Goal: Task Accomplishment & Management: Use online tool/utility

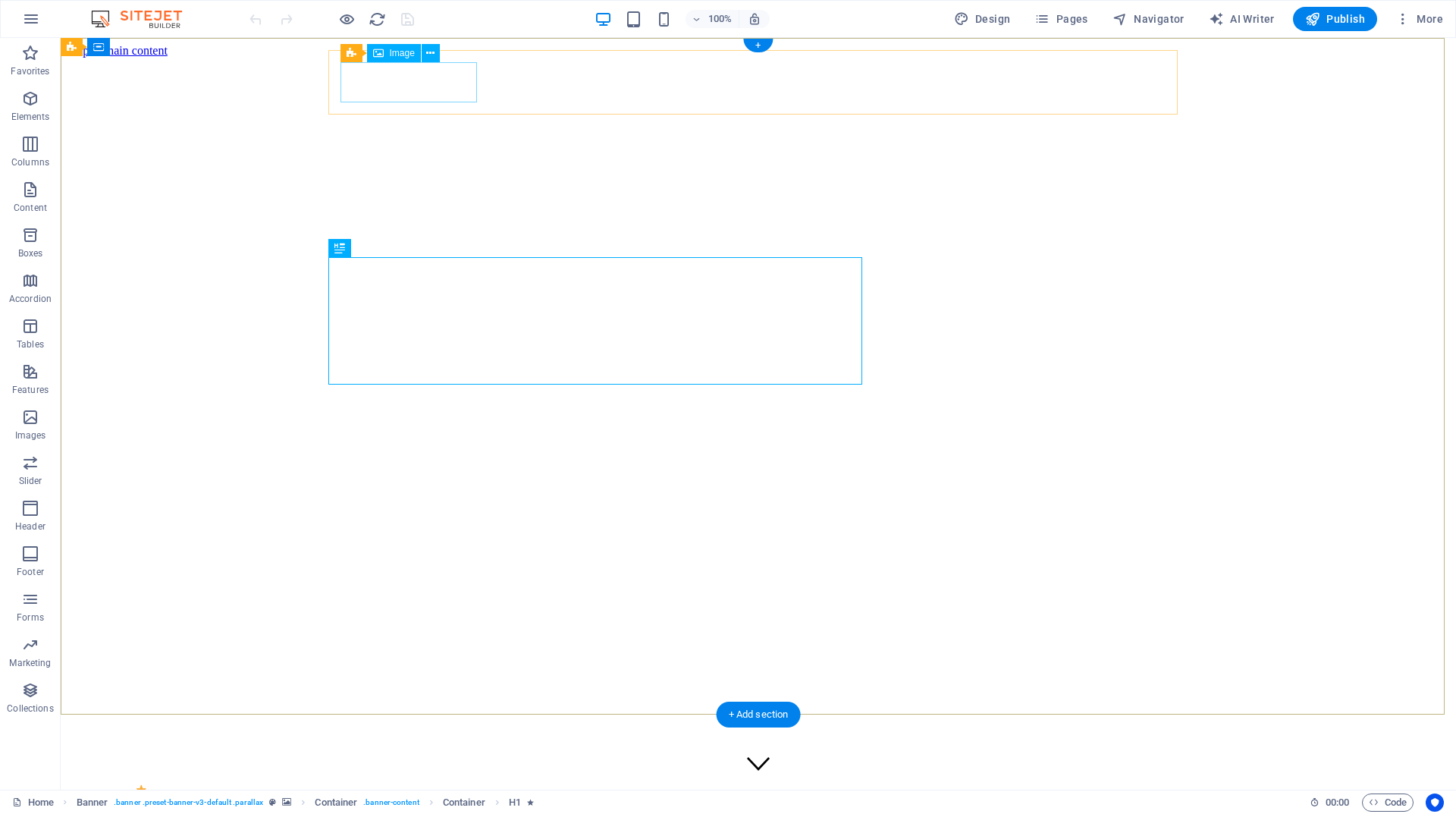
click at [427, 784] on figure at bounding box center [758, 805] width 1359 height 43
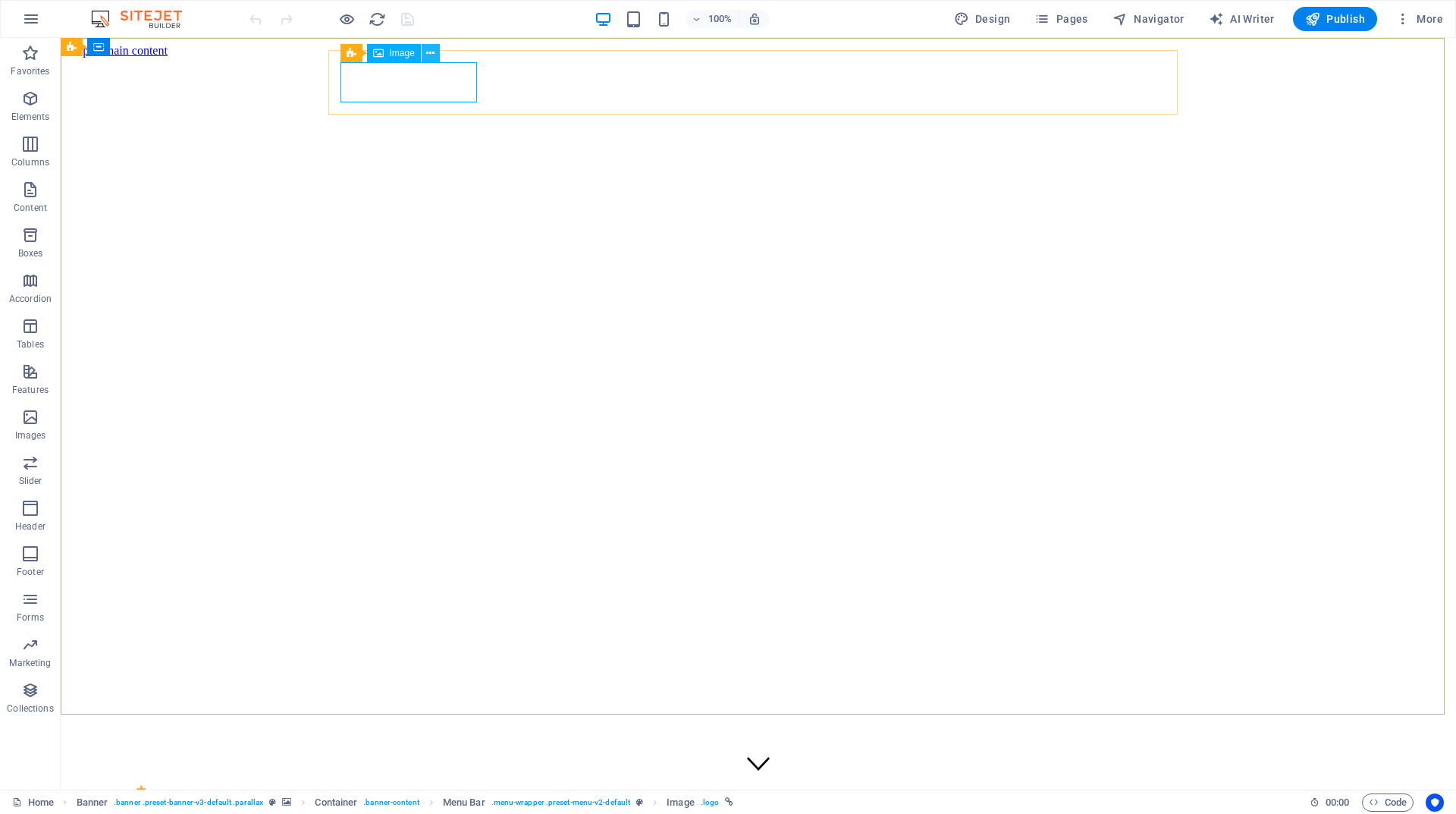
click at [430, 53] on icon at bounding box center [431, 53] width 9 height 16
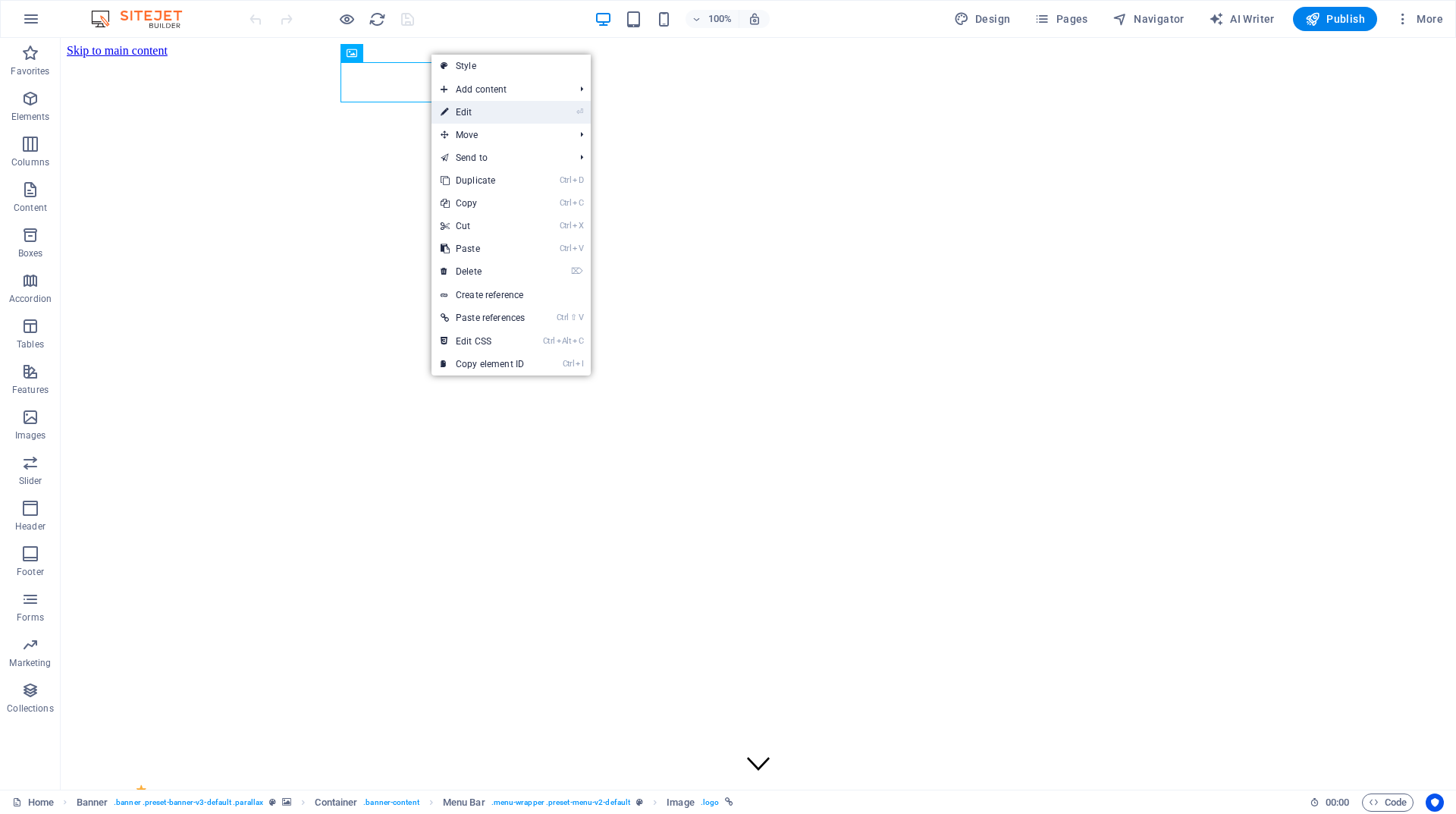
click at [476, 110] on link "⏎ Edit" at bounding box center [483, 112] width 102 height 23
select select "px"
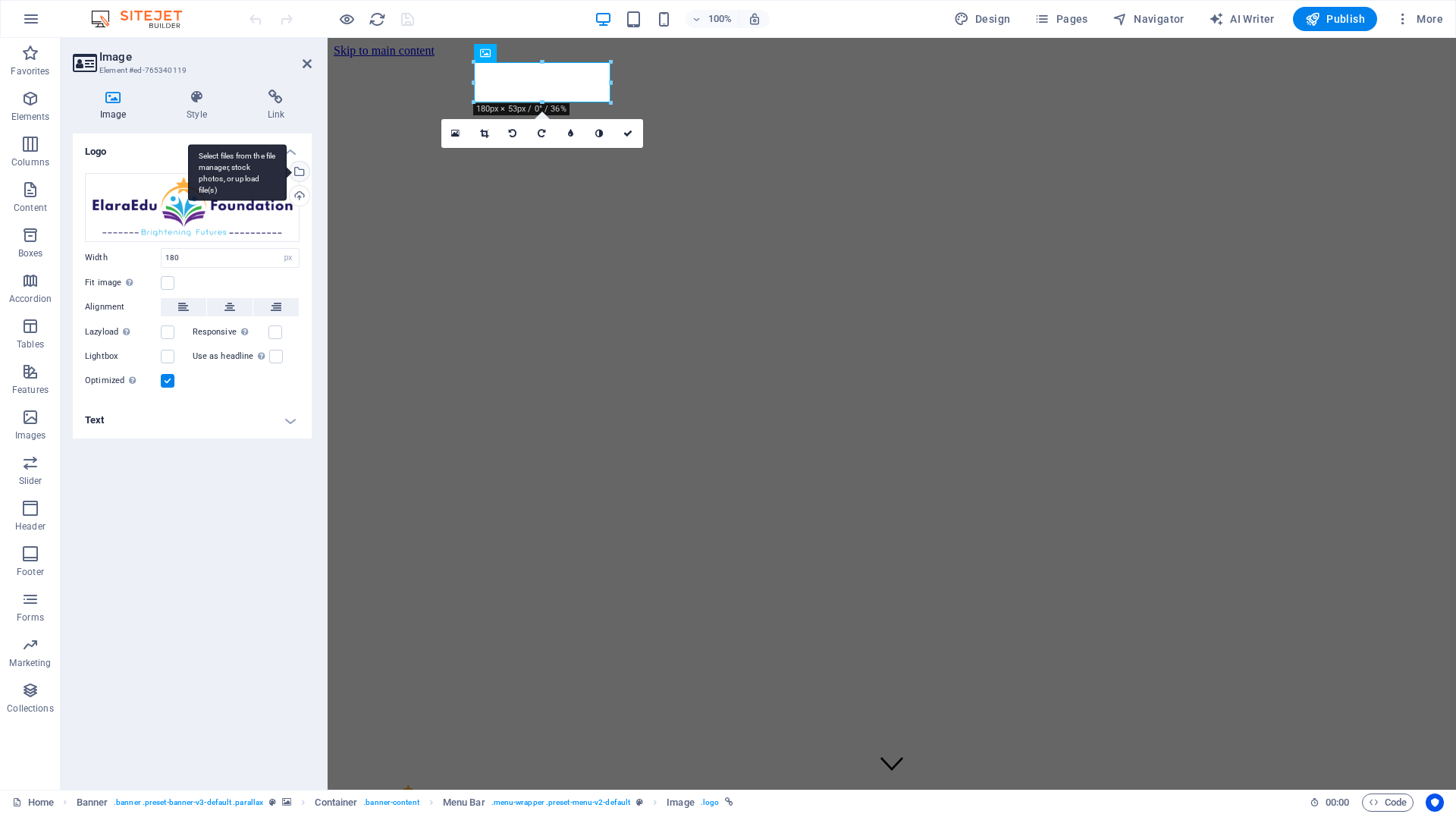
click at [301, 173] on div "Select files from the file manager, stock photos, or upload file(s)" at bounding box center [298, 173] width 23 height 23
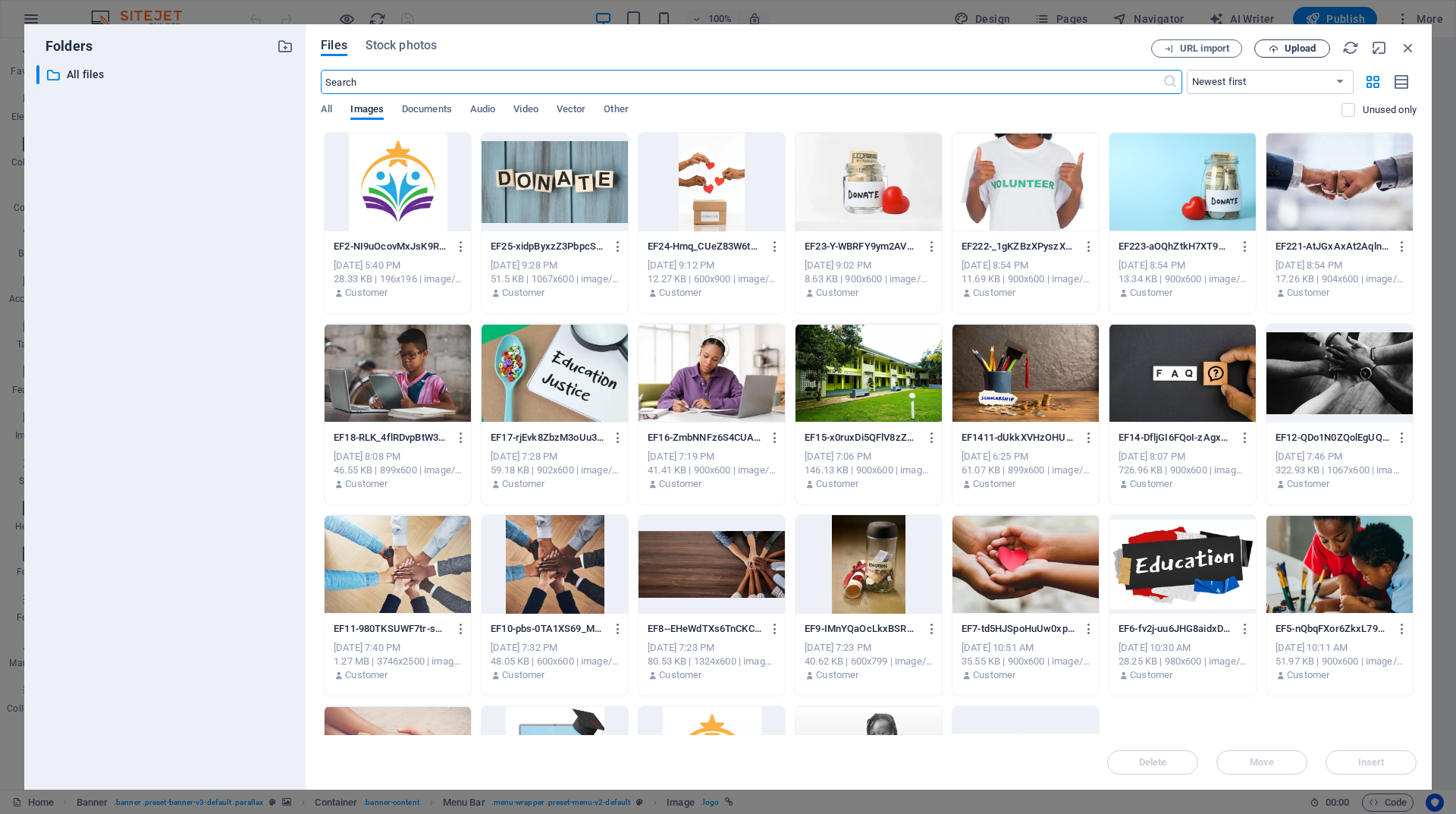
click at [1297, 53] on span "Upload" at bounding box center [1300, 48] width 31 height 9
click at [1292, 44] on span "Upload" at bounding box center [1300, 48] width 31 height 9
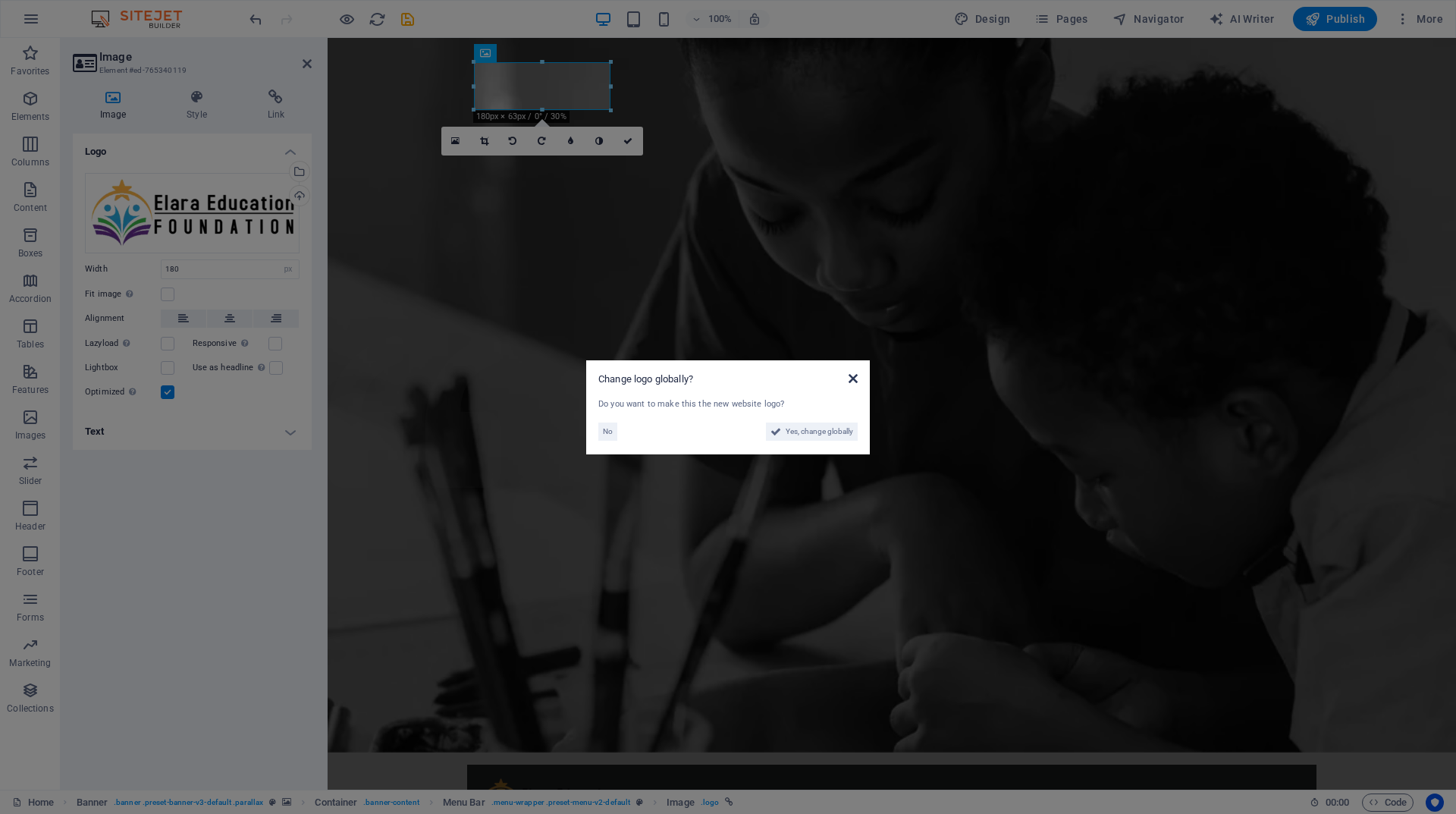
drag, startPoint x: 852, startPoint y: 379, endPoint x: 525, endPoint y: 346, distance: 328.7
click at [852, 379] on icon at bounding box center [853, 379] width 9 height 12
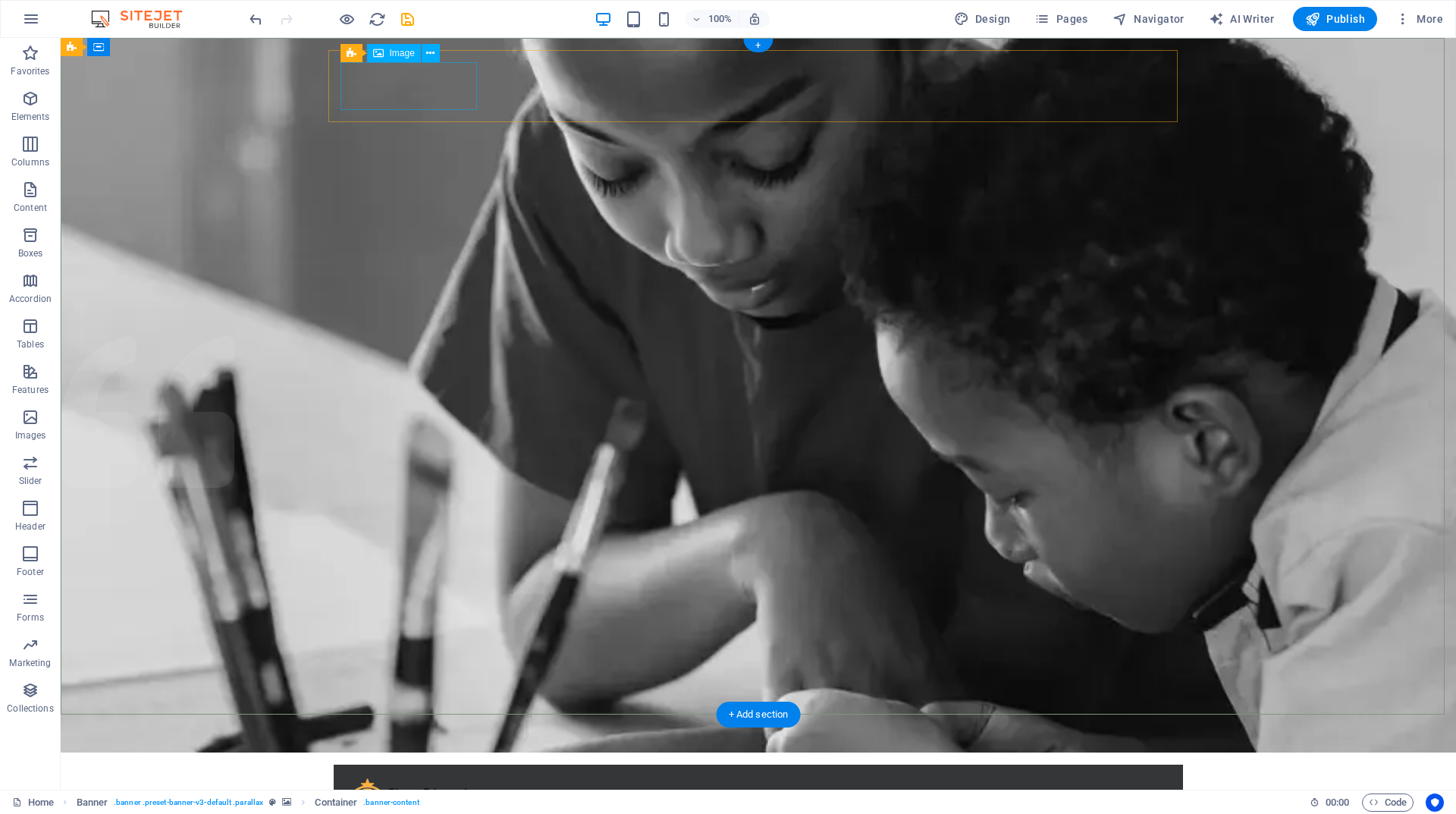
click at [465, 777] on figure at bounding box center [759, 801] width 825 height 48
click at [432, 54] on icon at bounding box center [431, 53] width 9 height 16
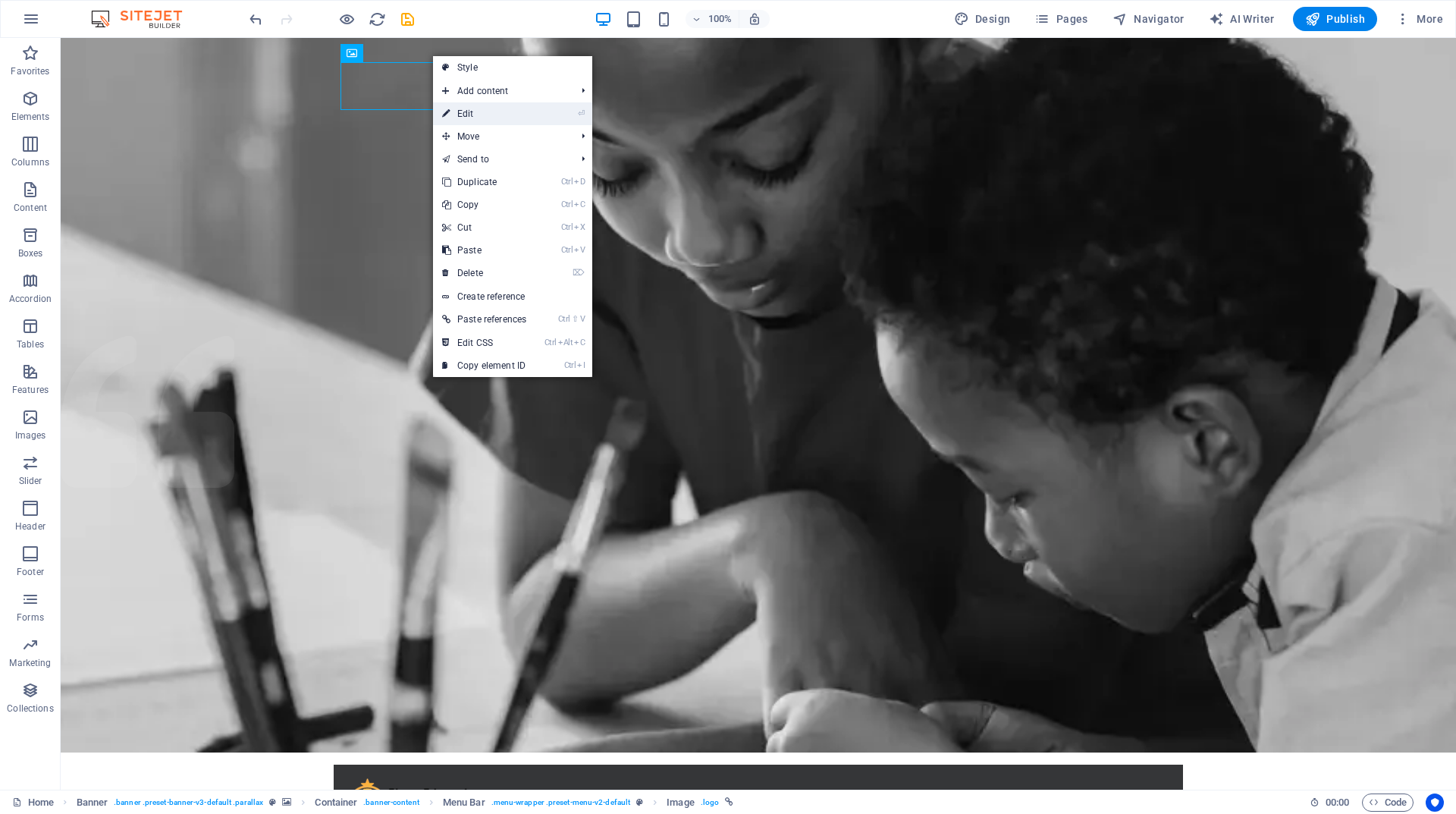
click at [470, 113] on link "⏎ Edit" at bounding box center [484, 114] width 102 height 23
select select "px"
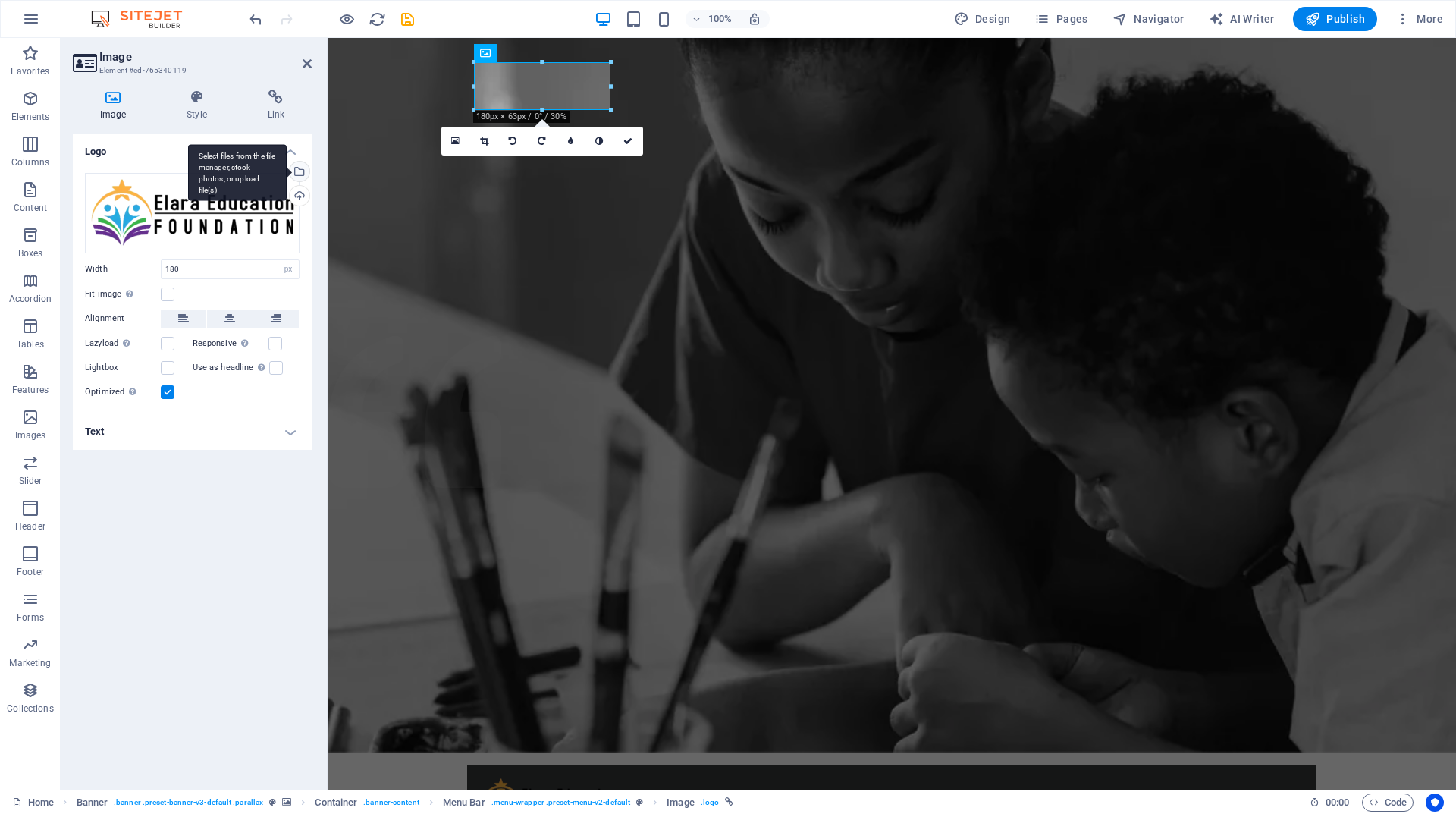
click at [302, 172] on div "Select files from the file manager, stock photos, or upload file(s)" at bounding box center [298, 173] width 23 height 23
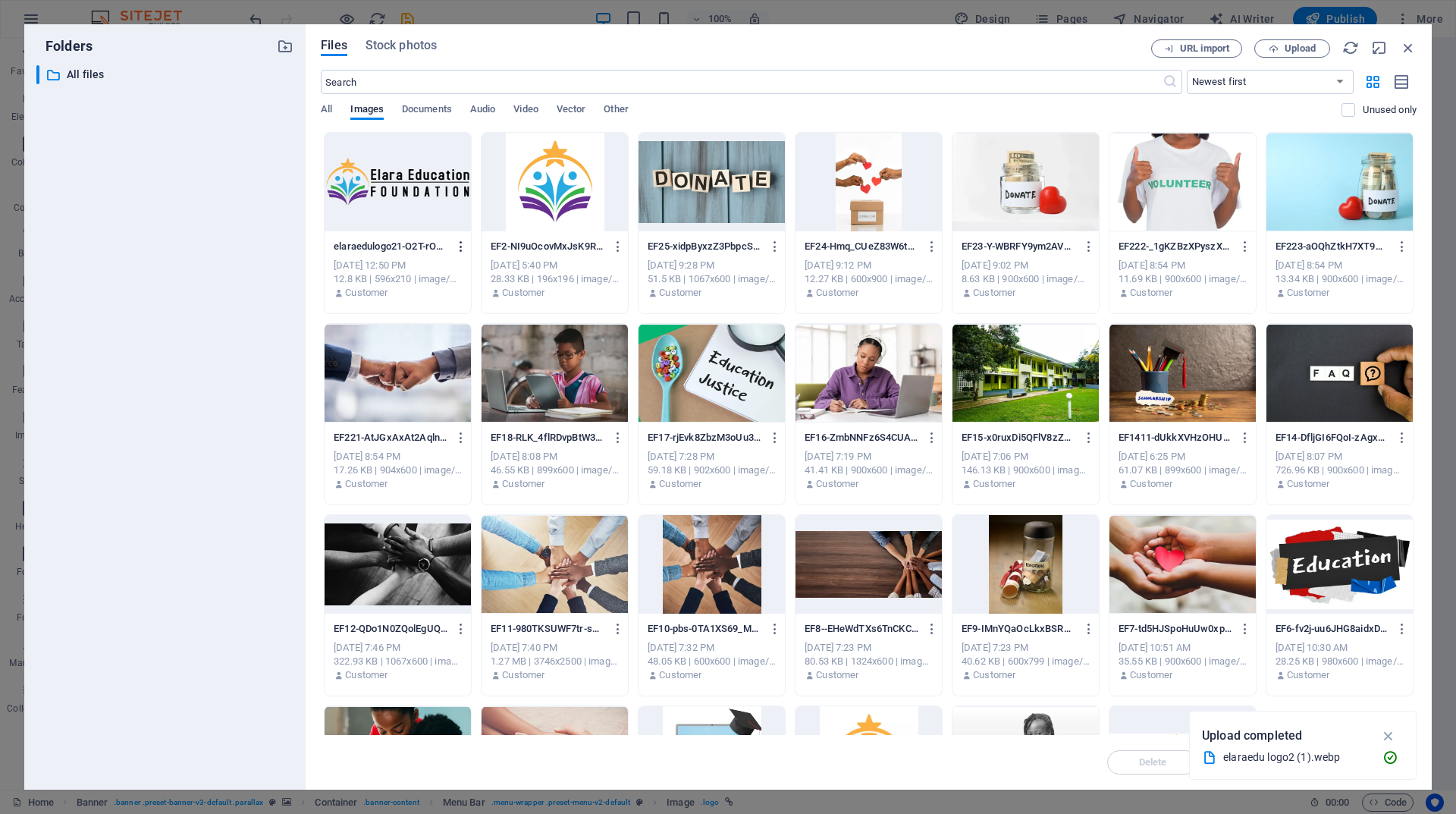
click at [461, 249] on icon "button" at bounding box center [462, 247] width 14 height 14
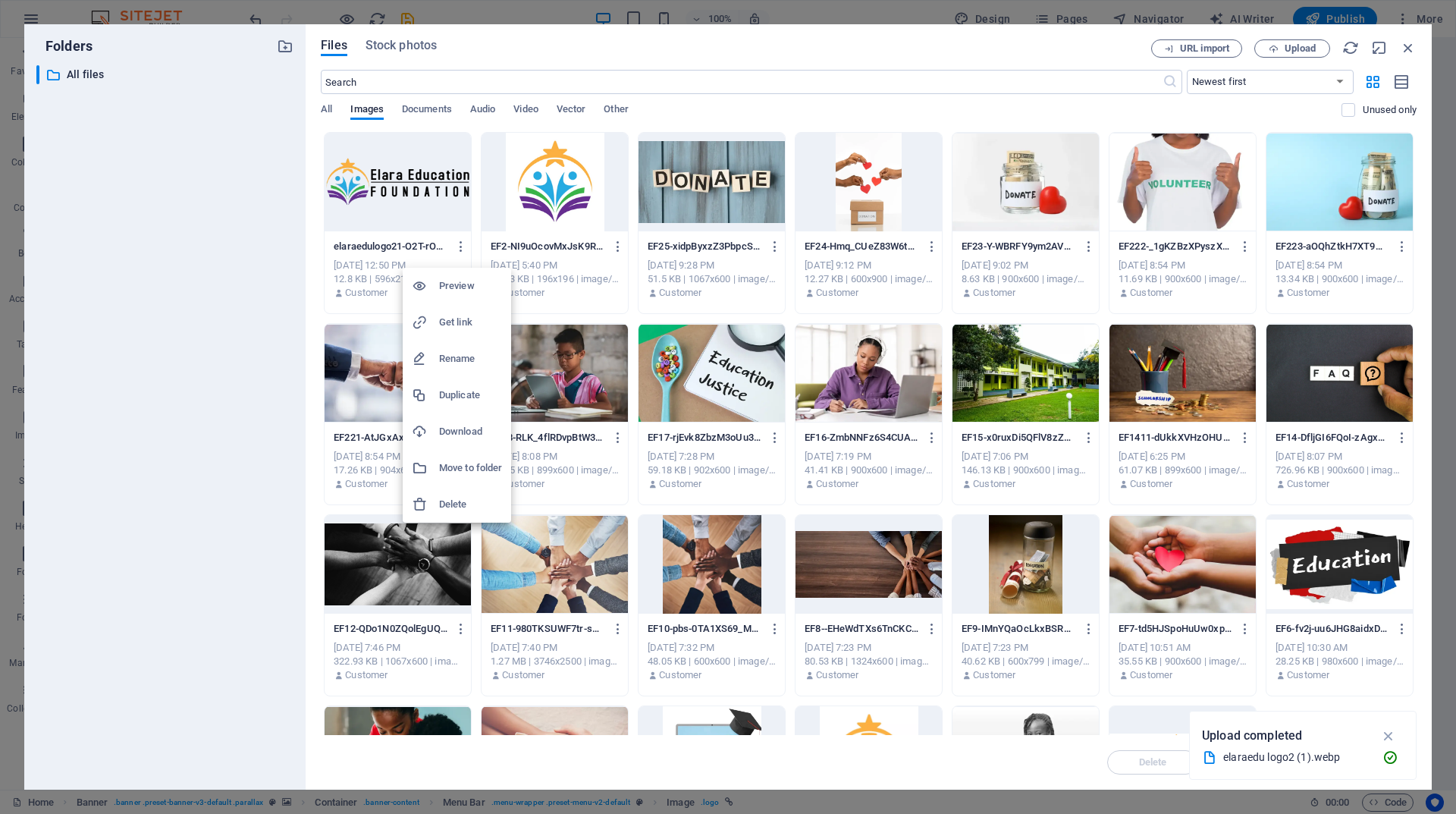
click at [453, 505] on h6 "Delete" at bounding box center [470, 504] width 63 height 18
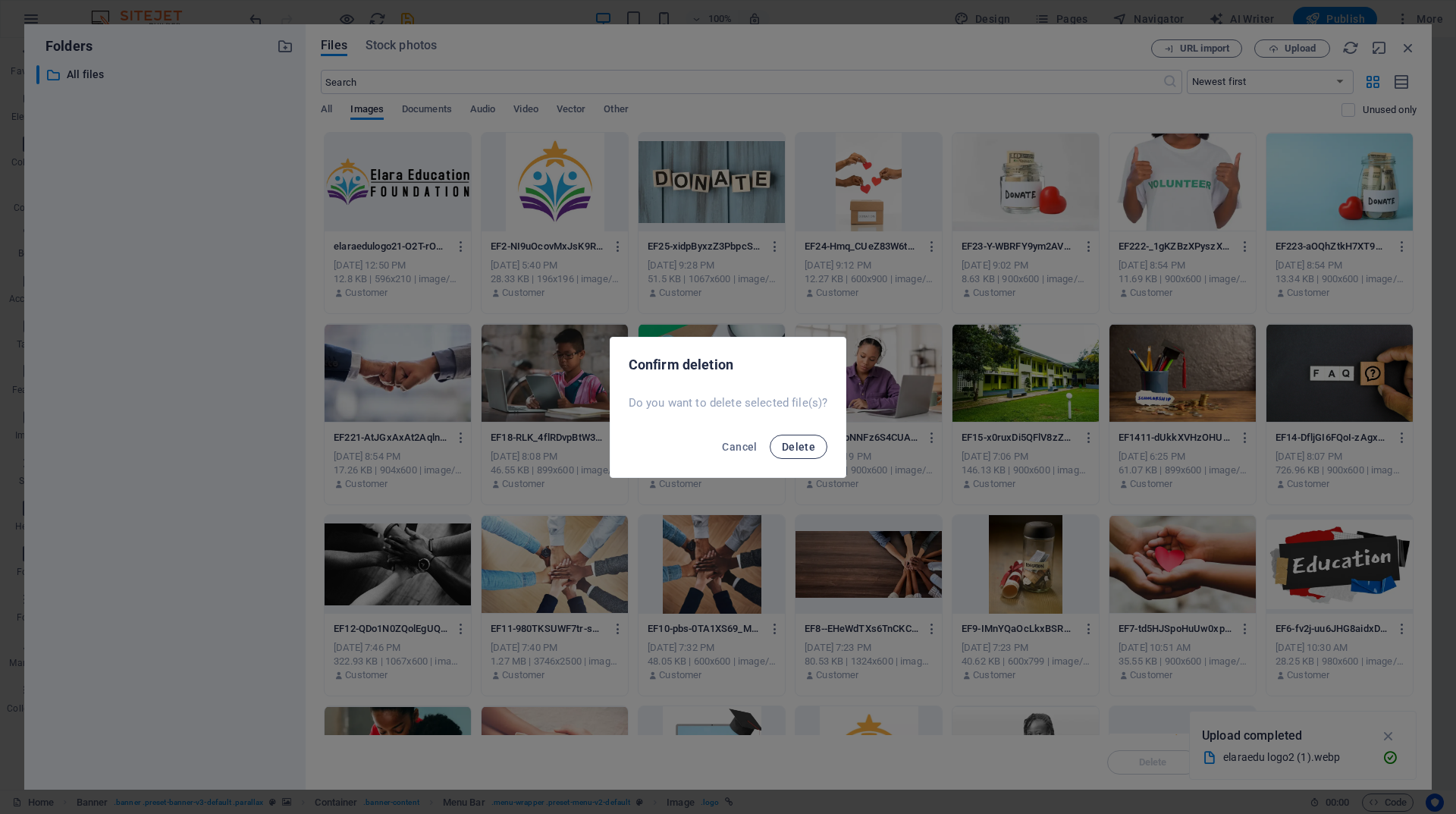
click at [805, 449] on span "Delete" at bounding box center [799, 447] width 33 height 12
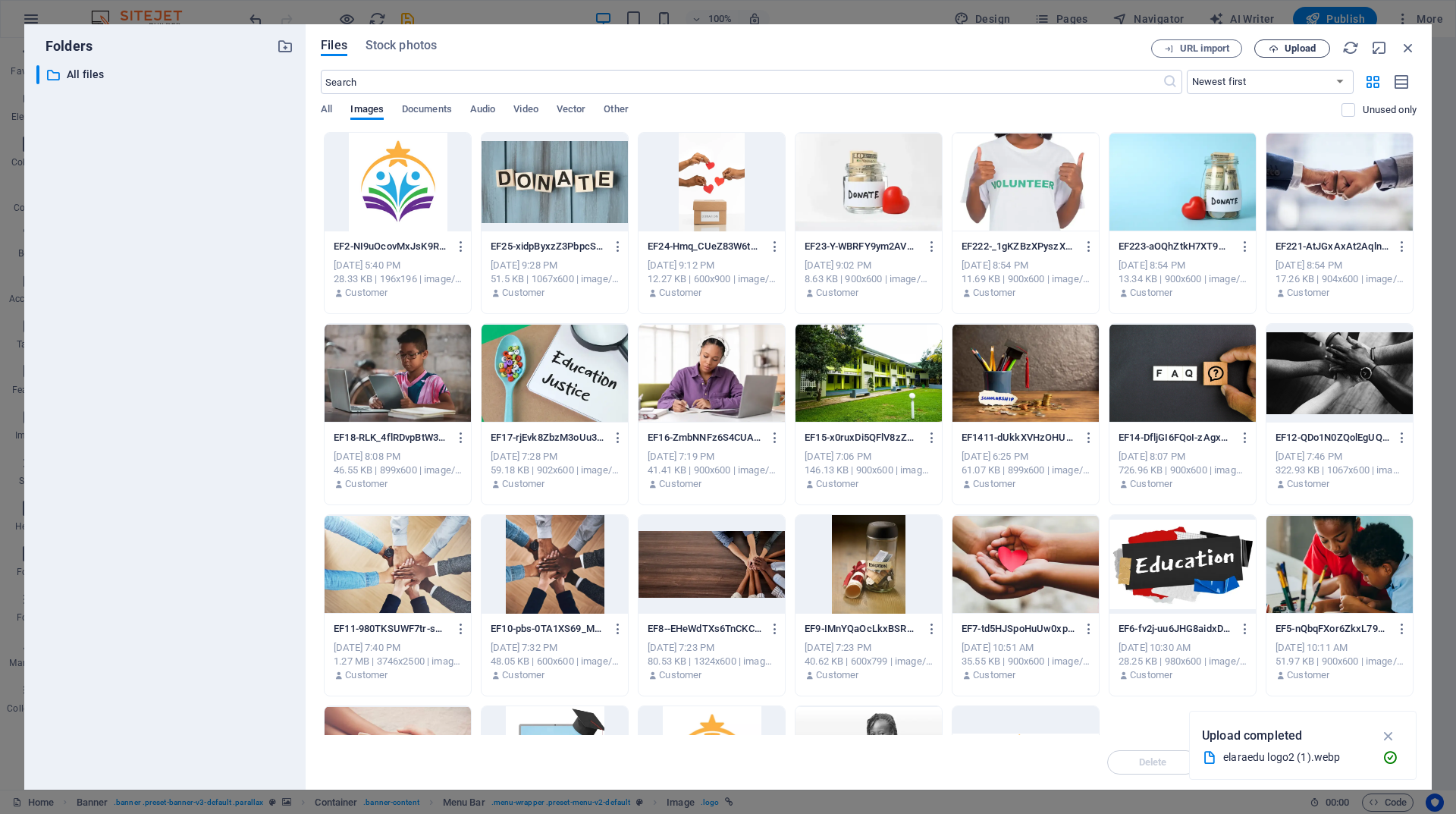
click at [1300, 53] on button "Upload" at bounding box center [1292, 48] width 76 height 18
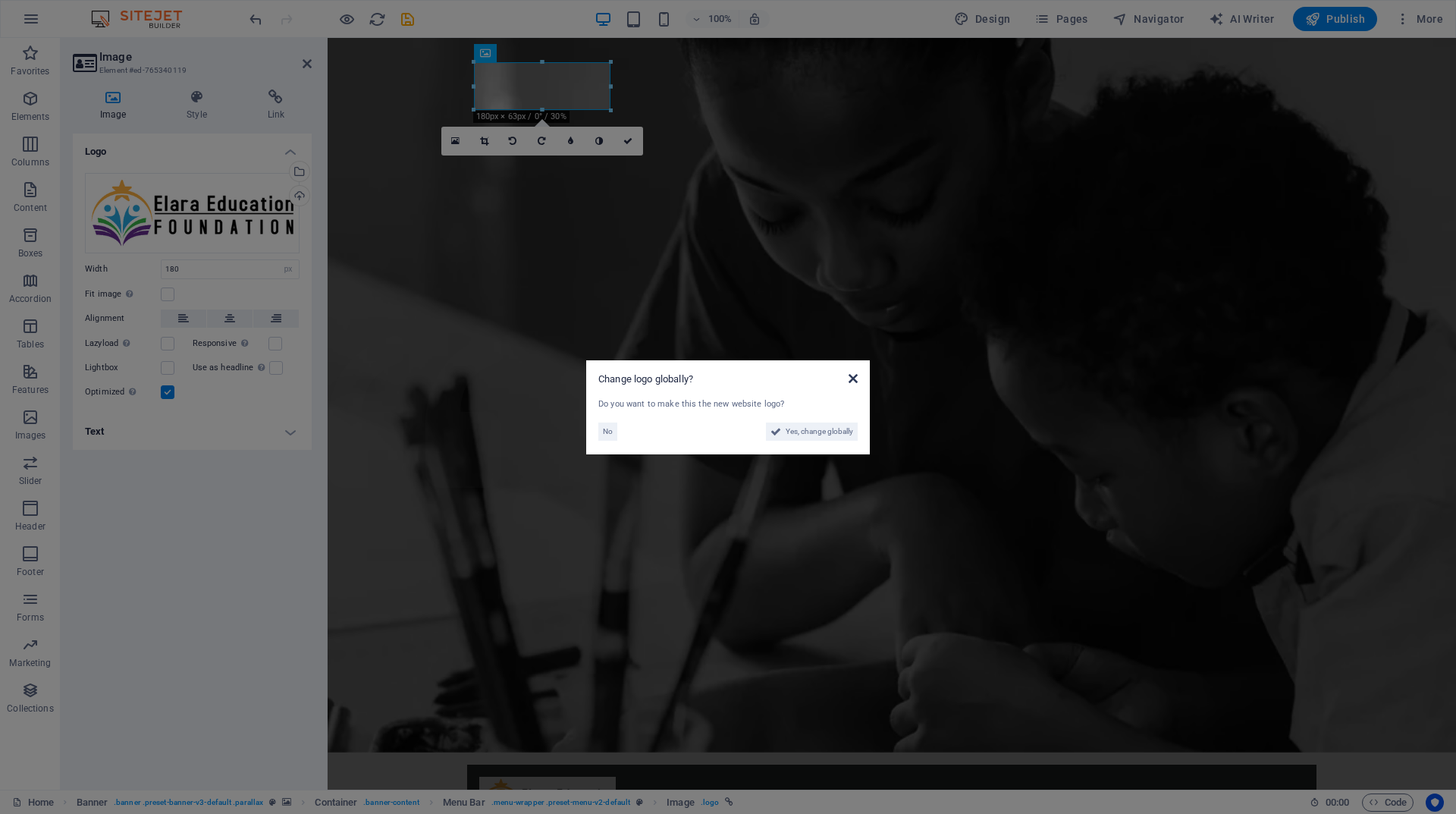
click at [852, 377] on icon at bounding box center [853, 379] width 9 height 12
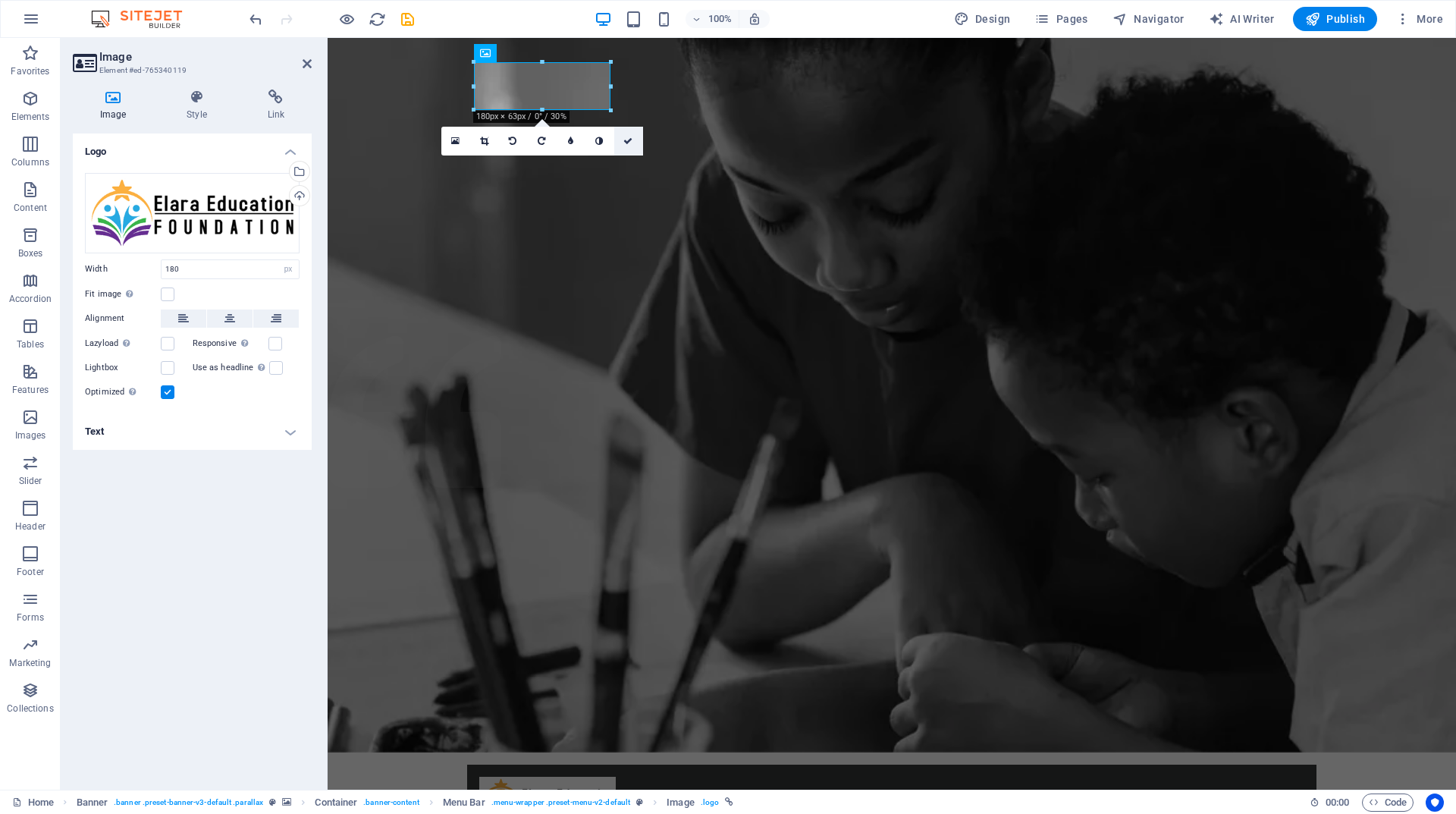
click at [628, 137] on icon at bounding box center [628, 141] width 9 height 9
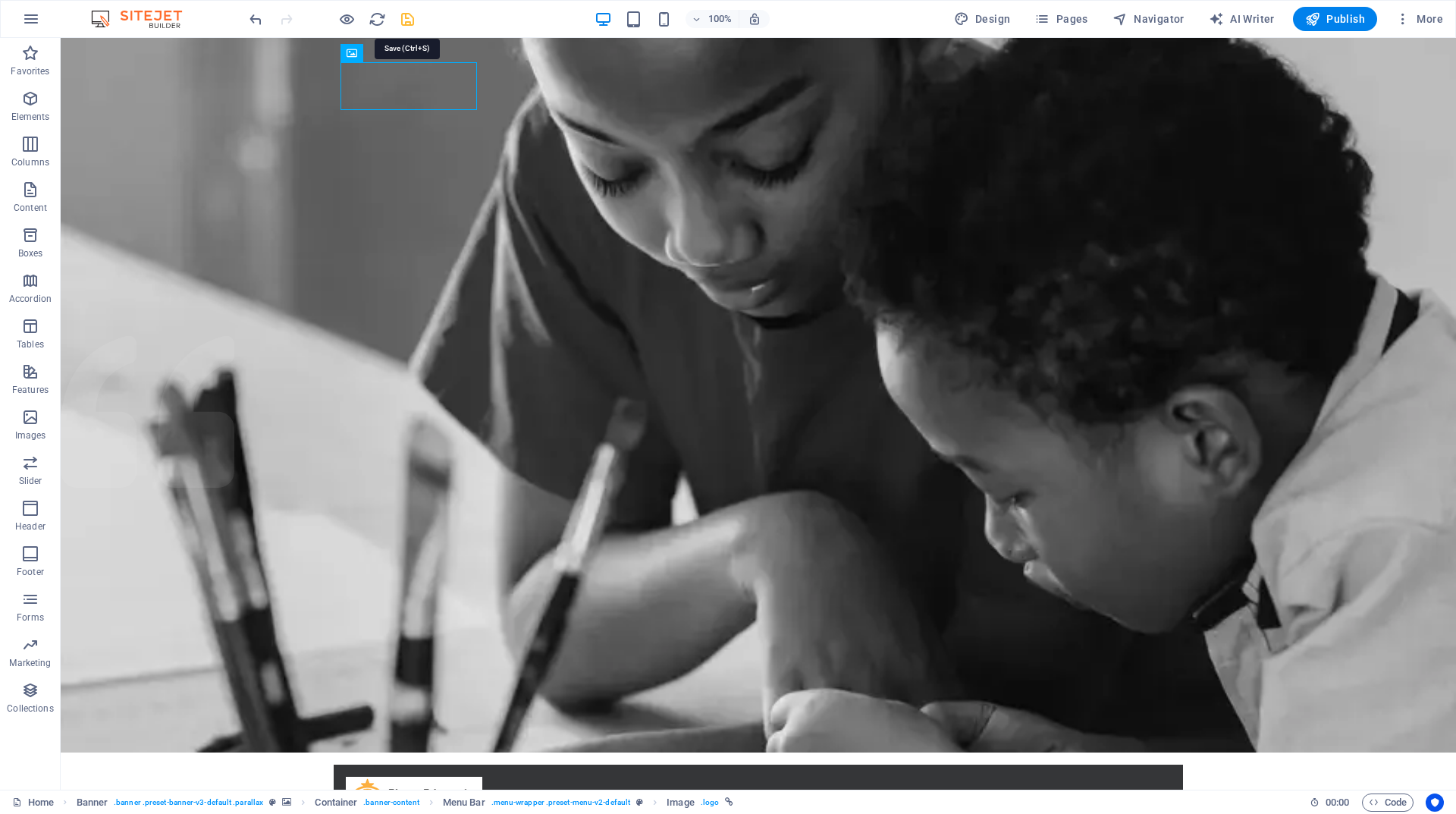
click at [411, 20] on icon "save" at bounding box center [407, 19] width 18 height 18
checkbox input "false"
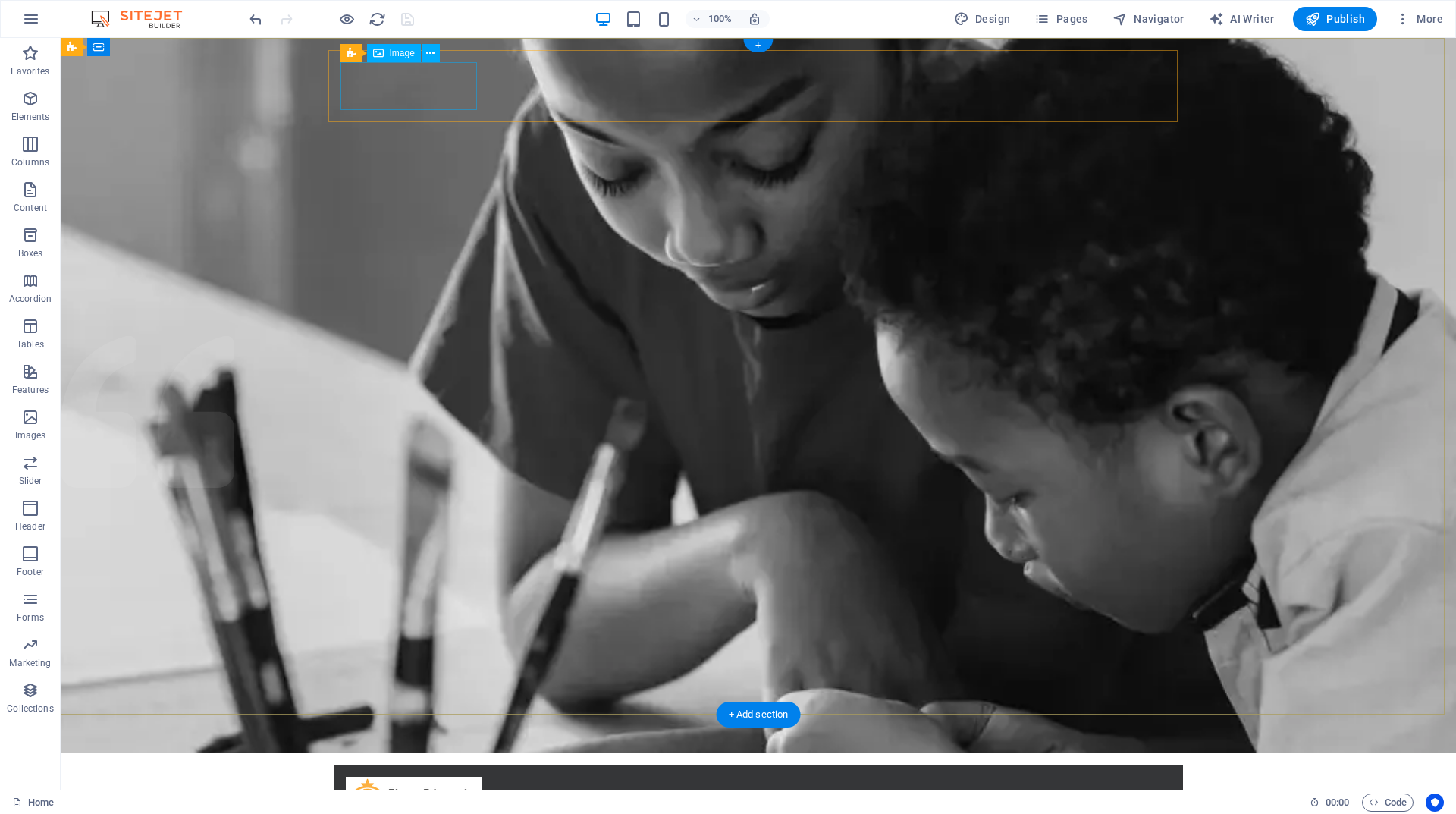
click at [398, 777] on figure at bounding box center [759, 801] width 825 height 48
click at [432, 57] on icon at bounding box center [431, 53] width 9 height 16
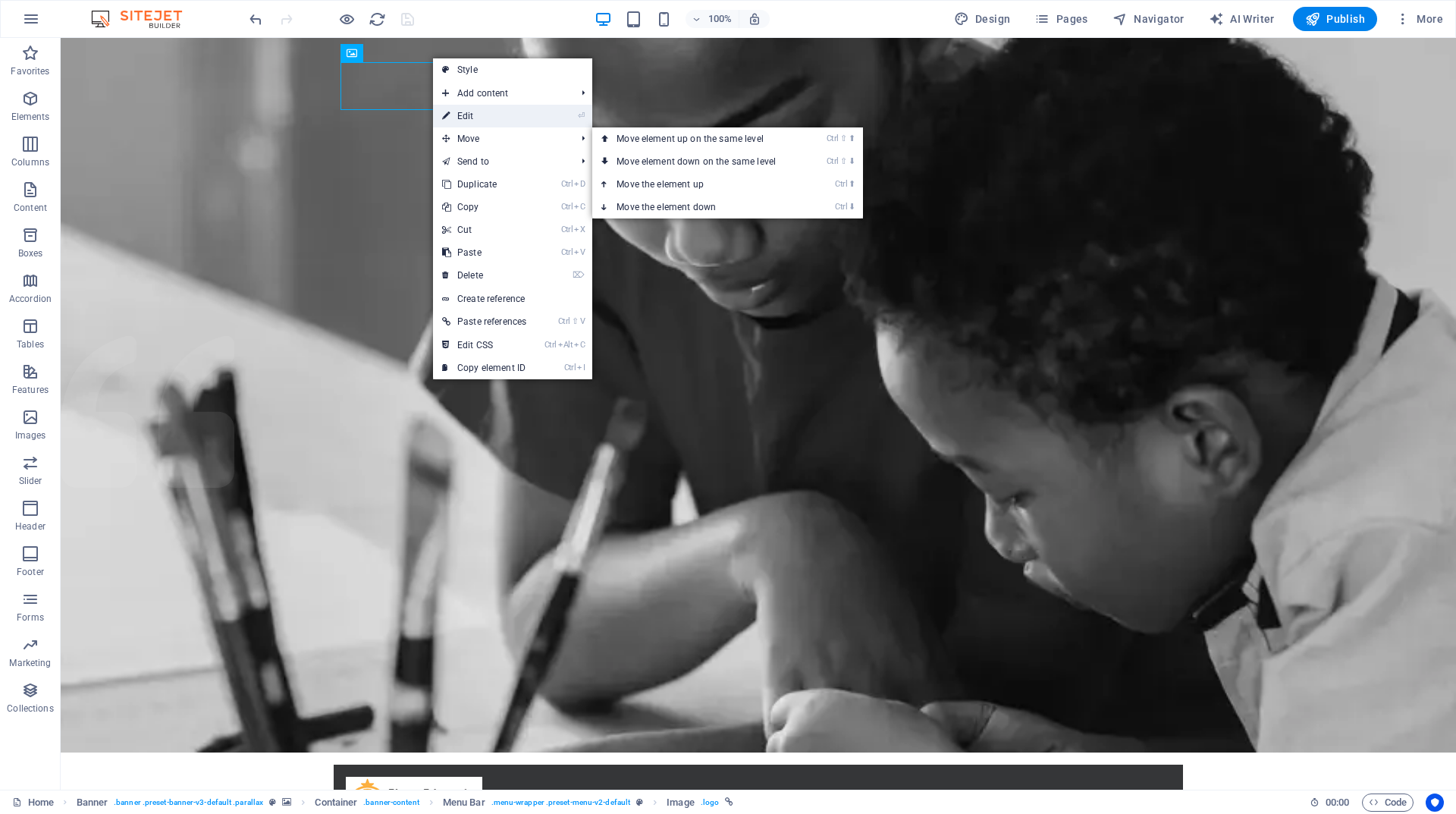
drag, startPoint x: 472, startPoint y: 119, endPoint x: 145, endPoint y: 80, distance: 329.3
click at [472, 119] on link "⏎ Edit" at bounding box center [484, 116] width 102 height 23
select select "px"
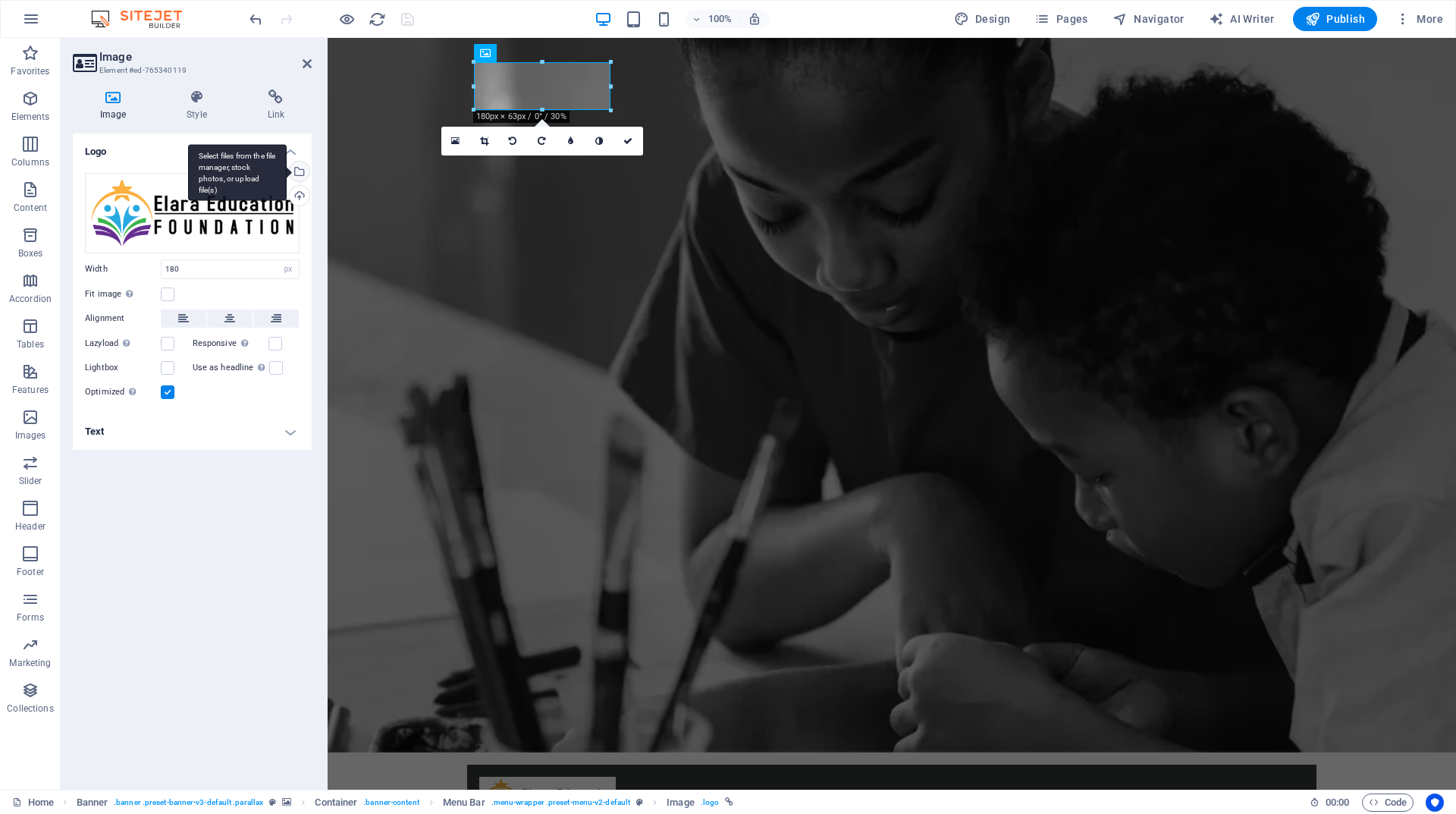
click at [301, 169] on div "Select files from the file manager, stock photos, or upload file(s)" at bounding box center [298, 173] width 23 height 23
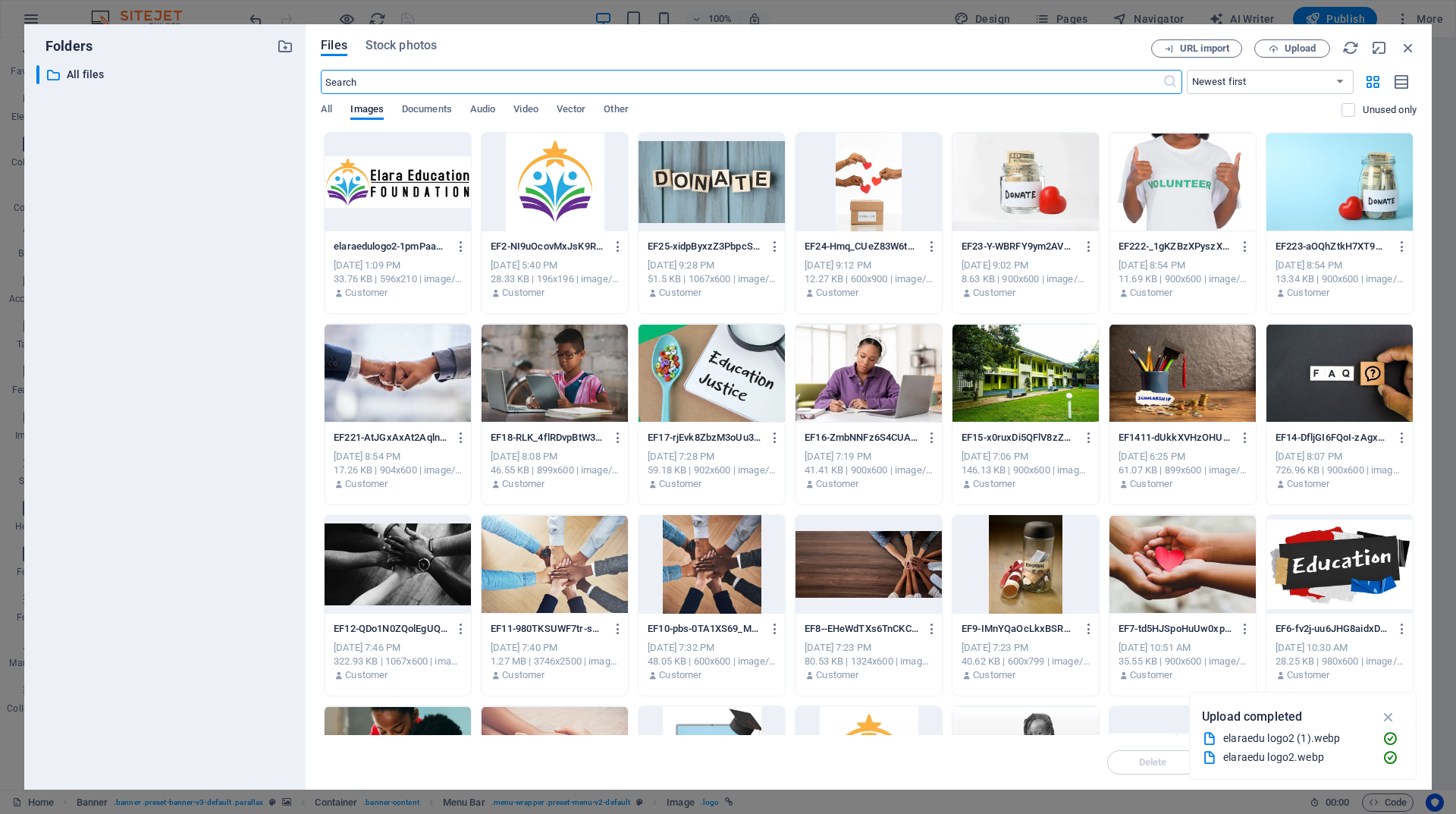
click at [1417, 44] on div "Files Stock photos URL import Upload ​ Newest first Oldest first Name (A-Z) Nam…" at bounding box center [869, 407] width 1127 height 766
click at [1410, 46] on icon "button" at bounding box center [1408, 47] width 17 height 17
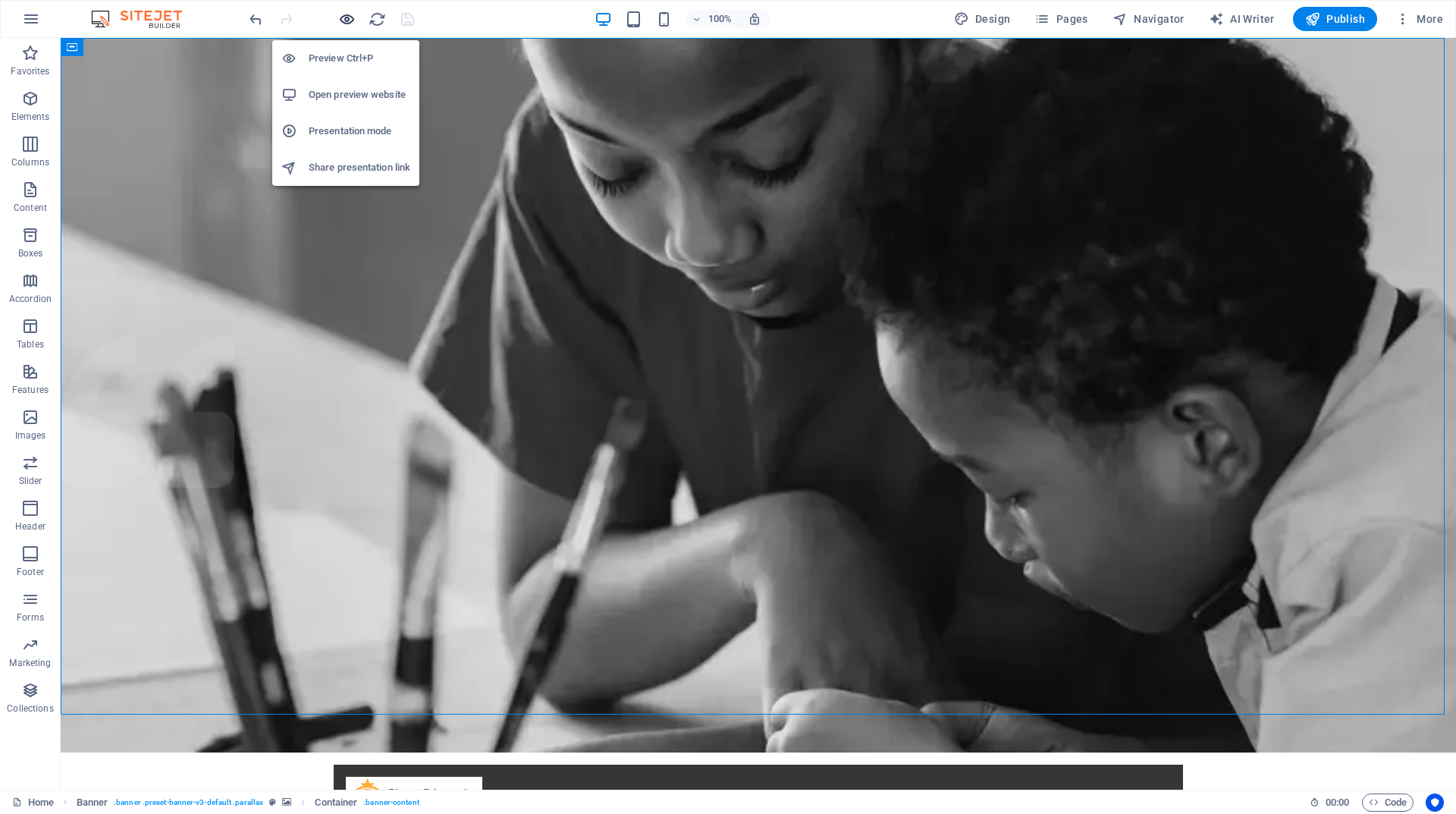
click at [350, 22] on icon "button" at bounding box center [347, 19] width 18 height 18
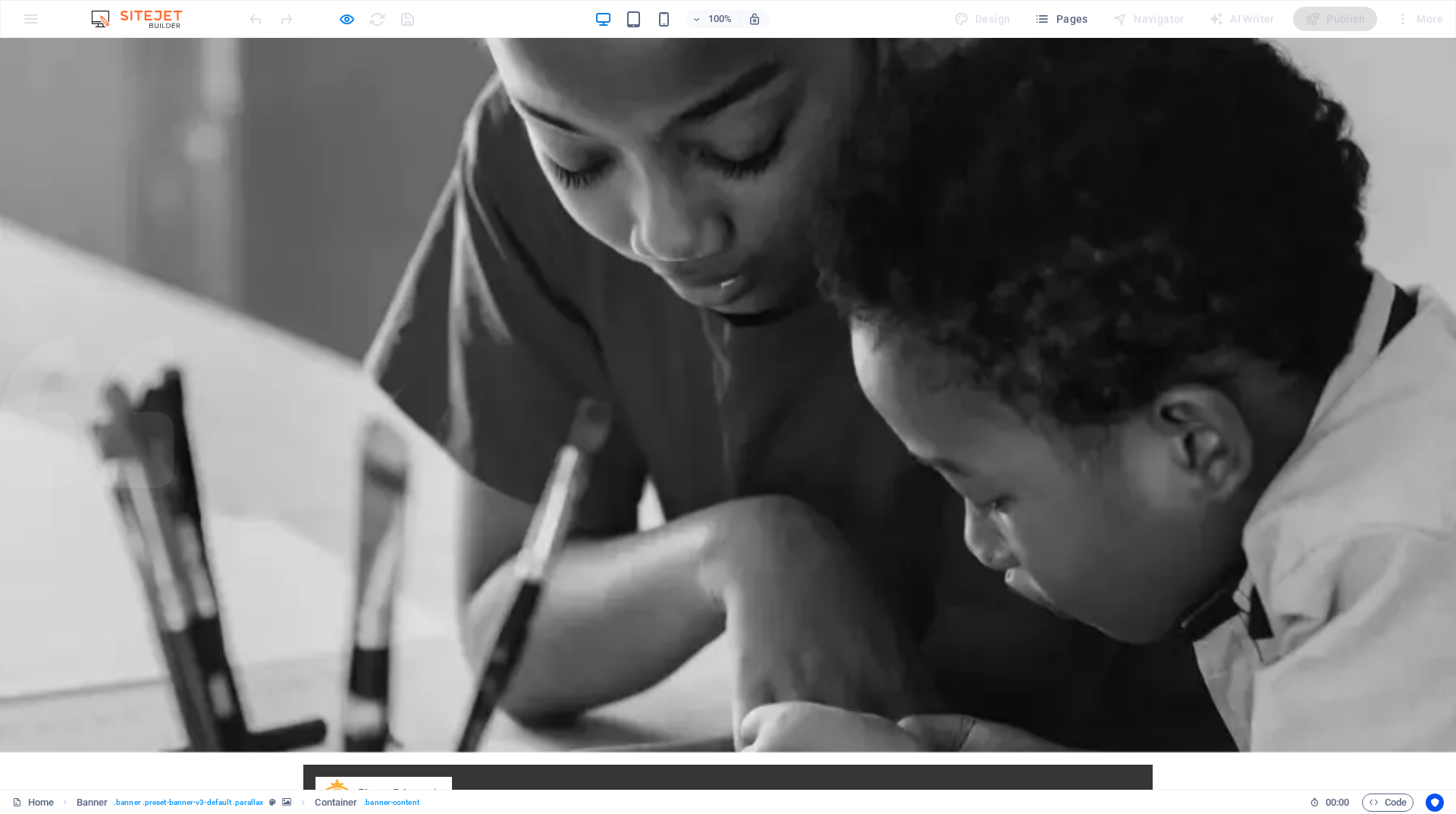
click at [675, 22] on div "100%" at bounding box center [682, 19] width 175 height 25
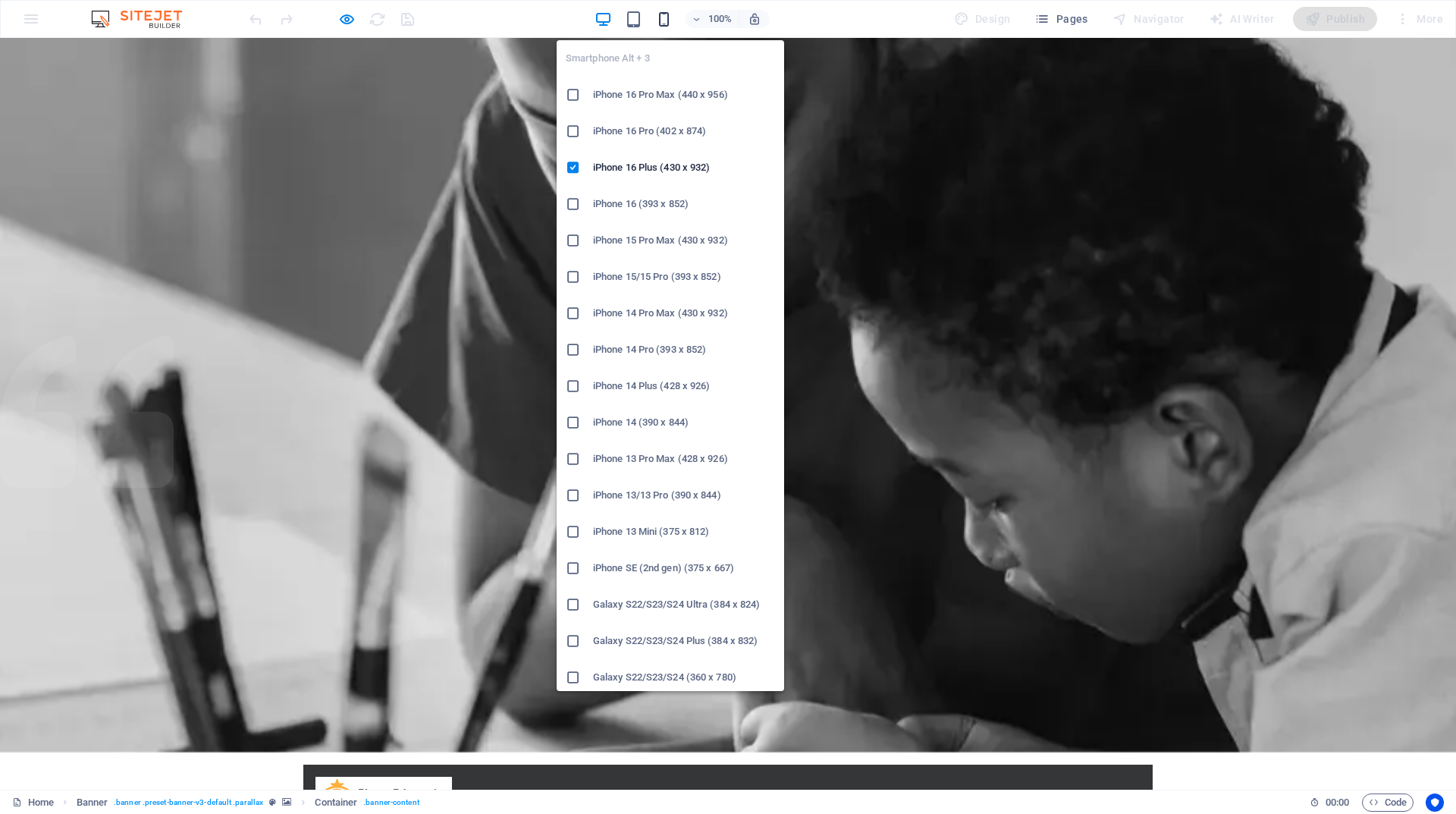
click at [664, 20] on icon "button" at bounding box center [664, 19] width 18 height 18
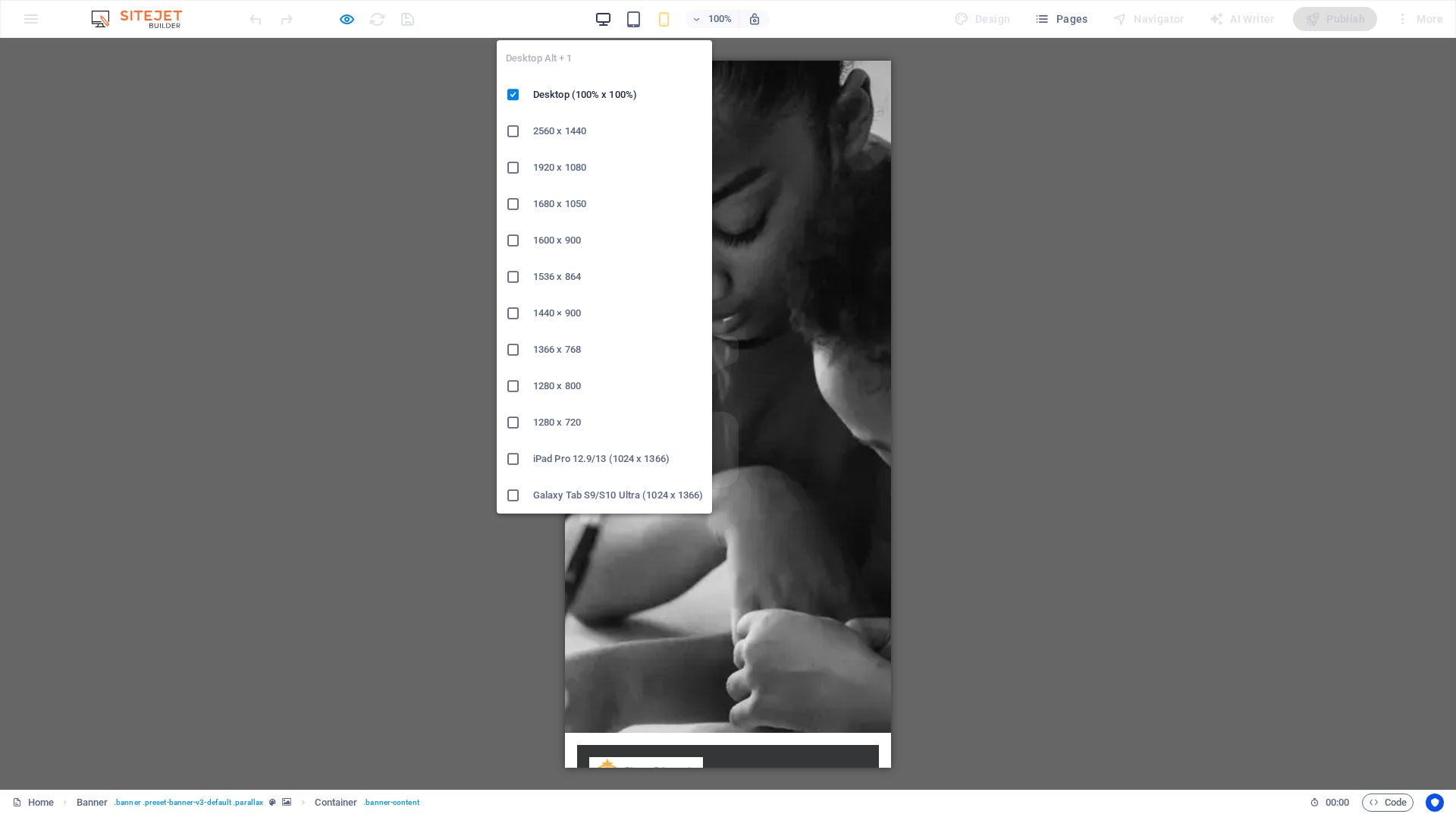
click at [610, 17] on icon "button" at bounding box center [604, 19] width 18 height 18
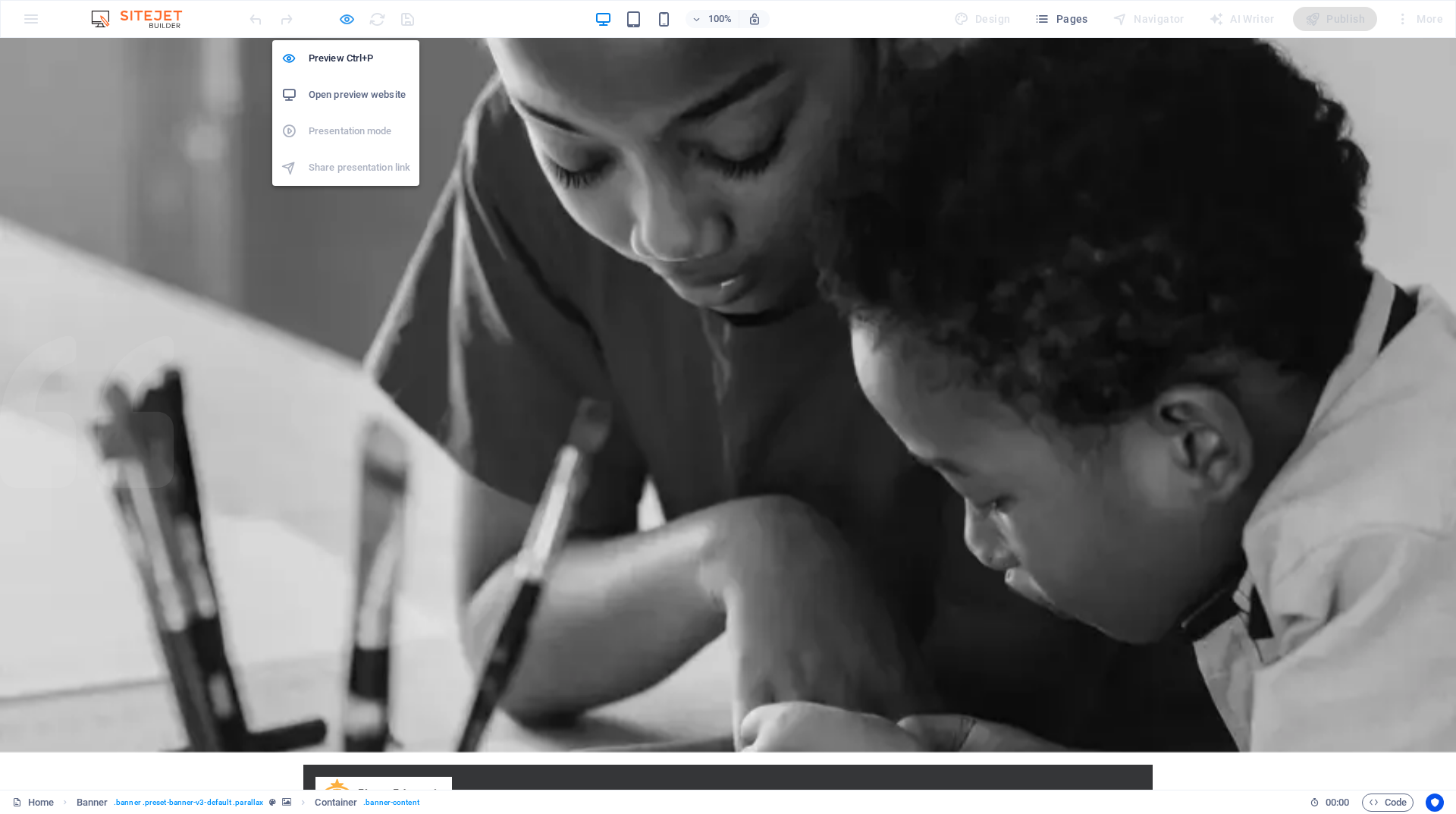
click at [348, 22] on icon "button" at bounding box center [347, 19] width 18 height 18
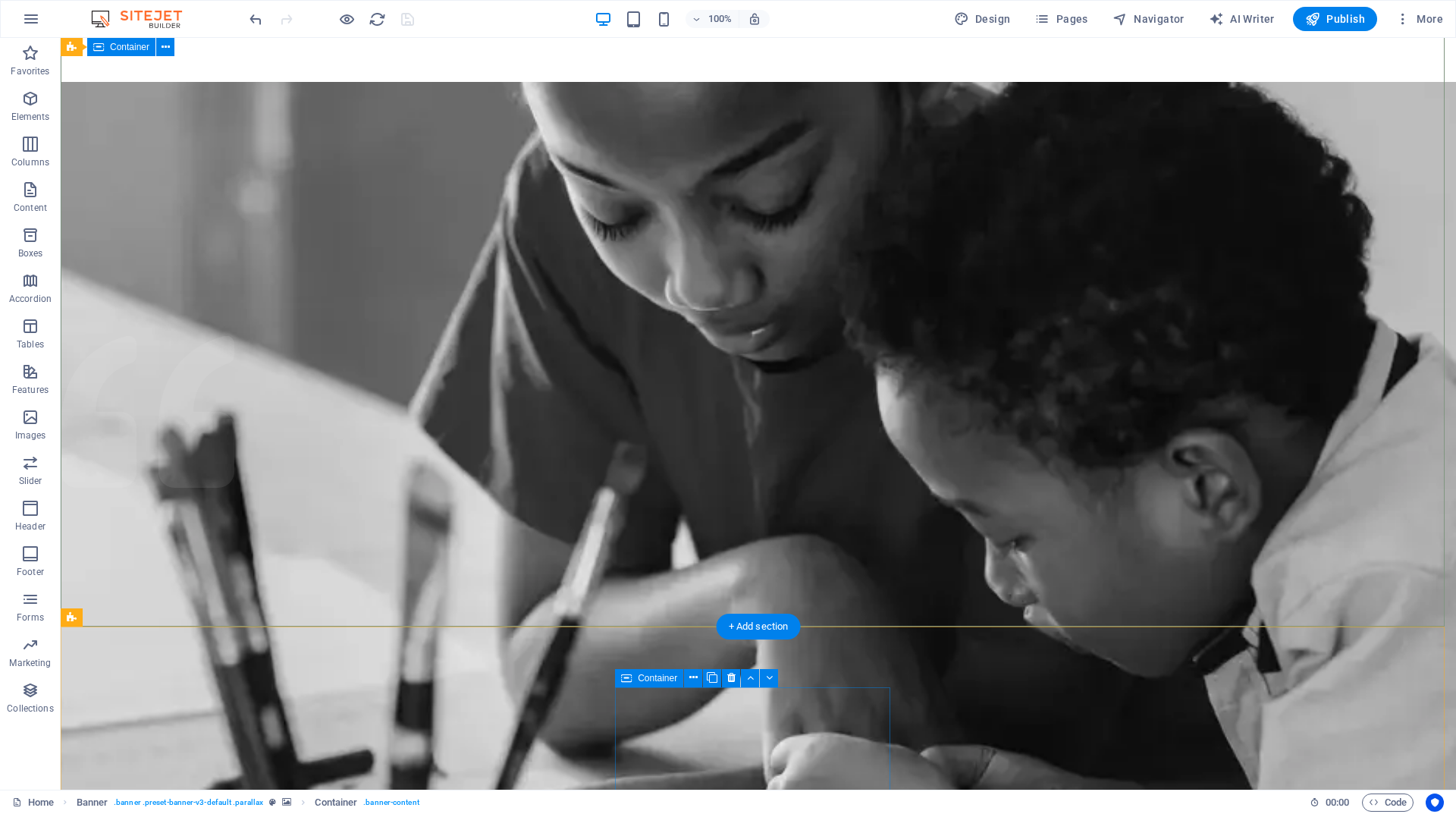
scroll to position [531, 0]
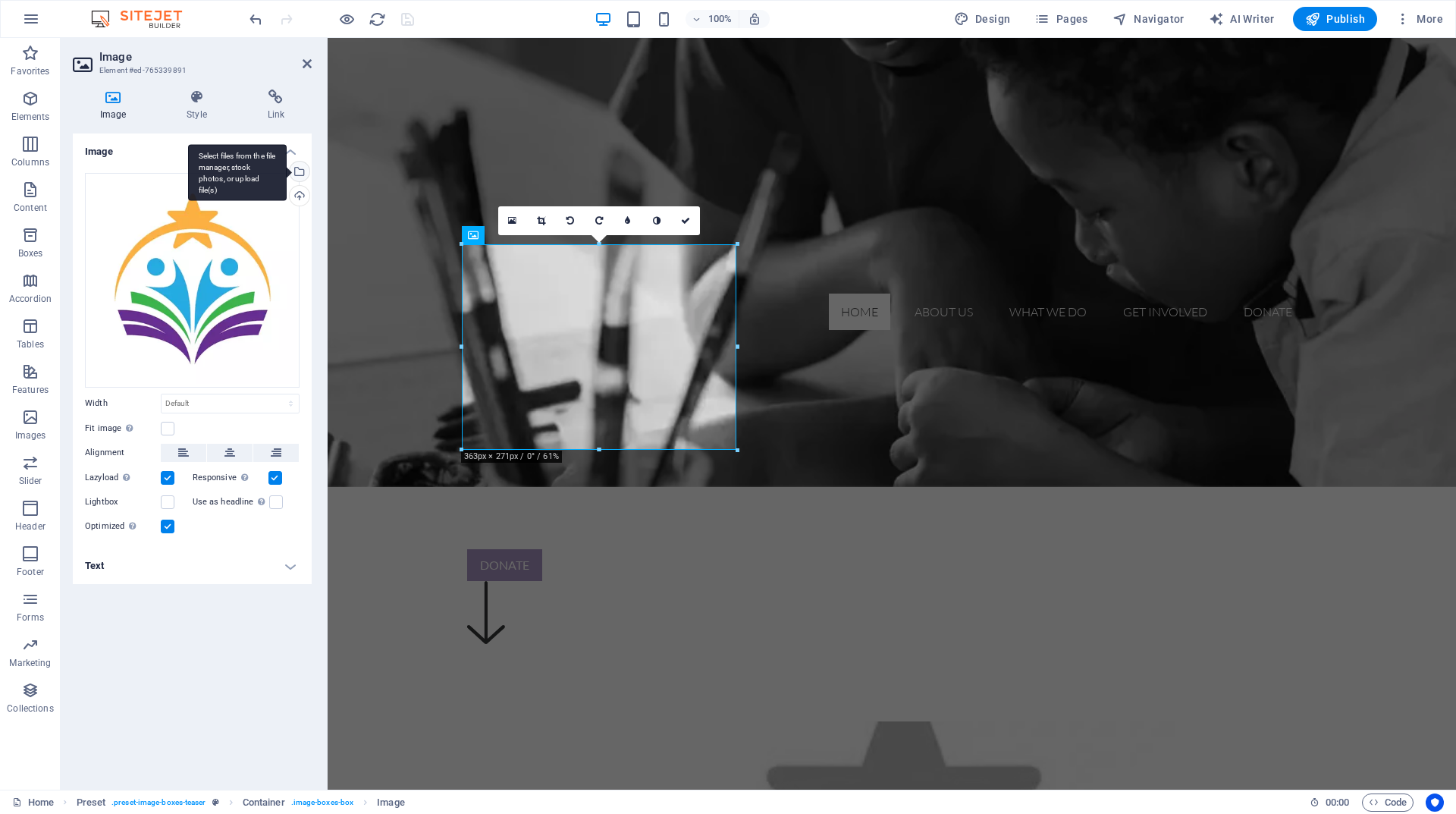
click at [301, 176] on div "Select files from the file manager, stock photos, or upload file(s)" at bounding box center [298, 173] width 23 height 23
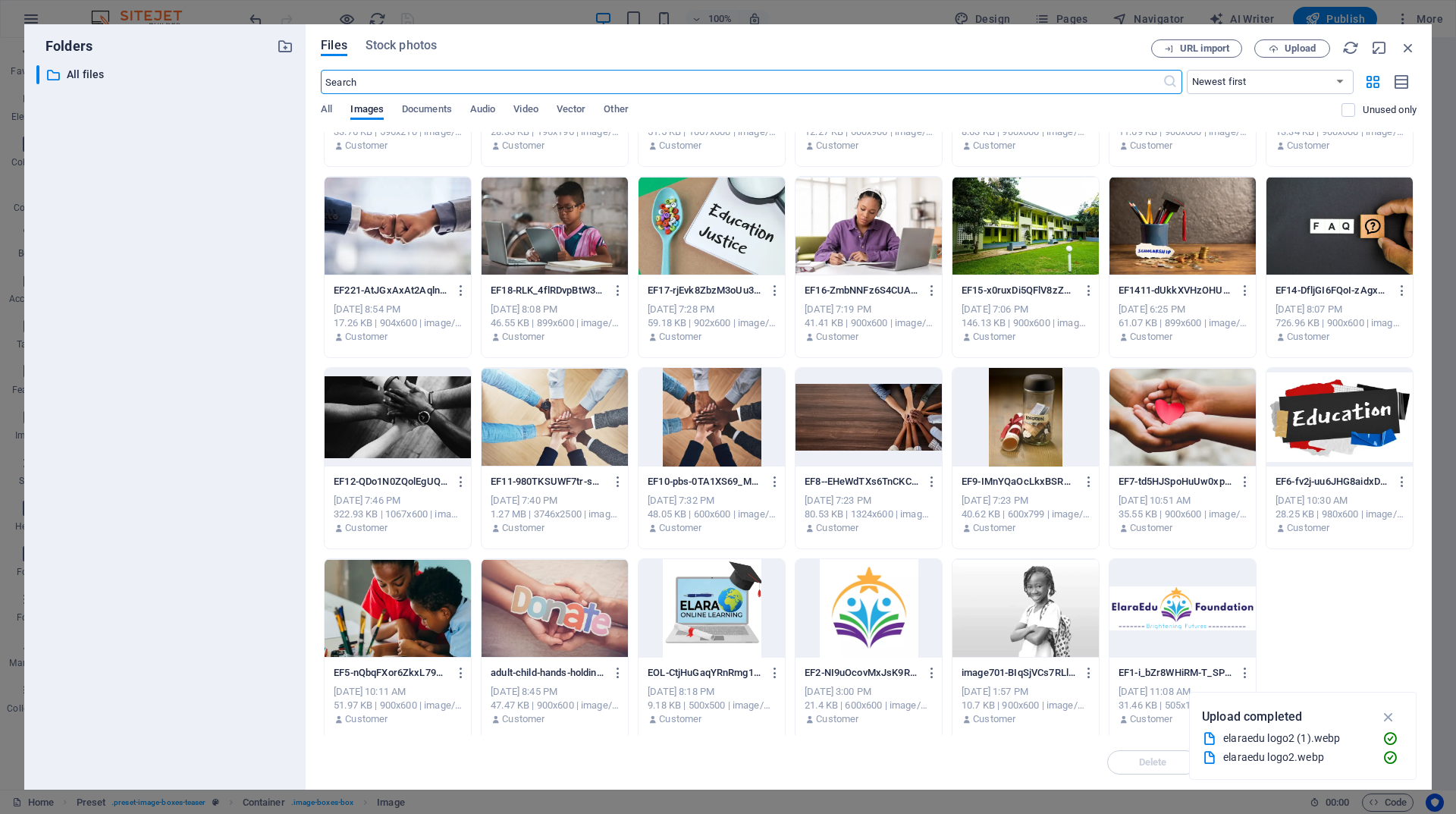
scroll to position [152, 0]
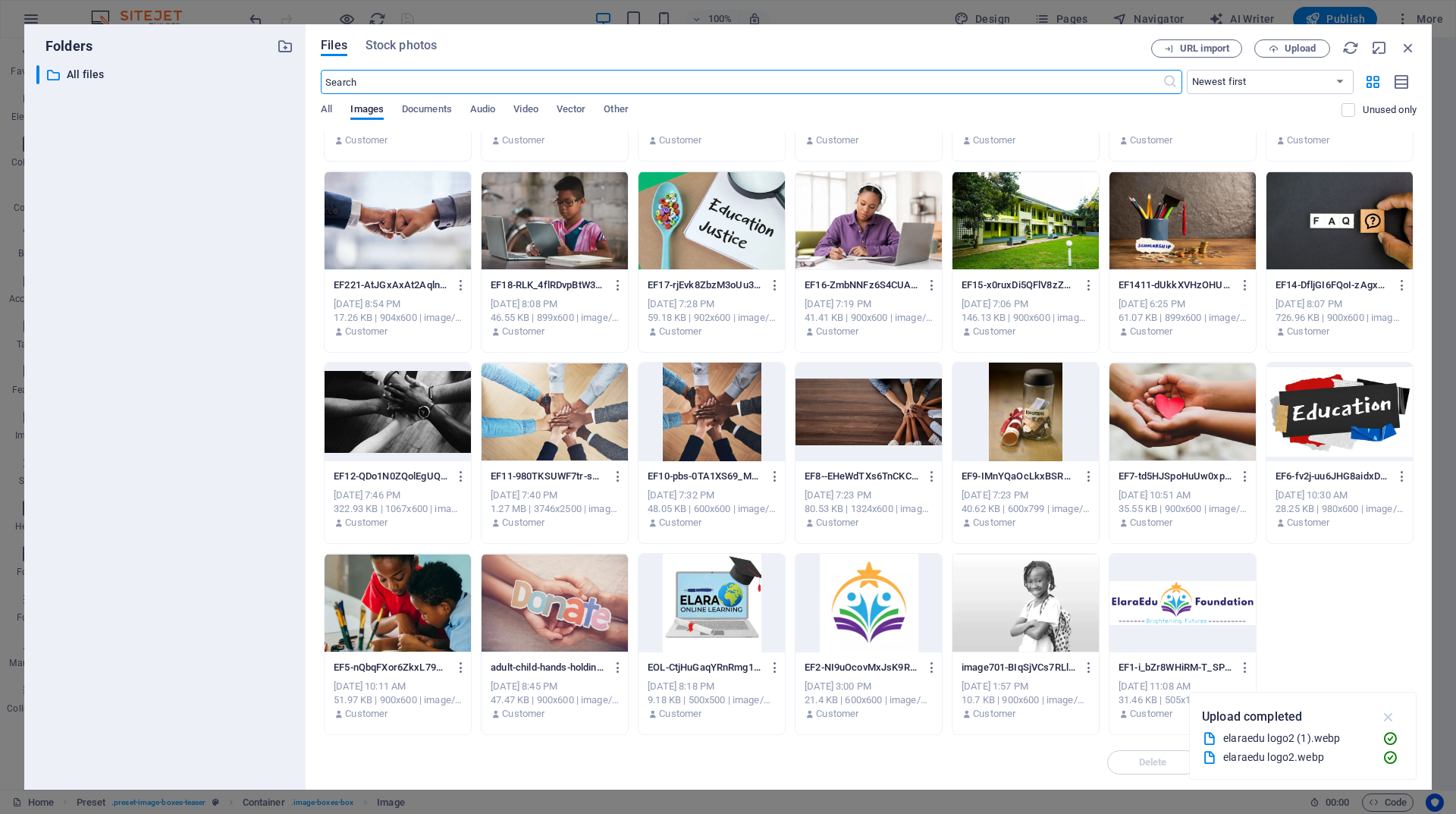
click at [1387, 717] on icon "button" at bounding box center [1389, 717] width 18 height 17
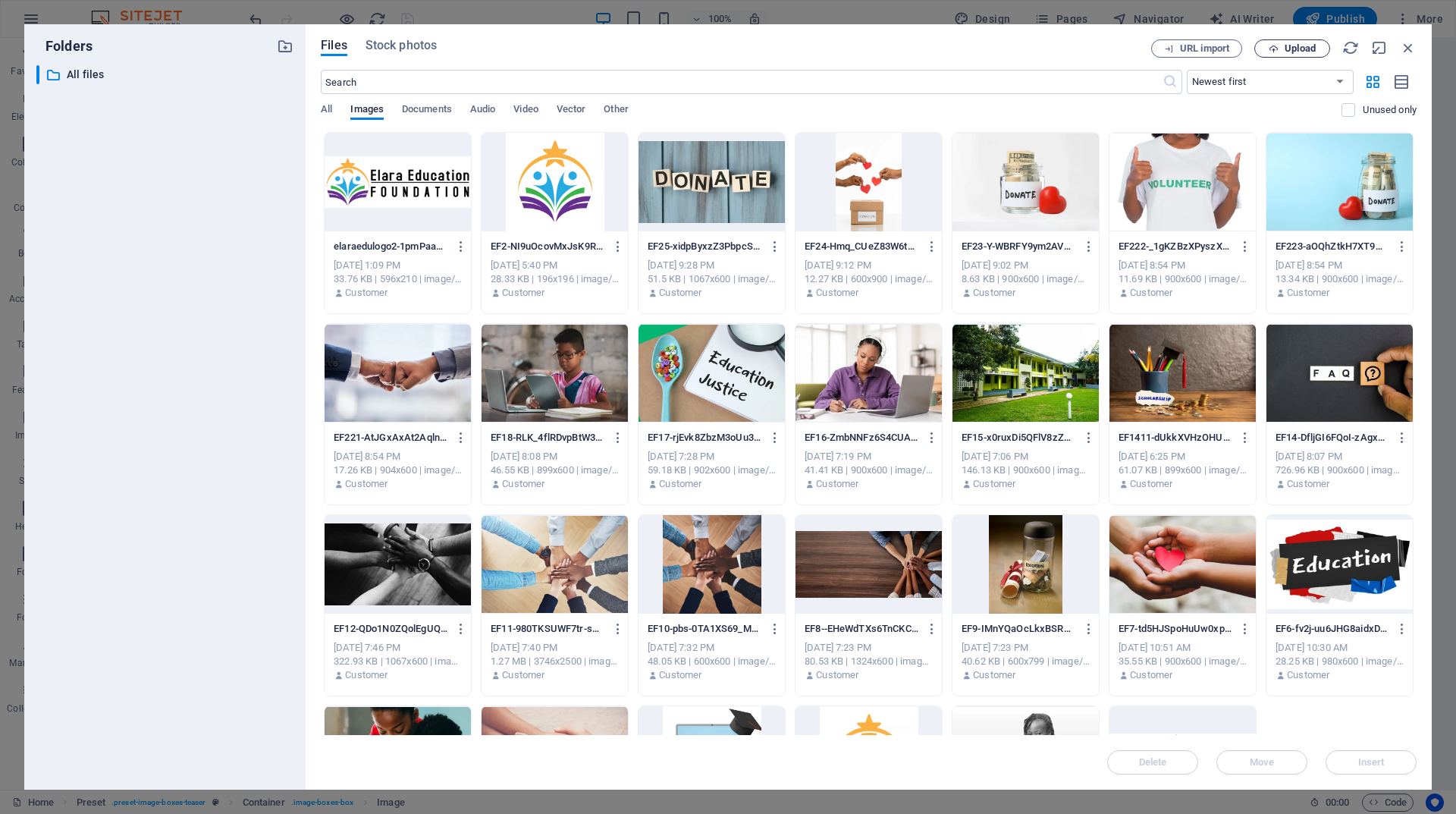
click at [1293, 48] on span "Upload" at bounding box center [1300, 48] width 31 height 9
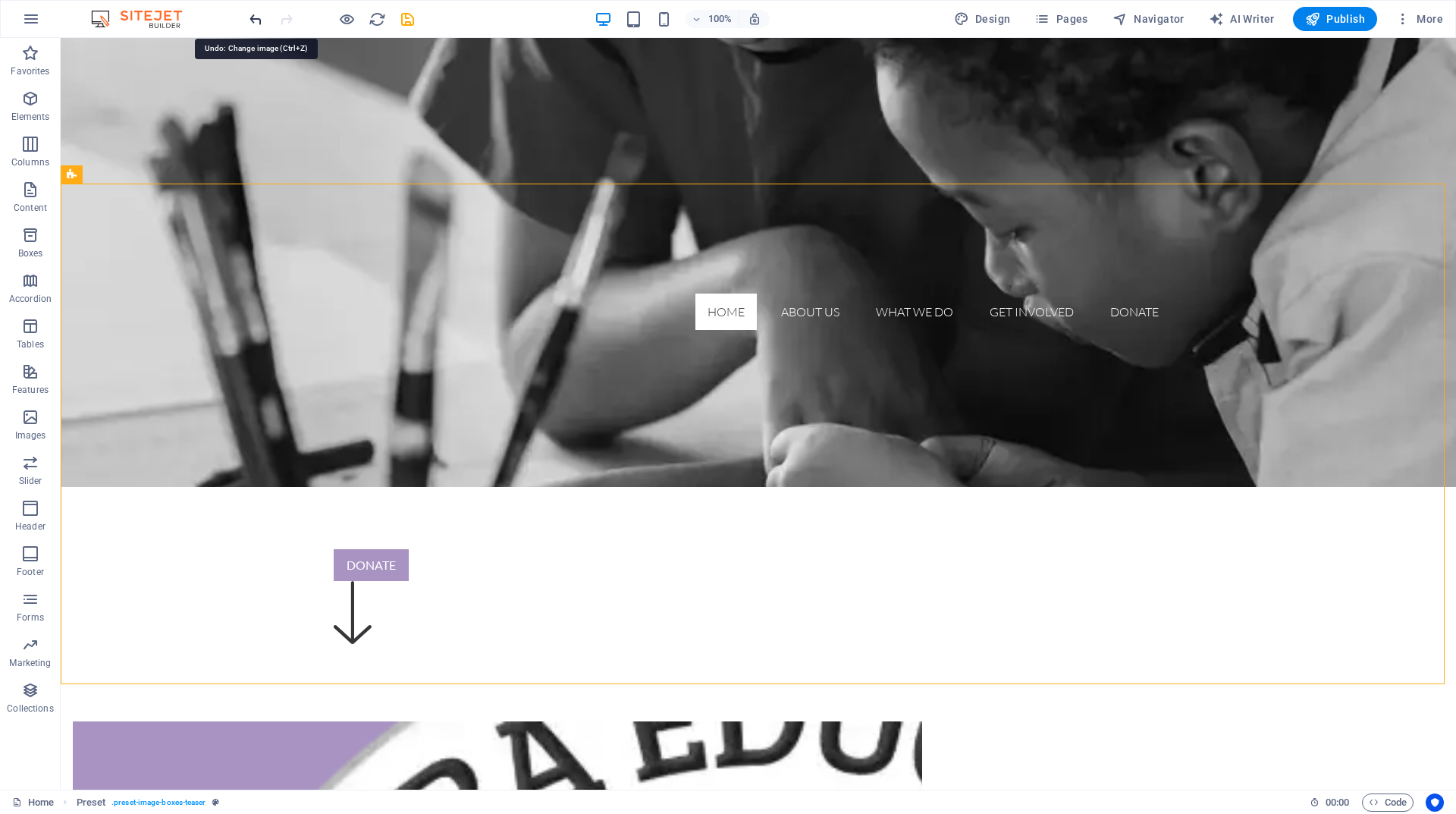
click at [255, 18] on icon "undo" at bounding box center [256, 19] width 18 height 18
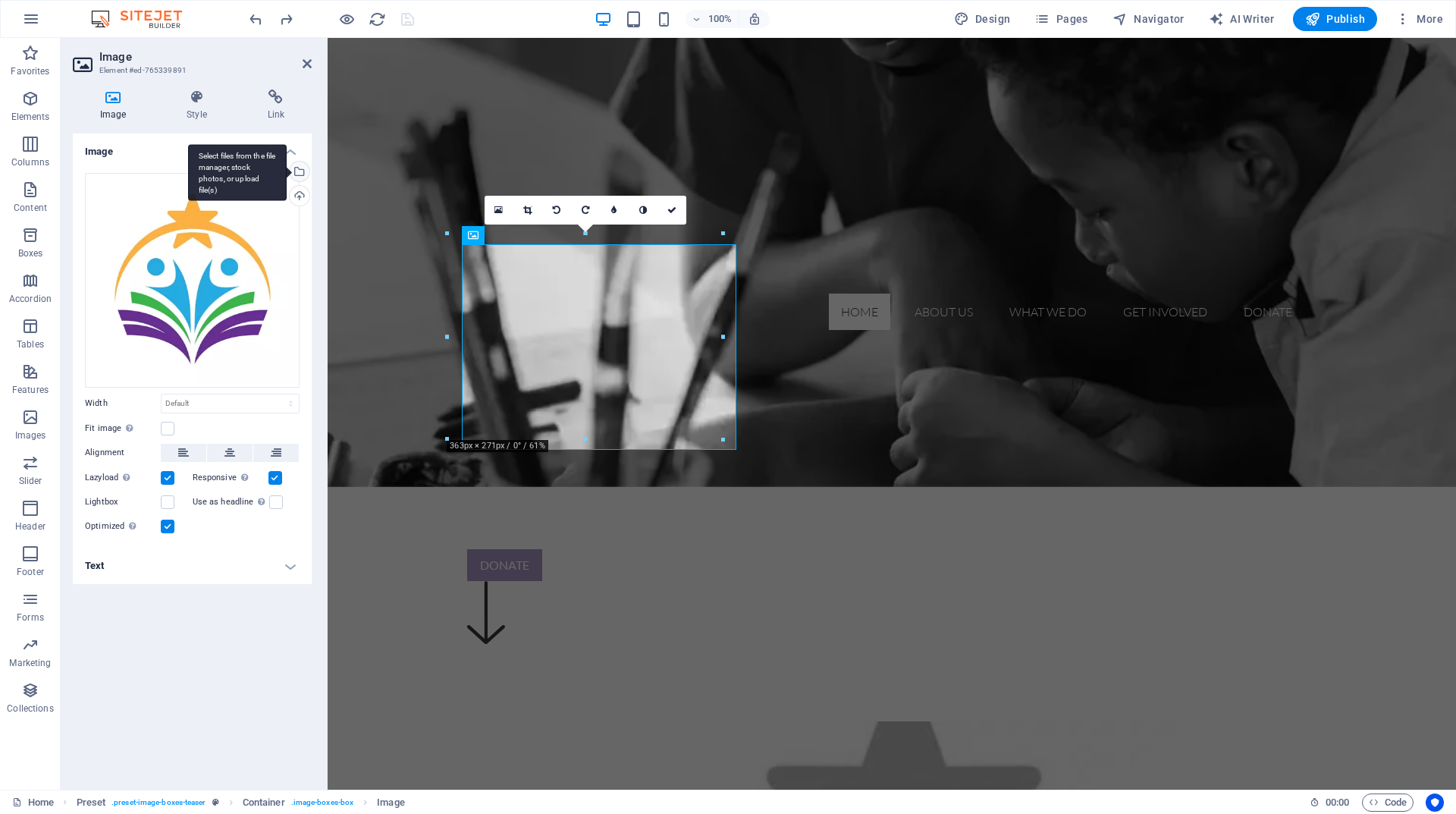
click at [300, 176] on div "Select files from the file manager, stock photos, or upload file(s)" at bounding box center [298, 173] width 23 height 23
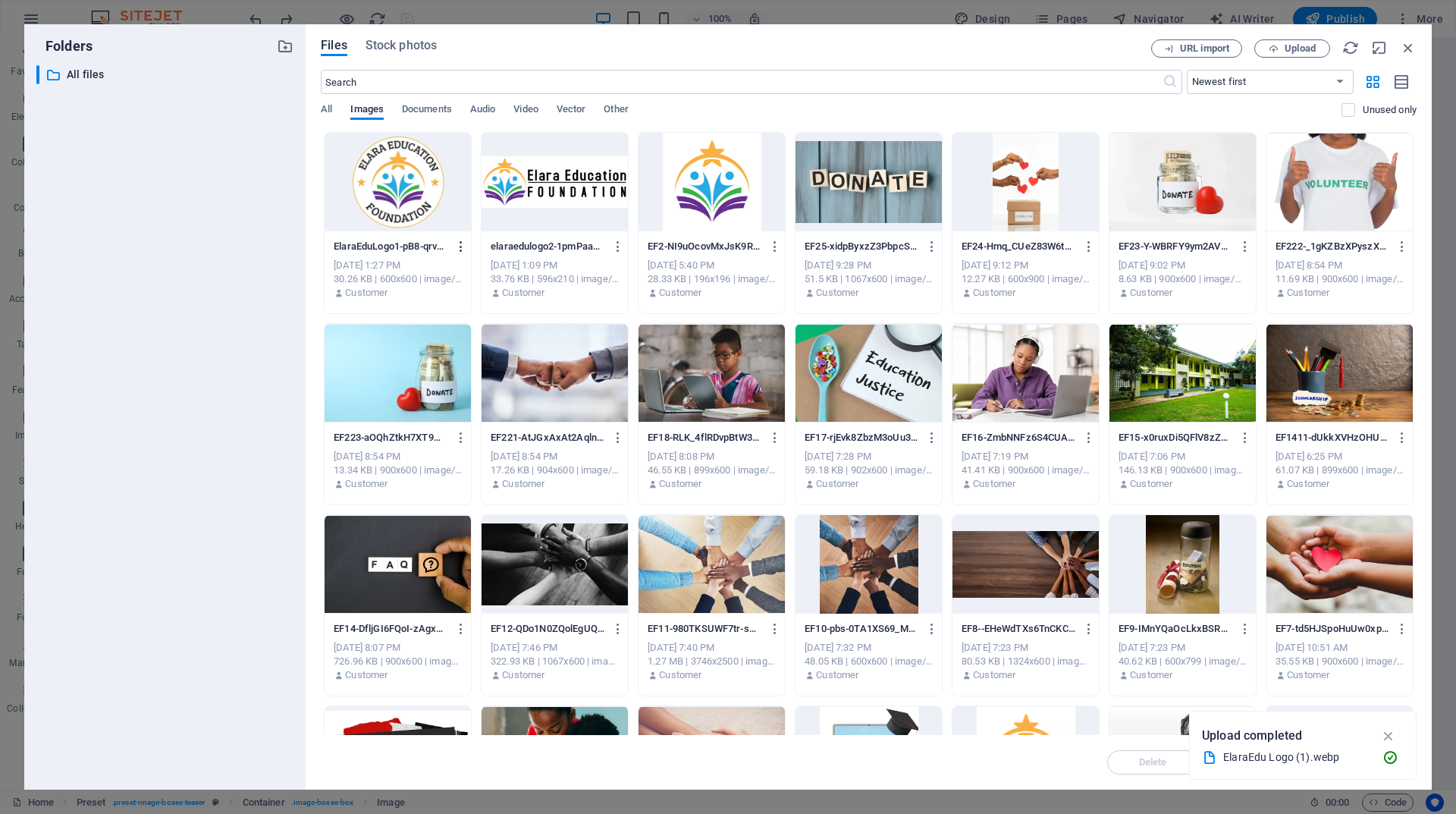
click at [460, 245] on icon "button" at bounding box center [462, 247] width 14 height 14
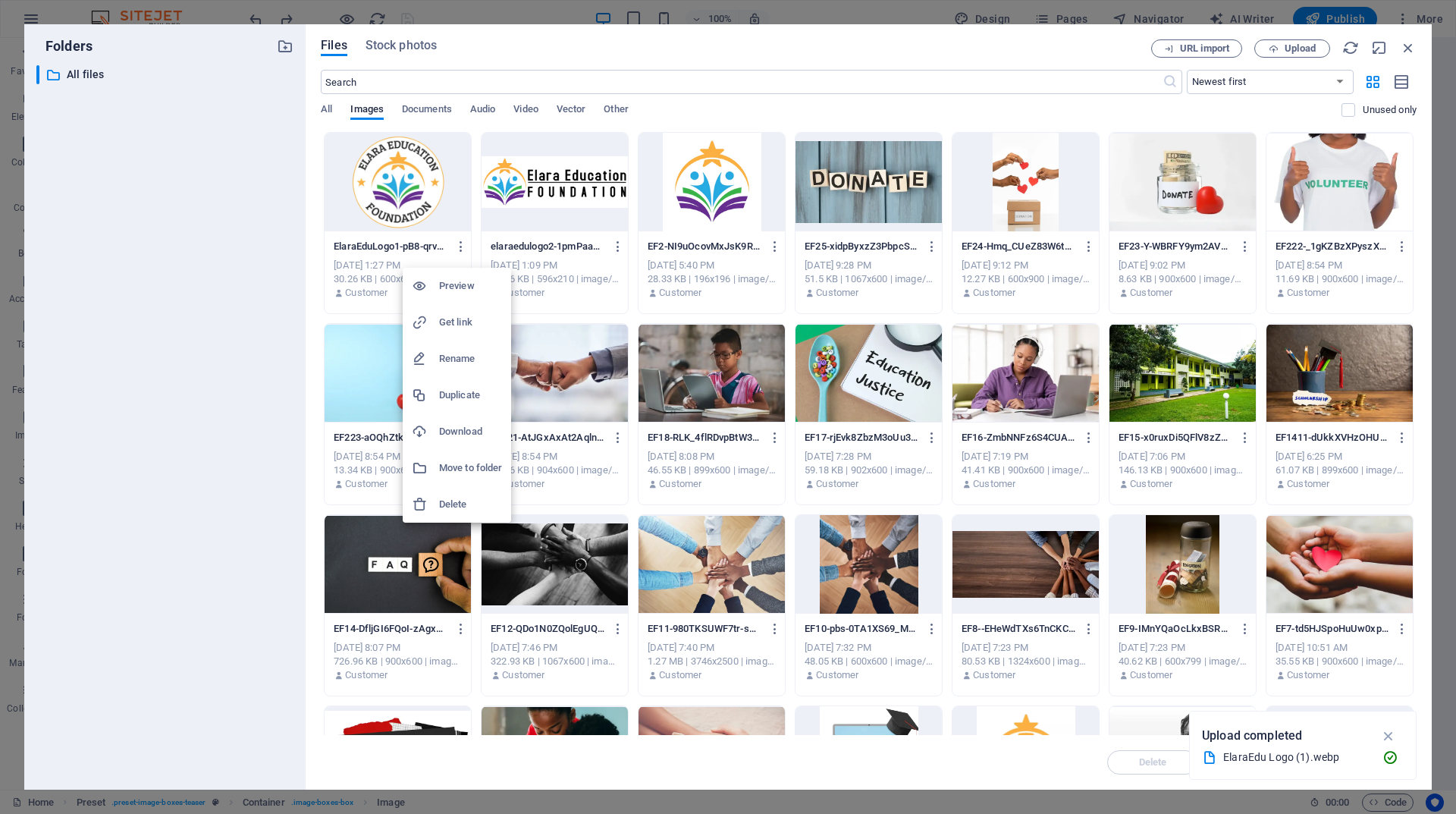
click at [456, 500] on h6 "Delete" at bounding box center [470, 504] width 63 height 18
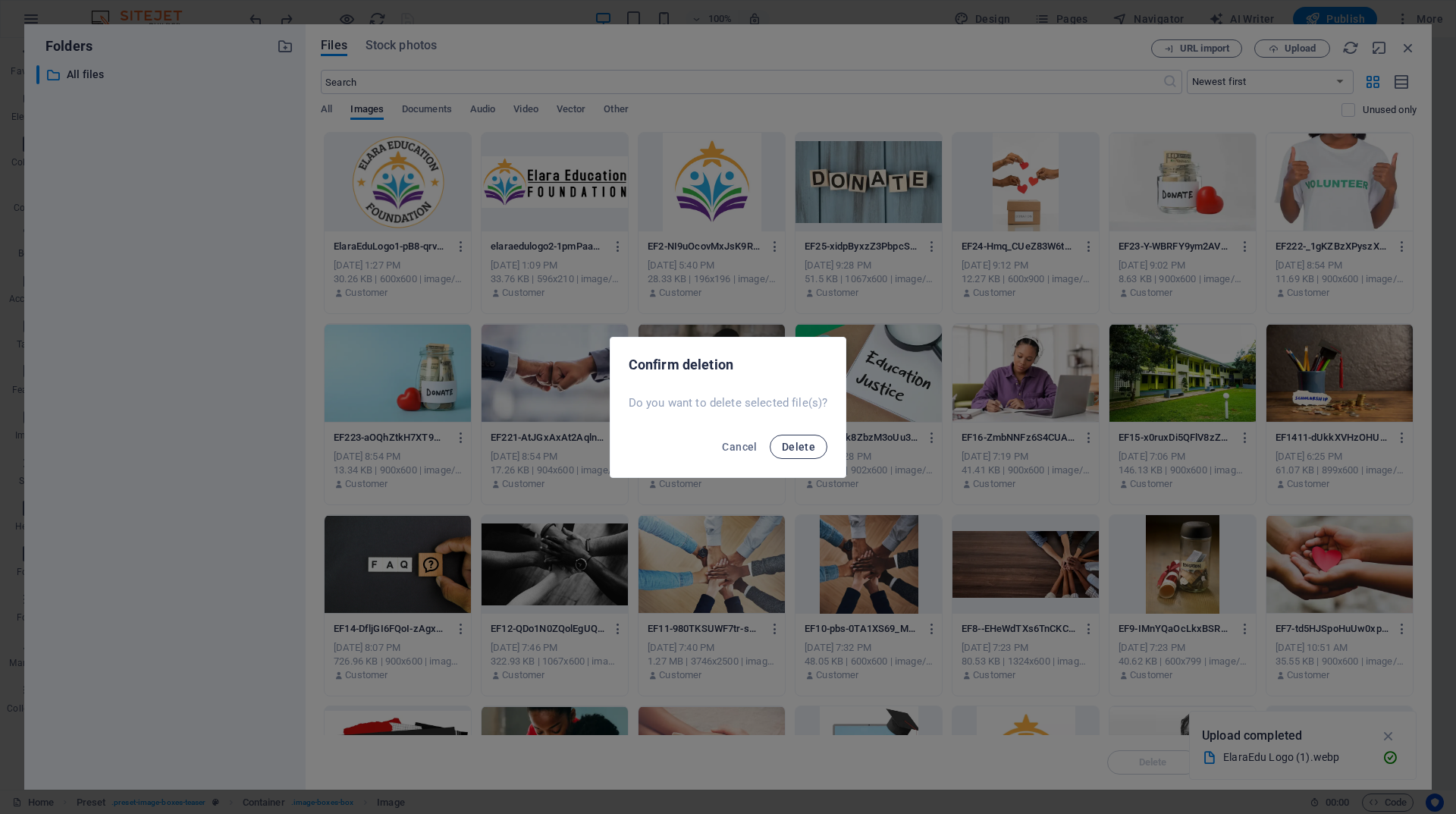
click at [803, 449] on span "Delete" at bounding box center [799, 447] width 33 height 12
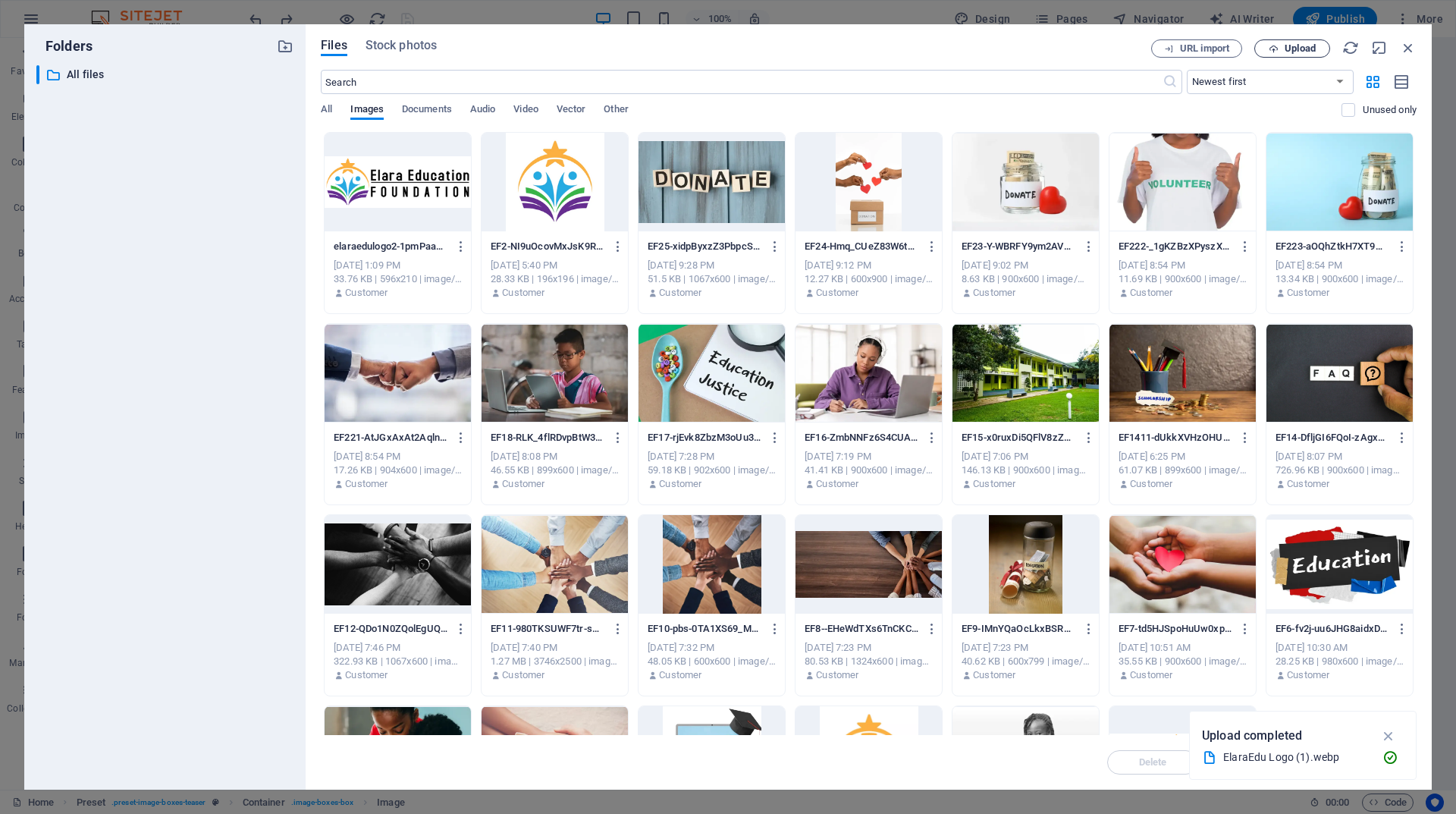
click at [1294, 48] on span "Upload" at bounding box center [1300, 48] width 31 height 9
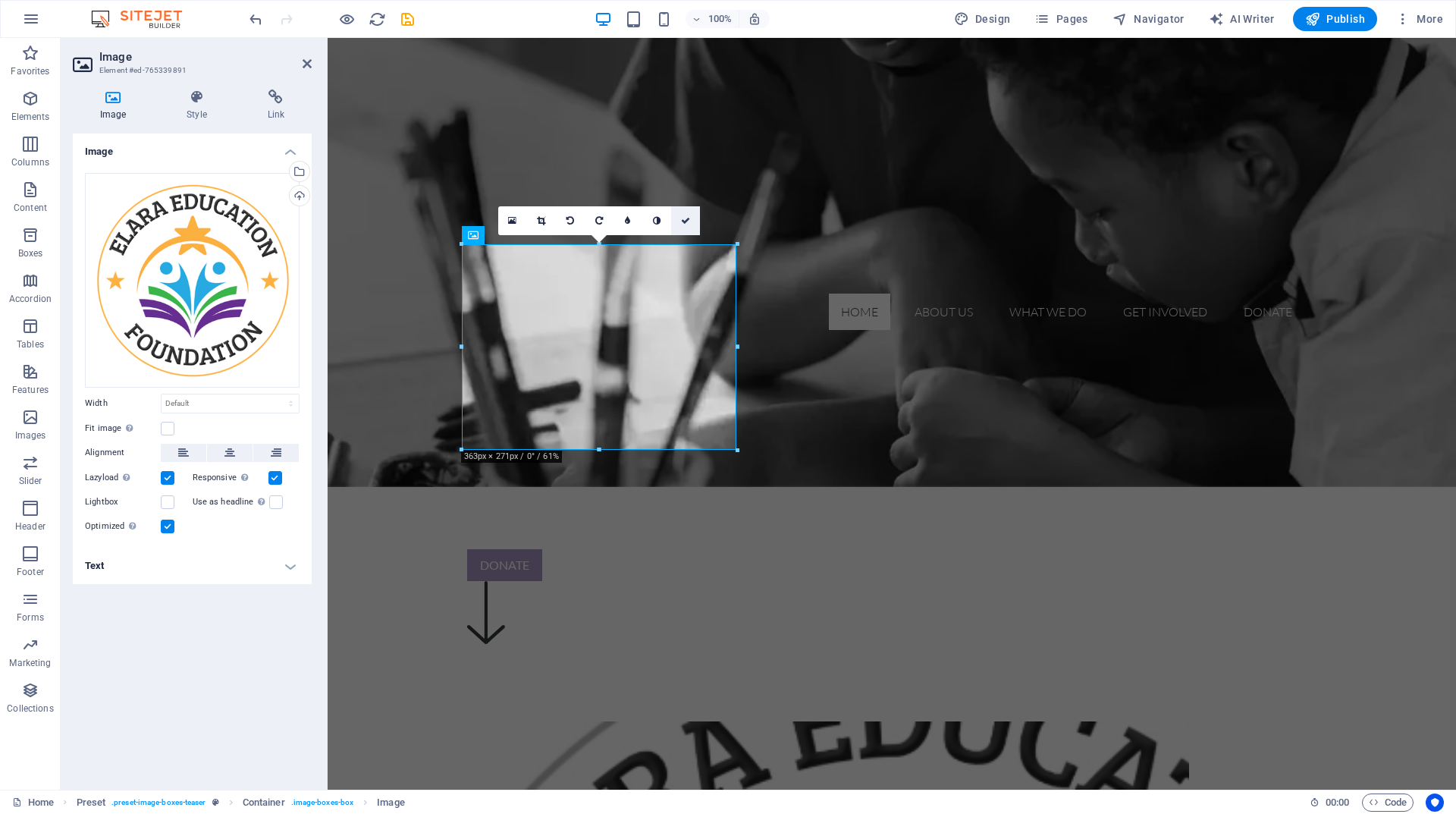
click at [686, 217] on icon at bounding box center [685, 221] width 9 height 9
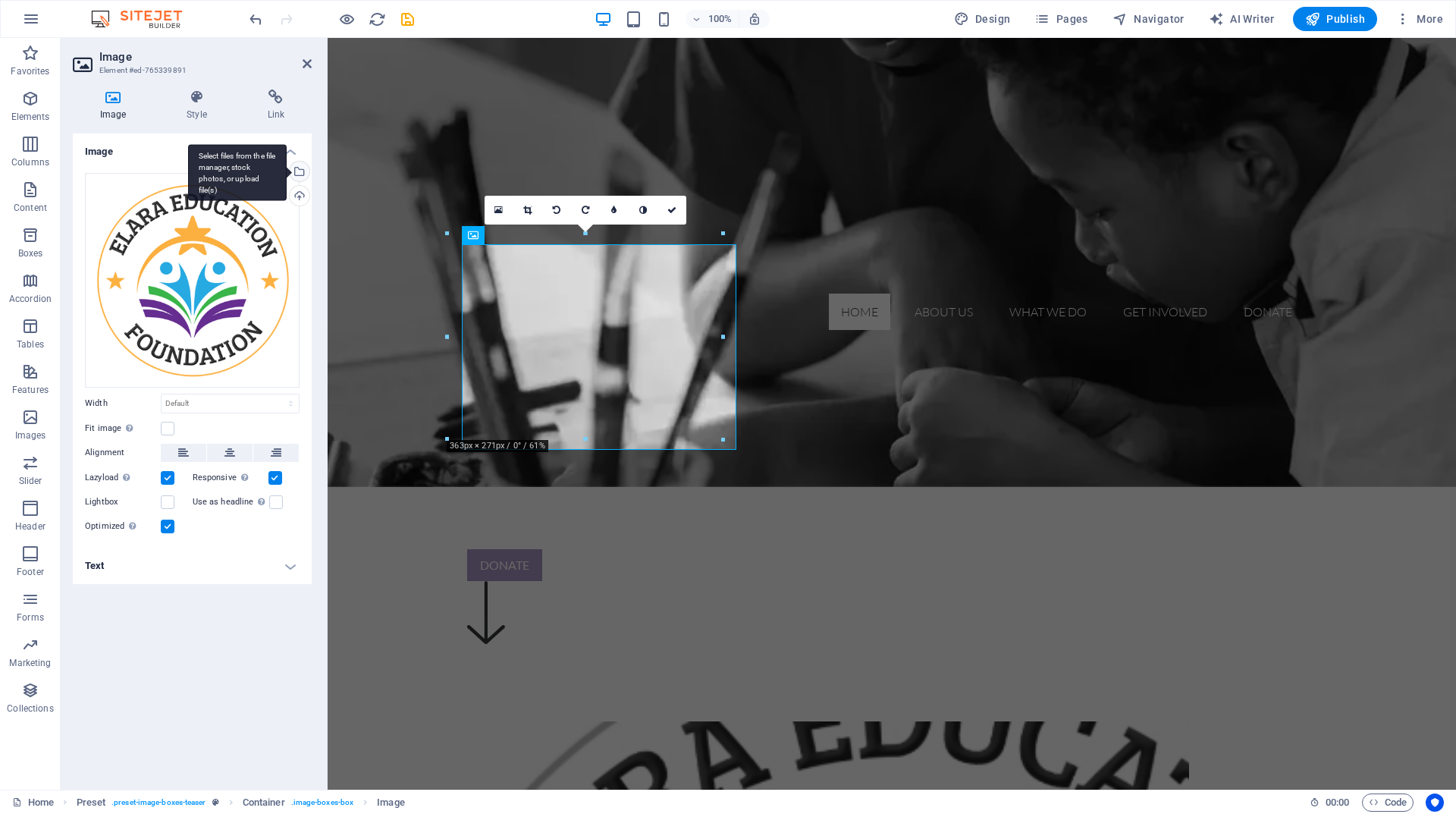
click at [300, 173] on div "Select files from the file manager, stock photos, or upload file(s)" at bounding box center [298, 173] width 23 height 23
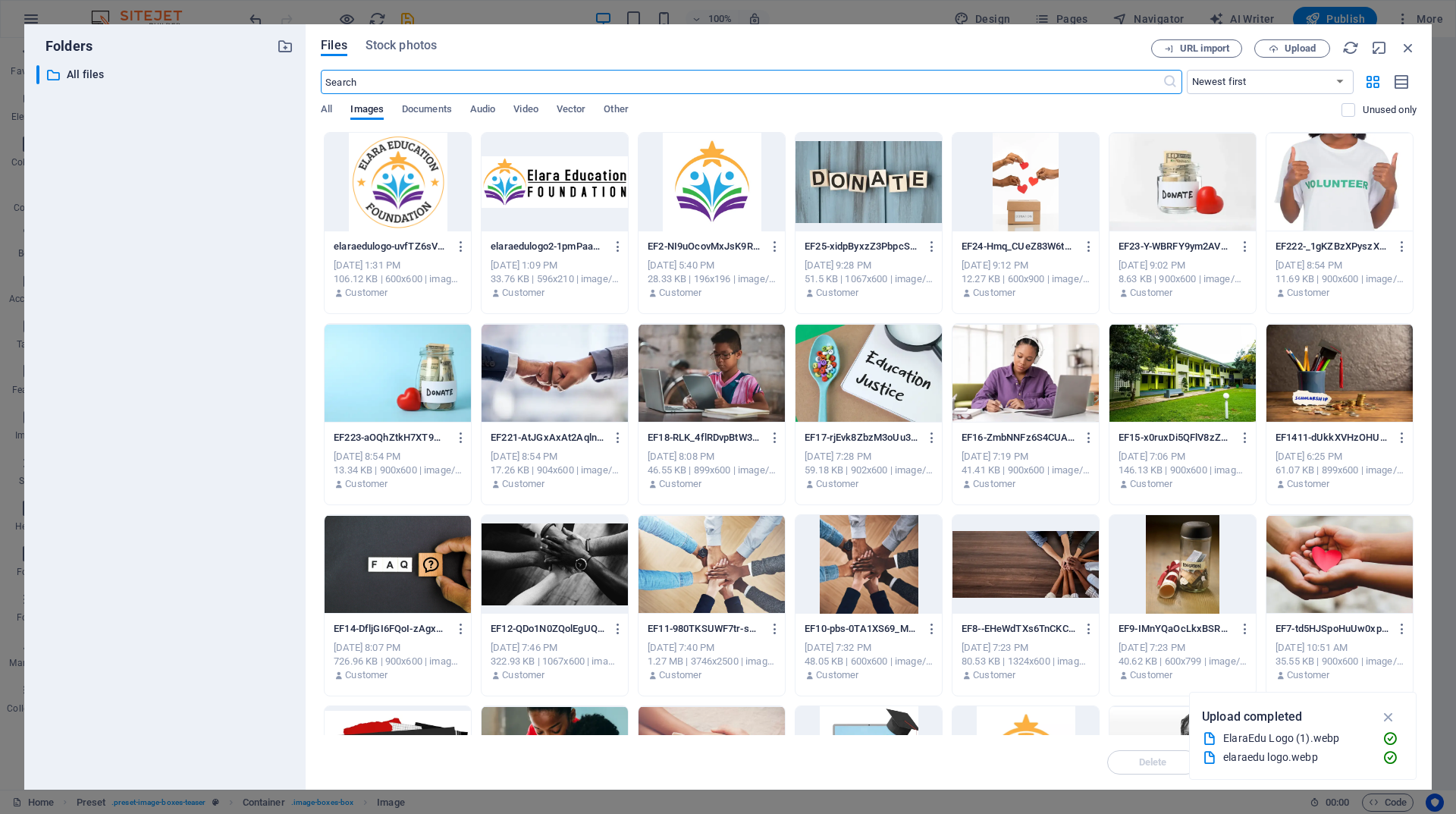
click at [541, 197] on div at bounding box center [555, 182] width 146 height 99
click at [1392, 720] on icon "button" at bounding box center [1389, 717] width 18 height 17
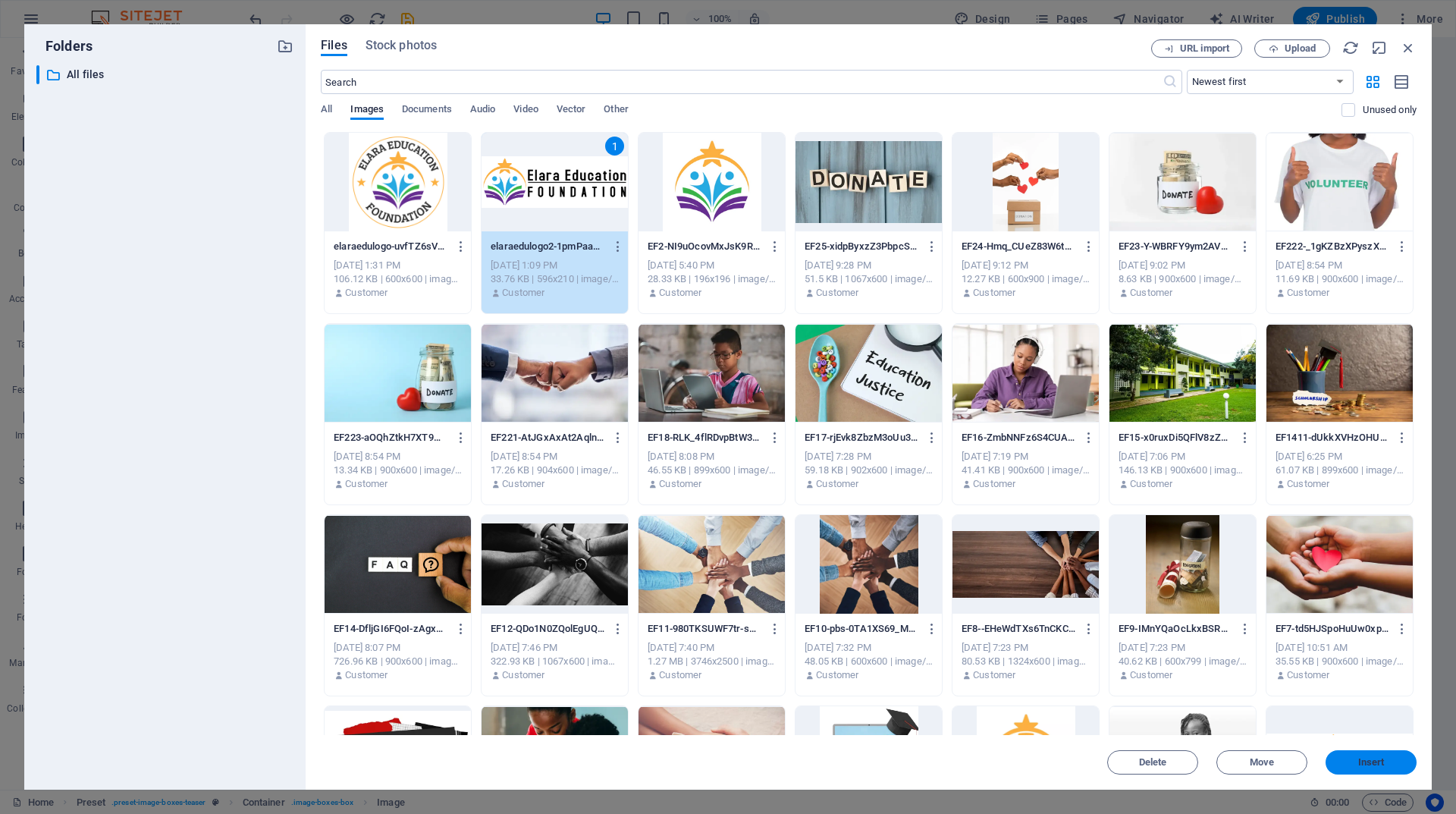
click at [1362, 755] on button "Insert" at bounding box center [1371, 762] width 91 height 25
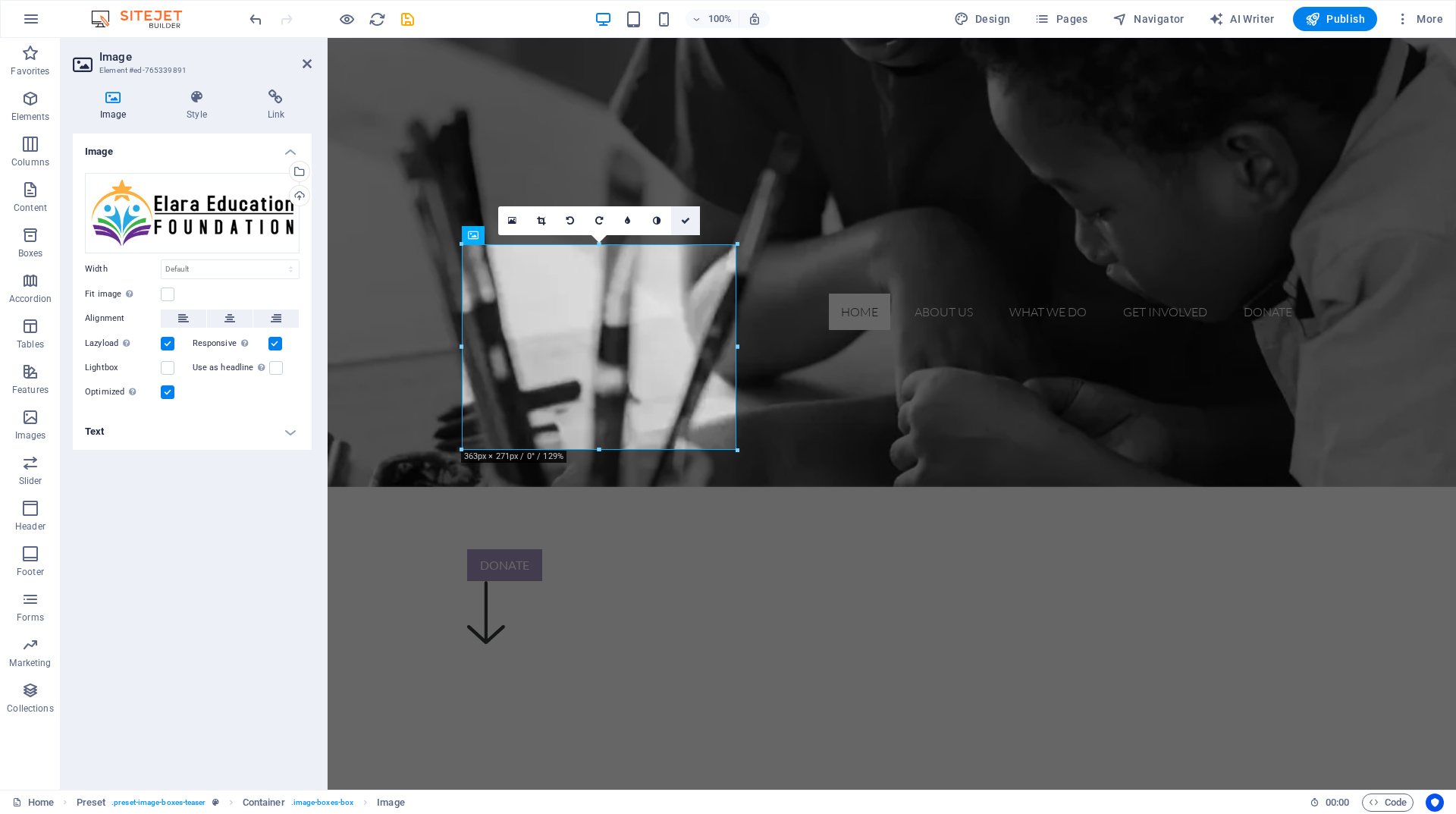
click at [683, 217] on icon at bounding box center [685, 221] width 9 height 9
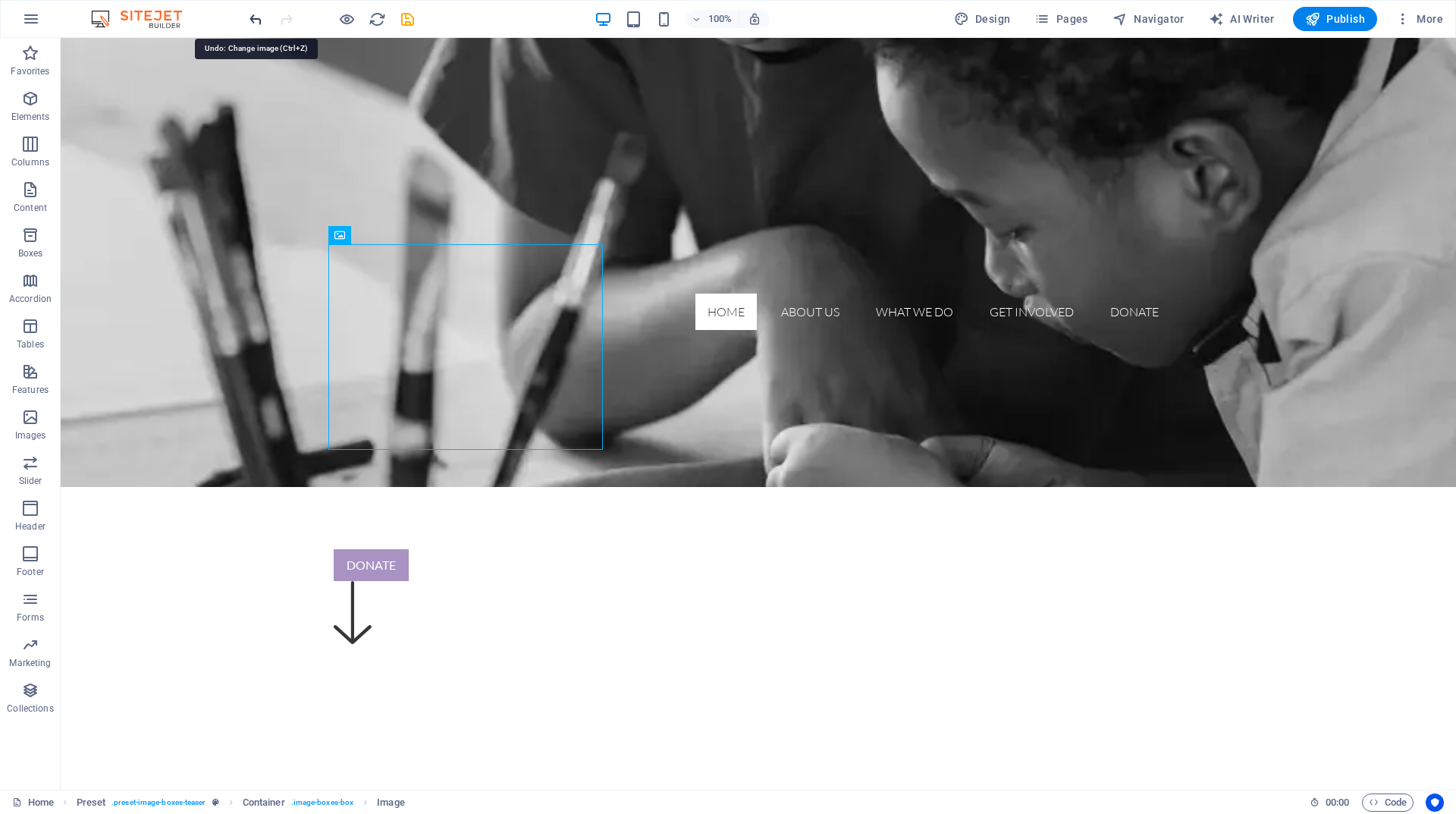
click at [259, 16] on icon "undo" at bounding box center [256, 19] width 18 height 18
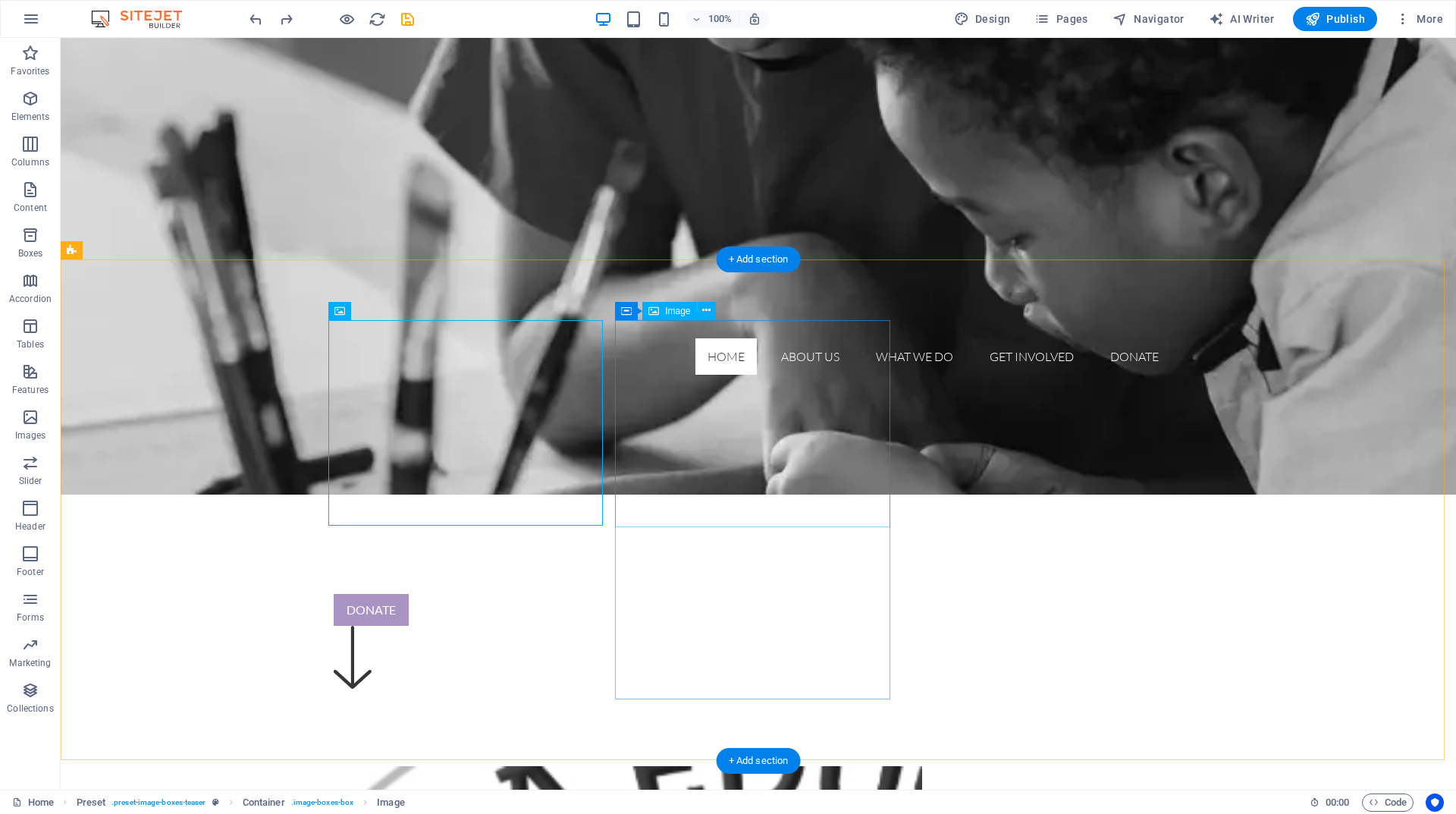
scroll to position [455, 0]
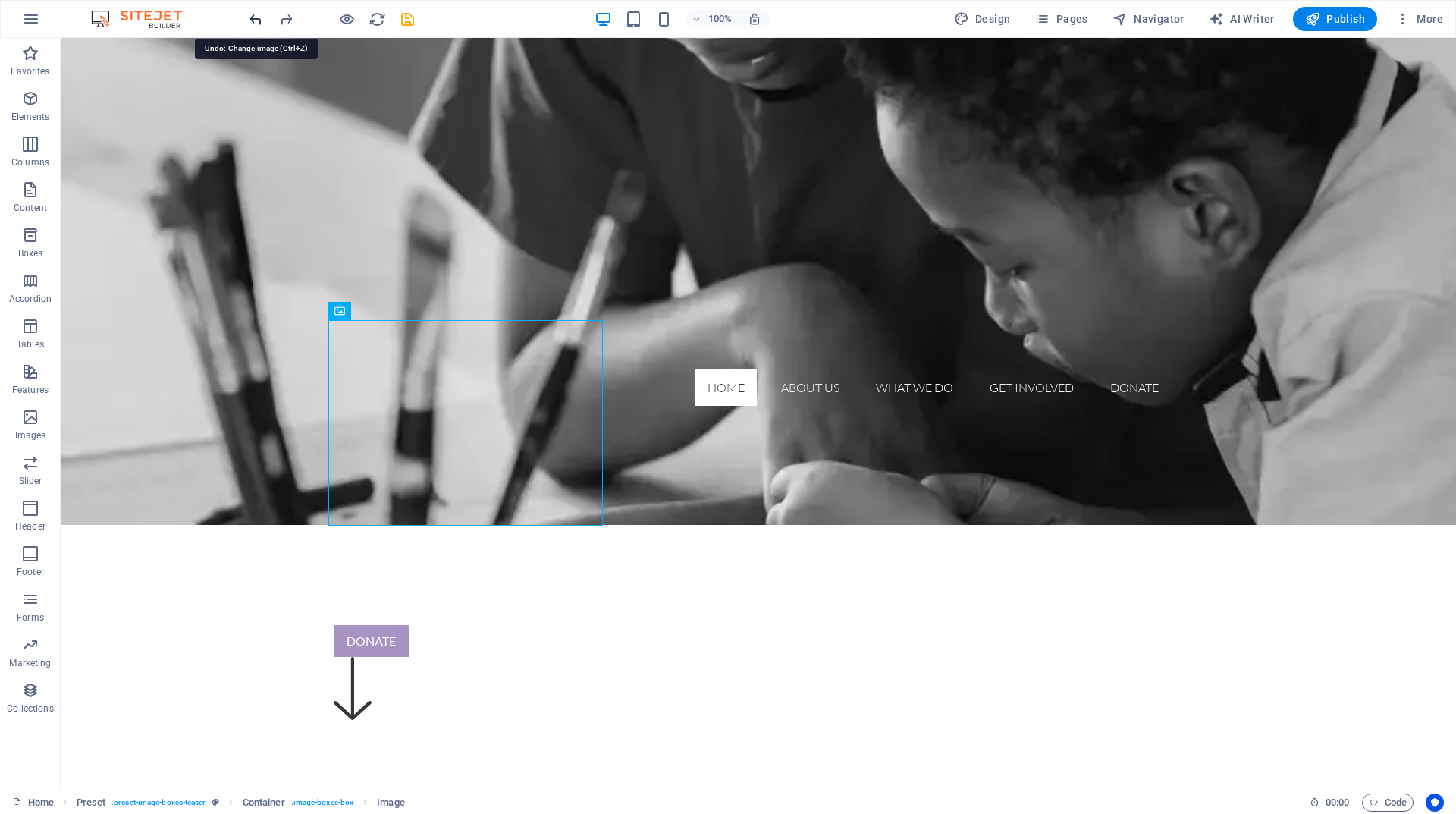
click at [251, 17] on icon "undo" at bounding box center [256, 19] width 18 height 18
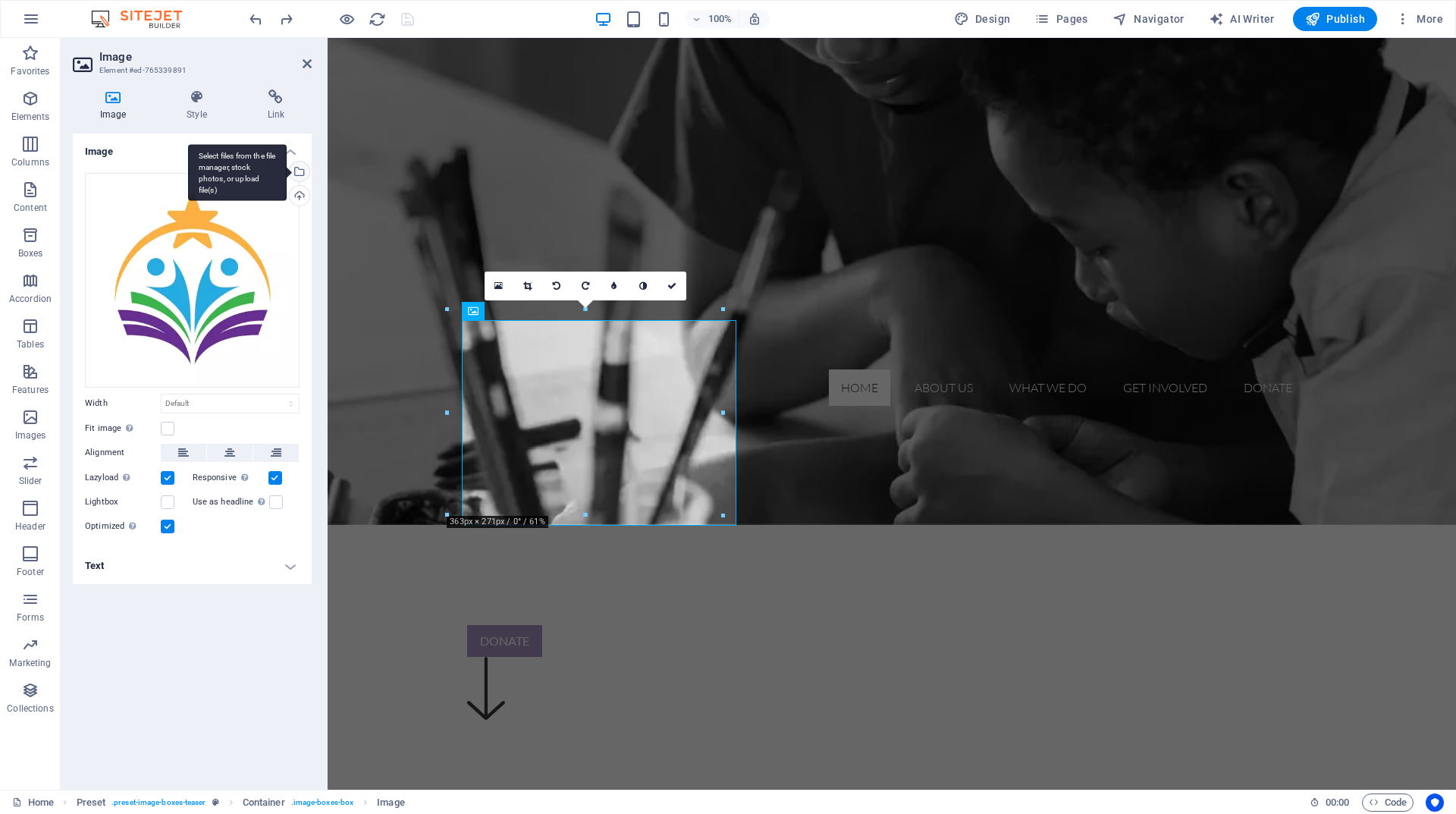
click at [286, 169] on div "Select files from the file manager, stock photos, or upload file(s)" at bounding box center [237, 172] width 99 height 57
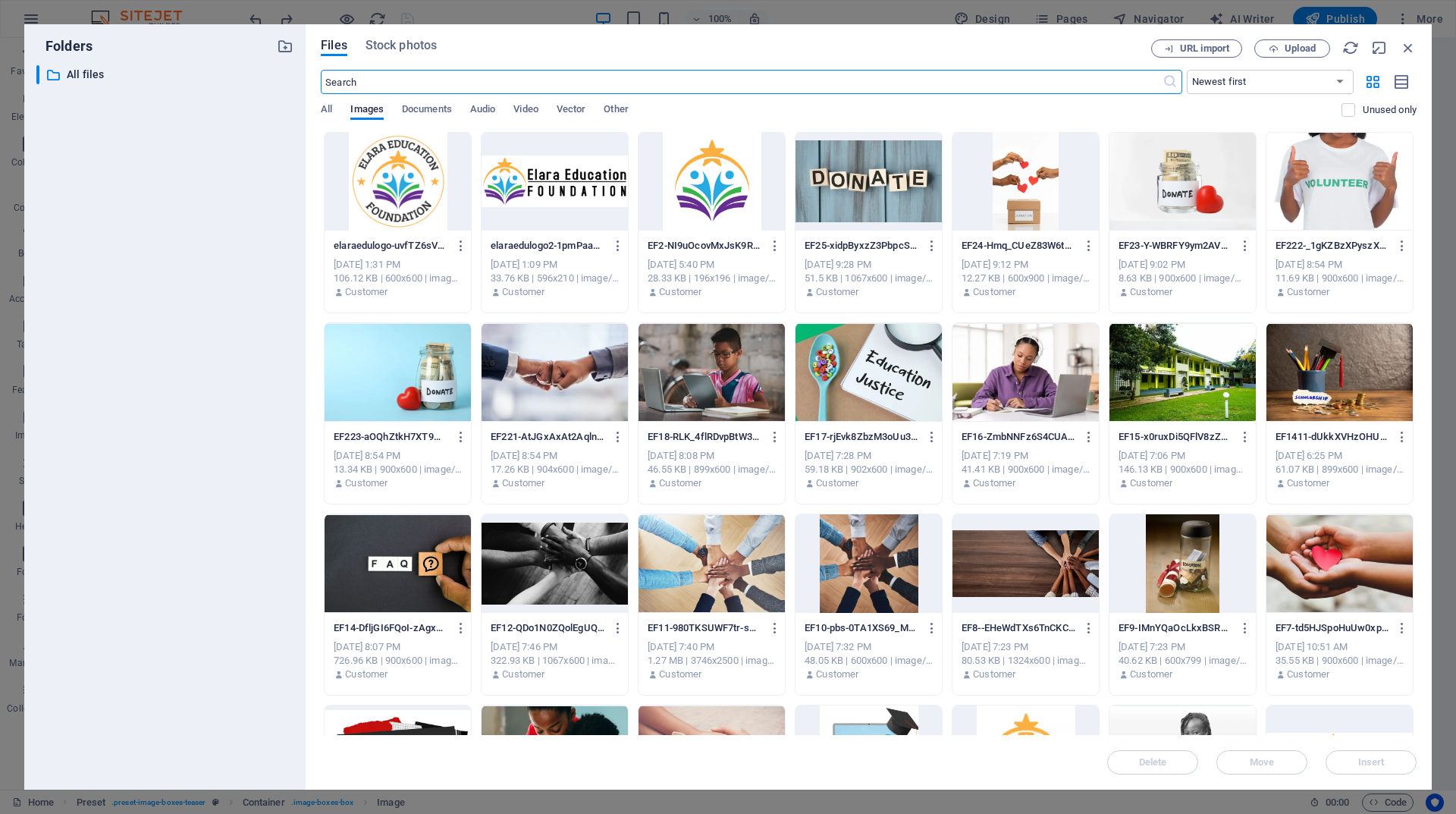
scroll to position [0, 0]
click at [1408, 46] on icon "button" at bounding box center [1408, 47] width 17 height 17
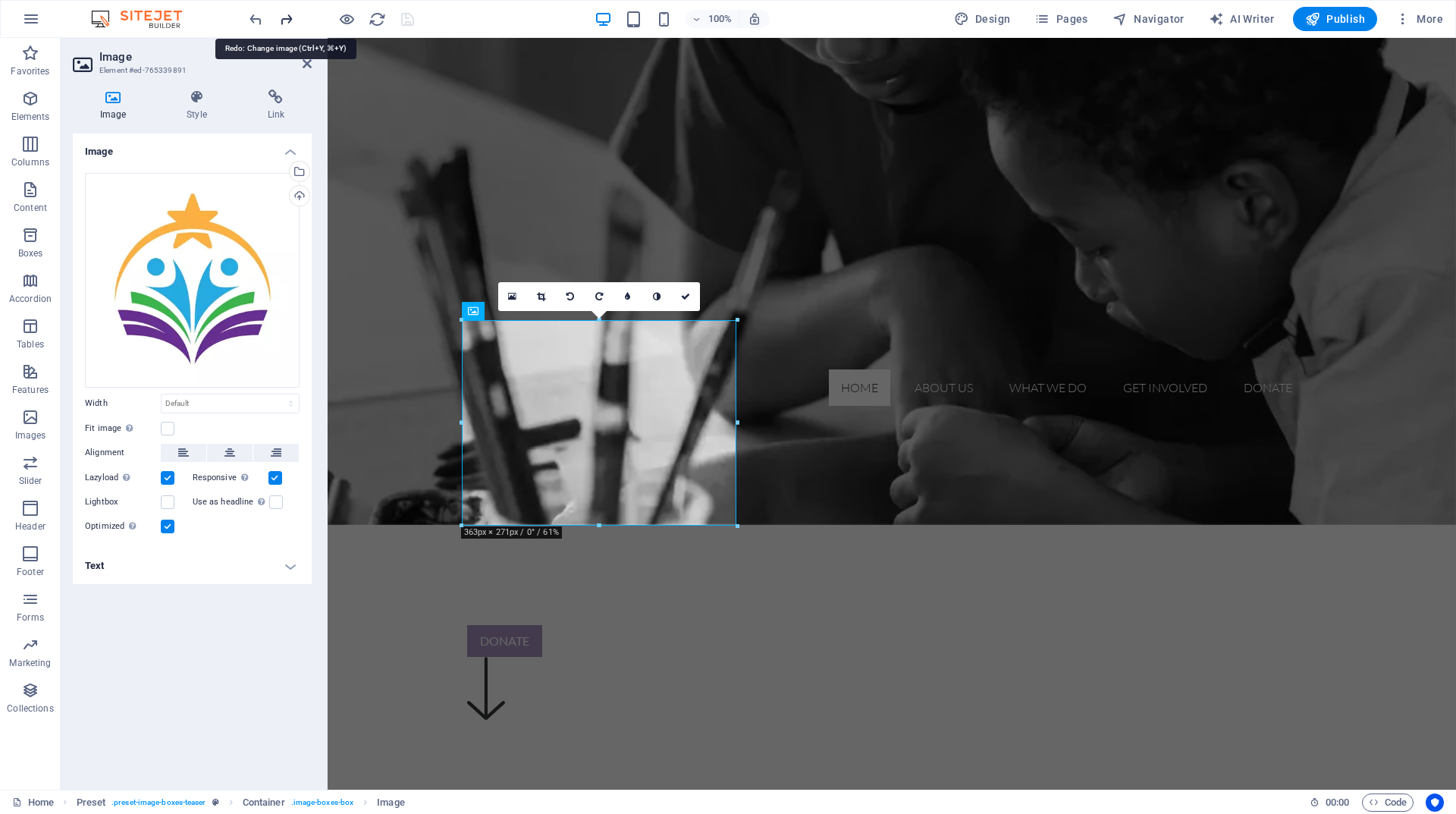
click at [291, 23] on icon "redo" at bounding box center [286, 19] width 18 height 18
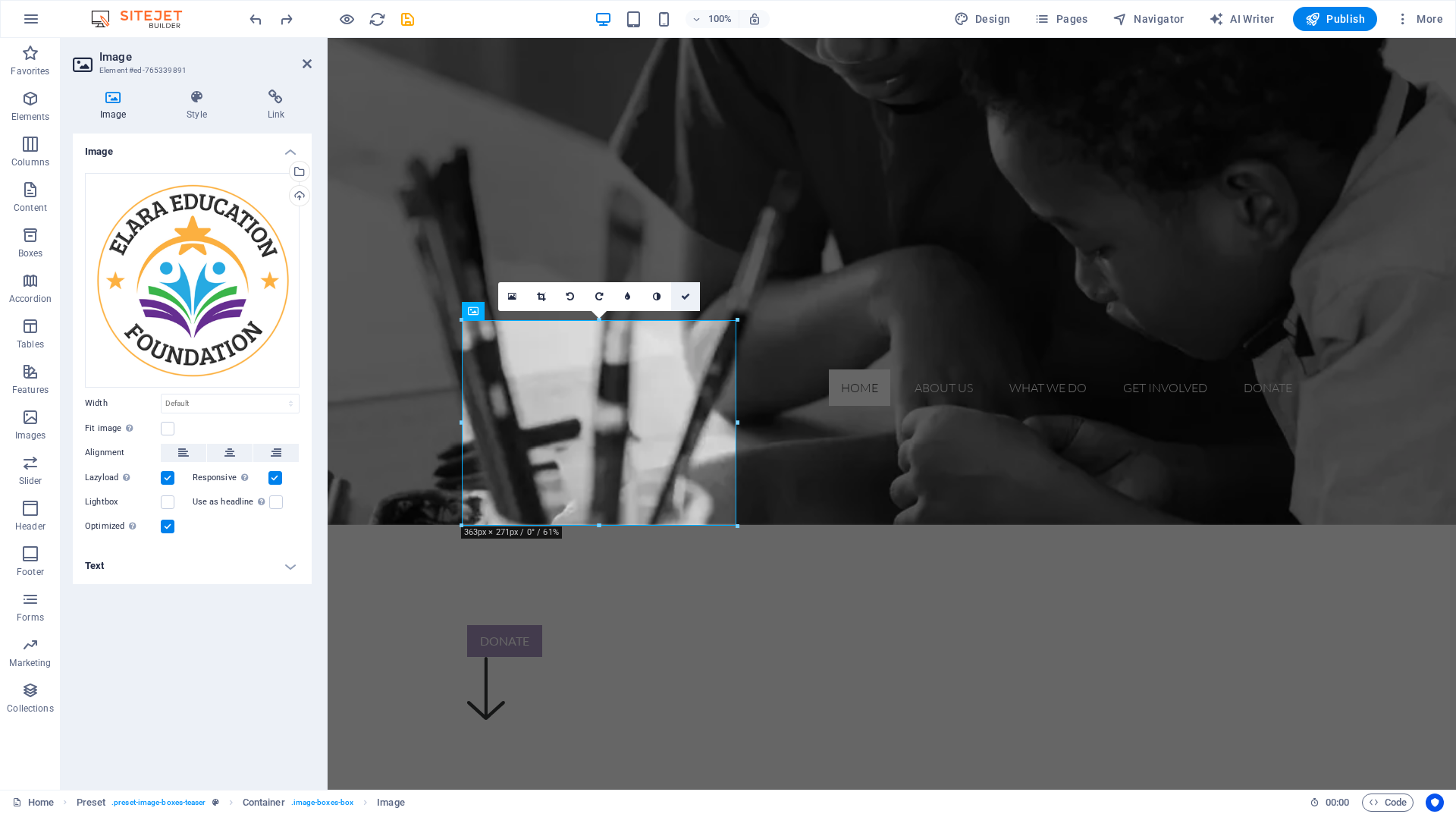
click at [684, 293] on icon at bounding box center [685, 296] width 9 height 9
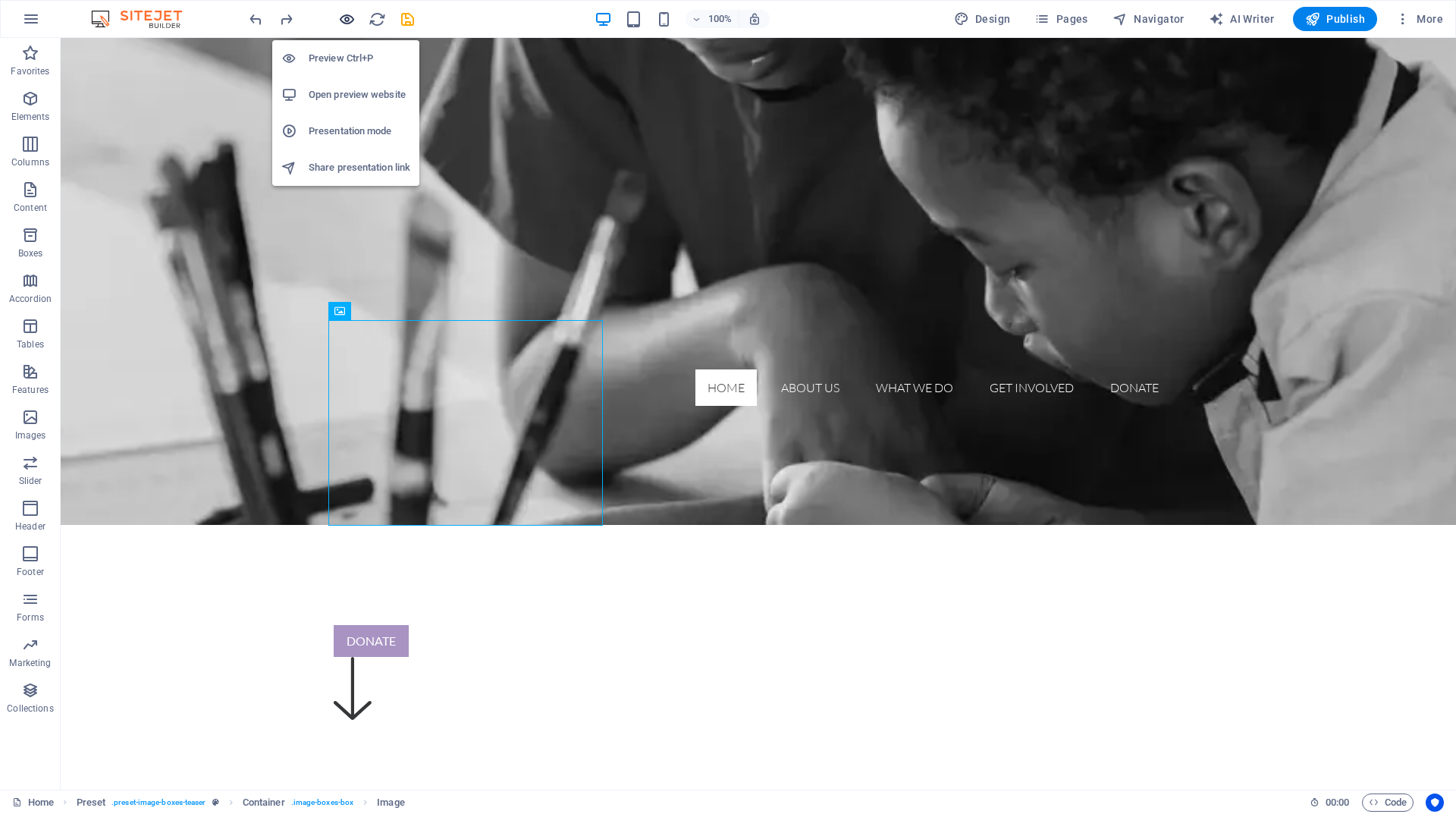
click at [342, 19] on icon "button" at bounding box center [347, 19] width 18 height 18
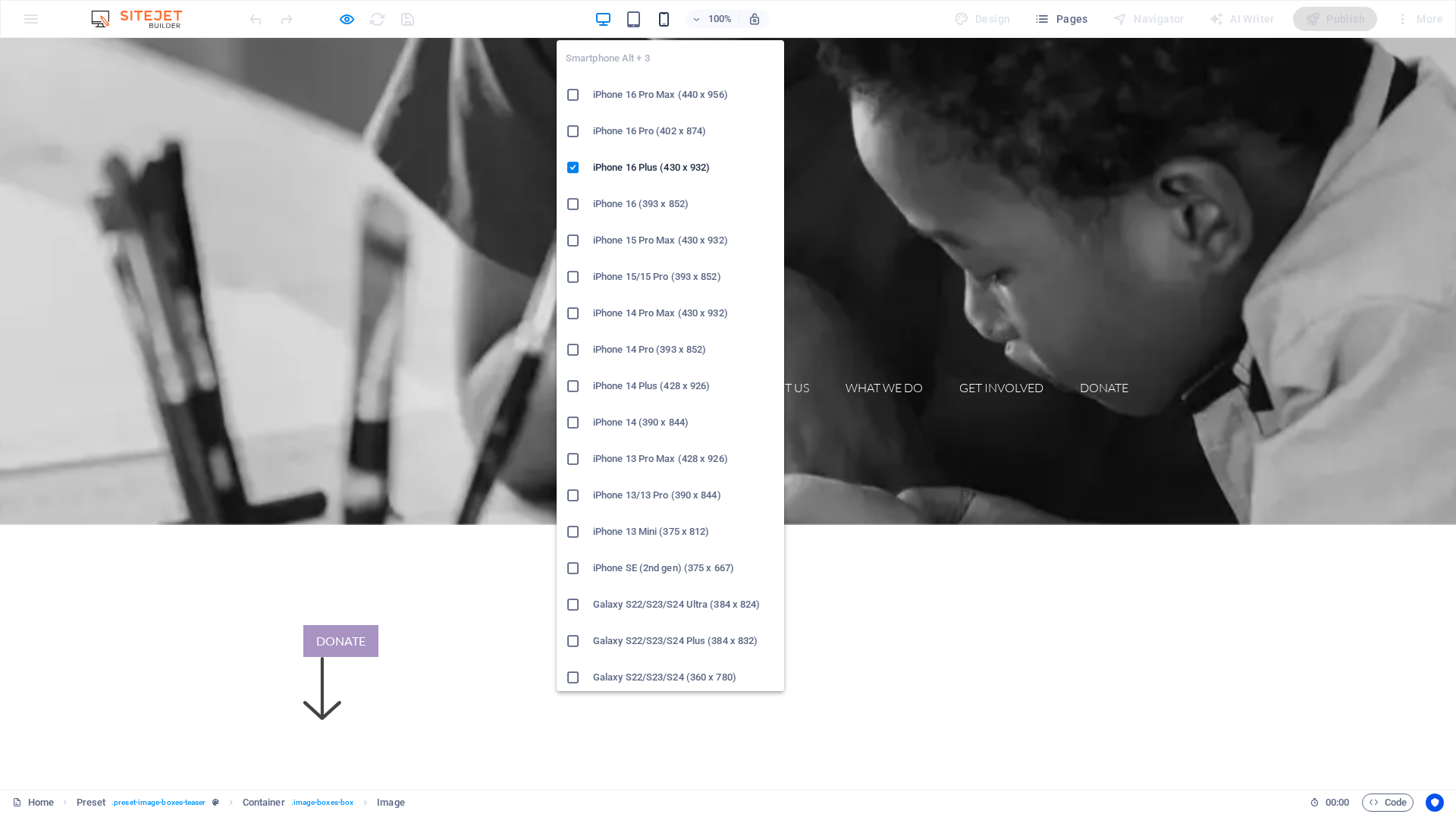
click at [667, 20] on icon "button" at bounding box center [664, 19] width 18 height 18
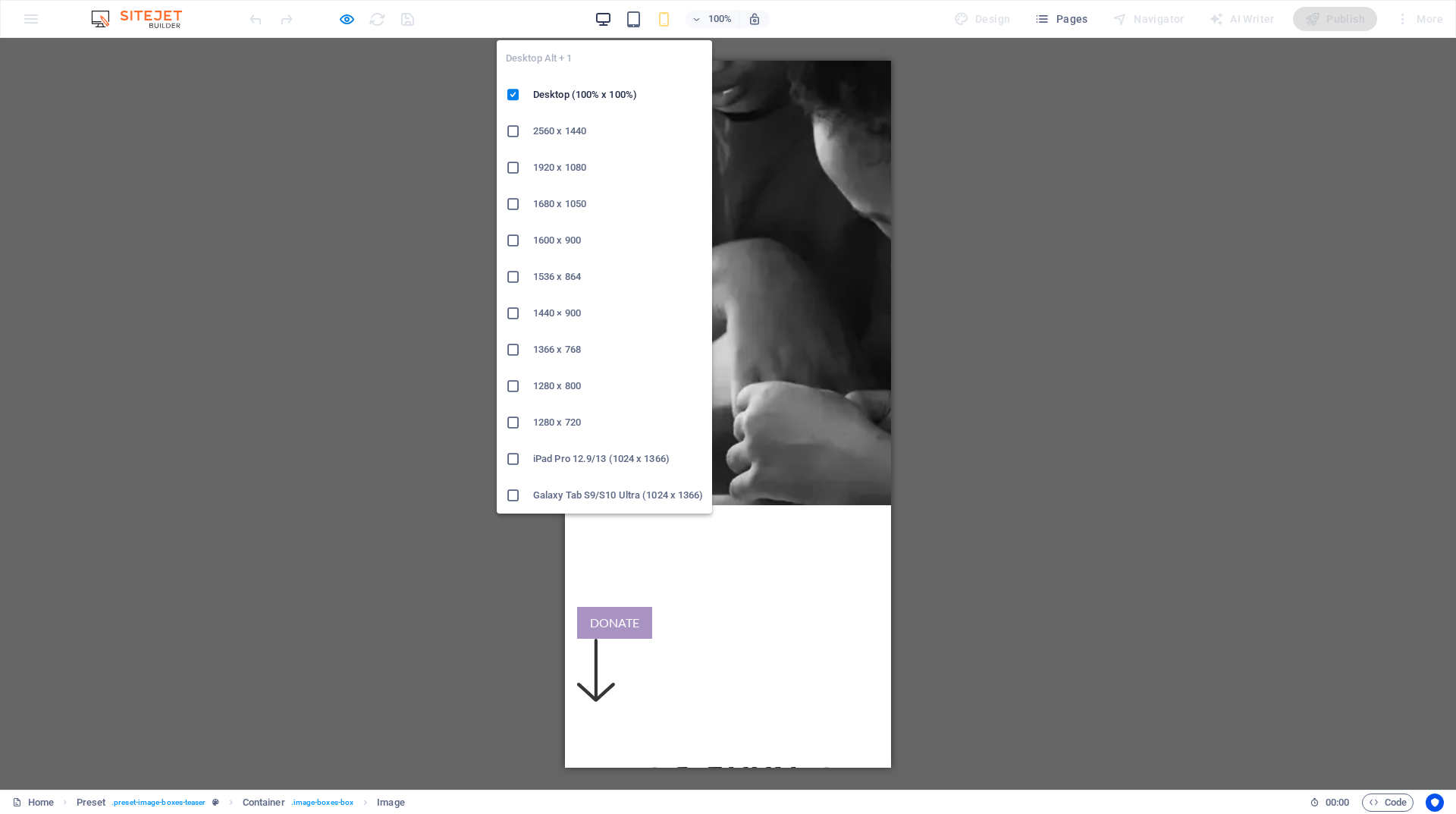
click at [605, 16] on icon "button" at bounding box center [604, 19] width 18 height 18
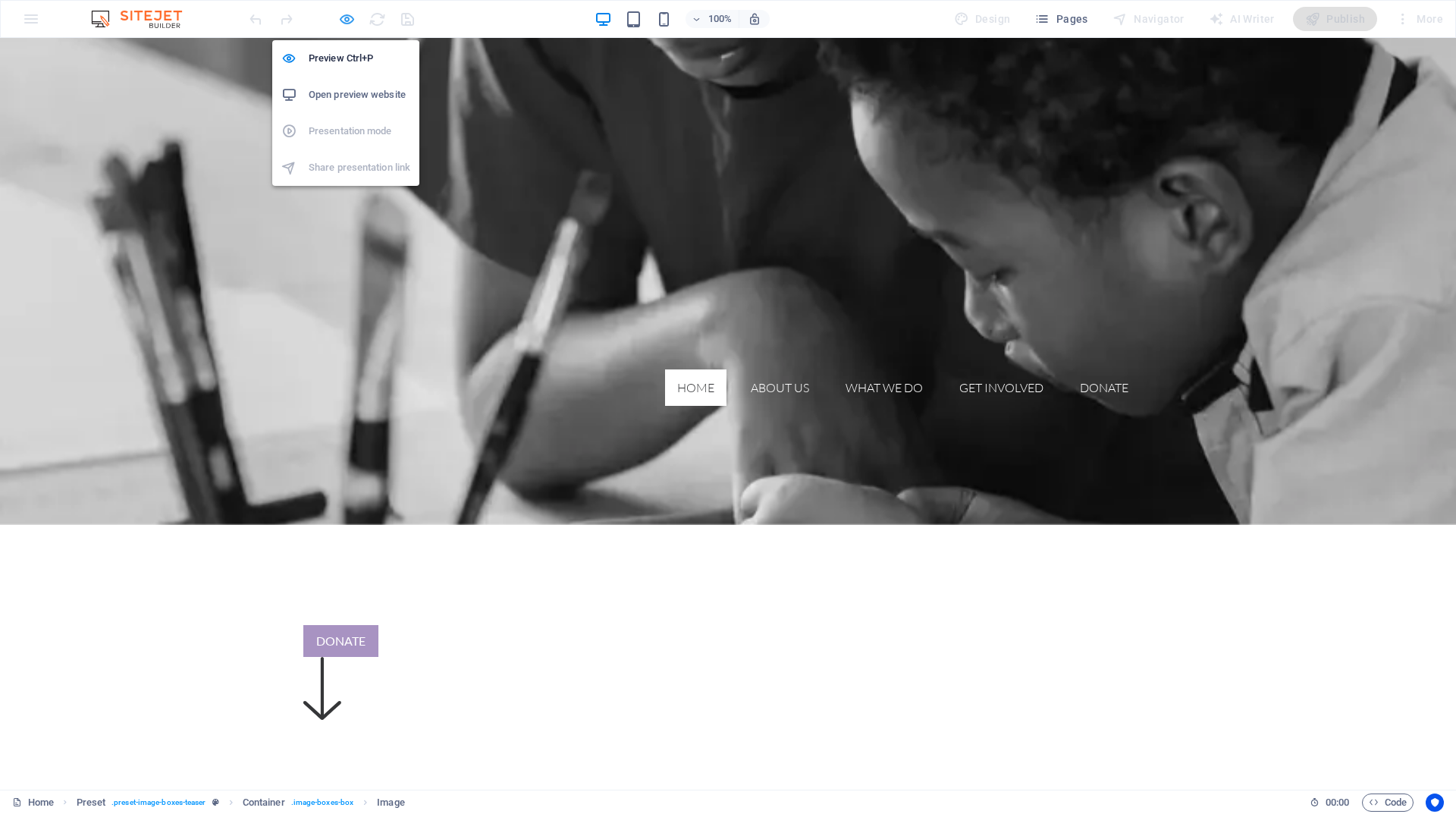
click at [350, 23] on icon "button" at bounding box center [347, 19] width 18 height 18
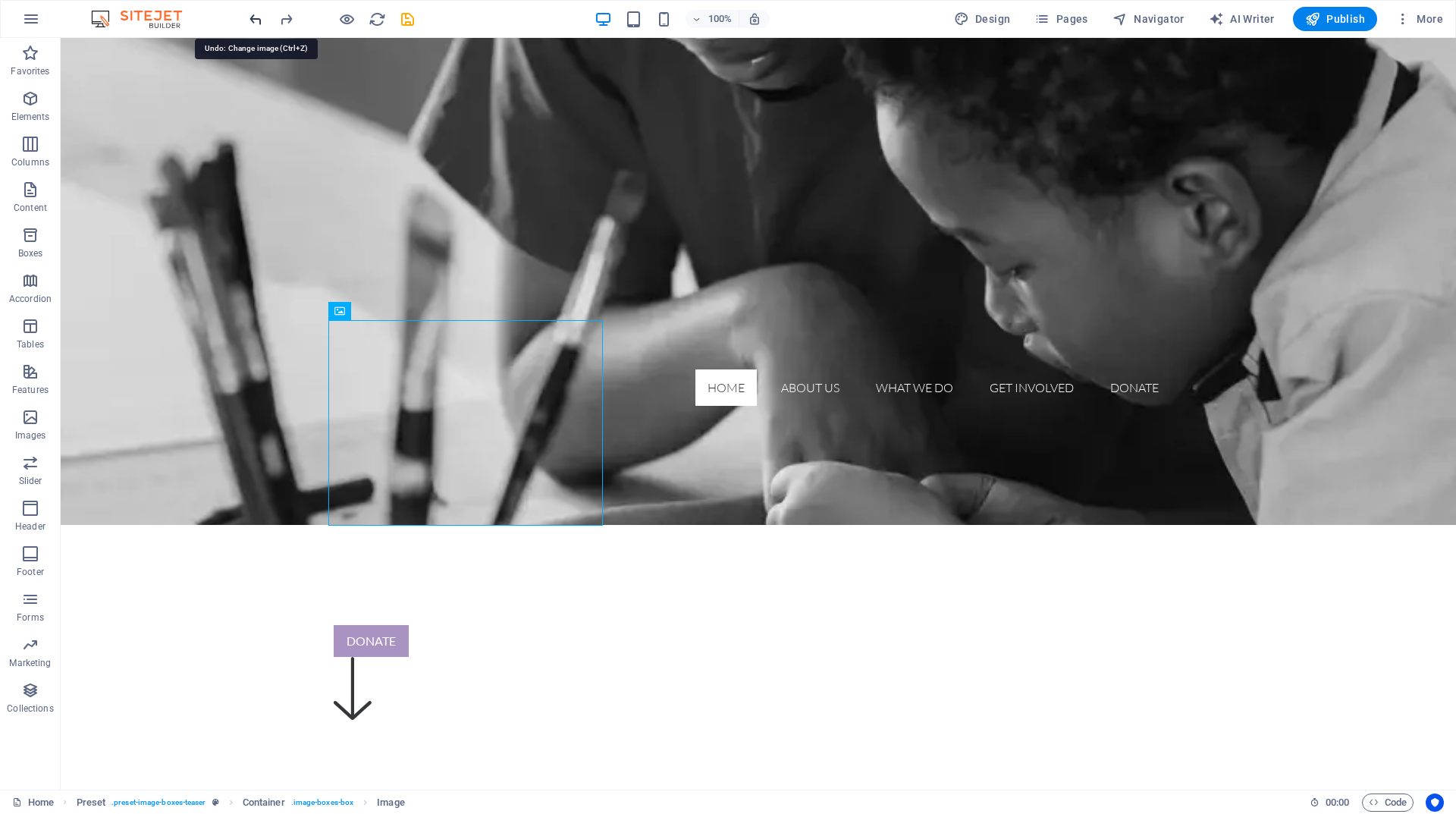
click at [254, 18] on icon "undo" at bounding box center [256, 19] width 18 height 18
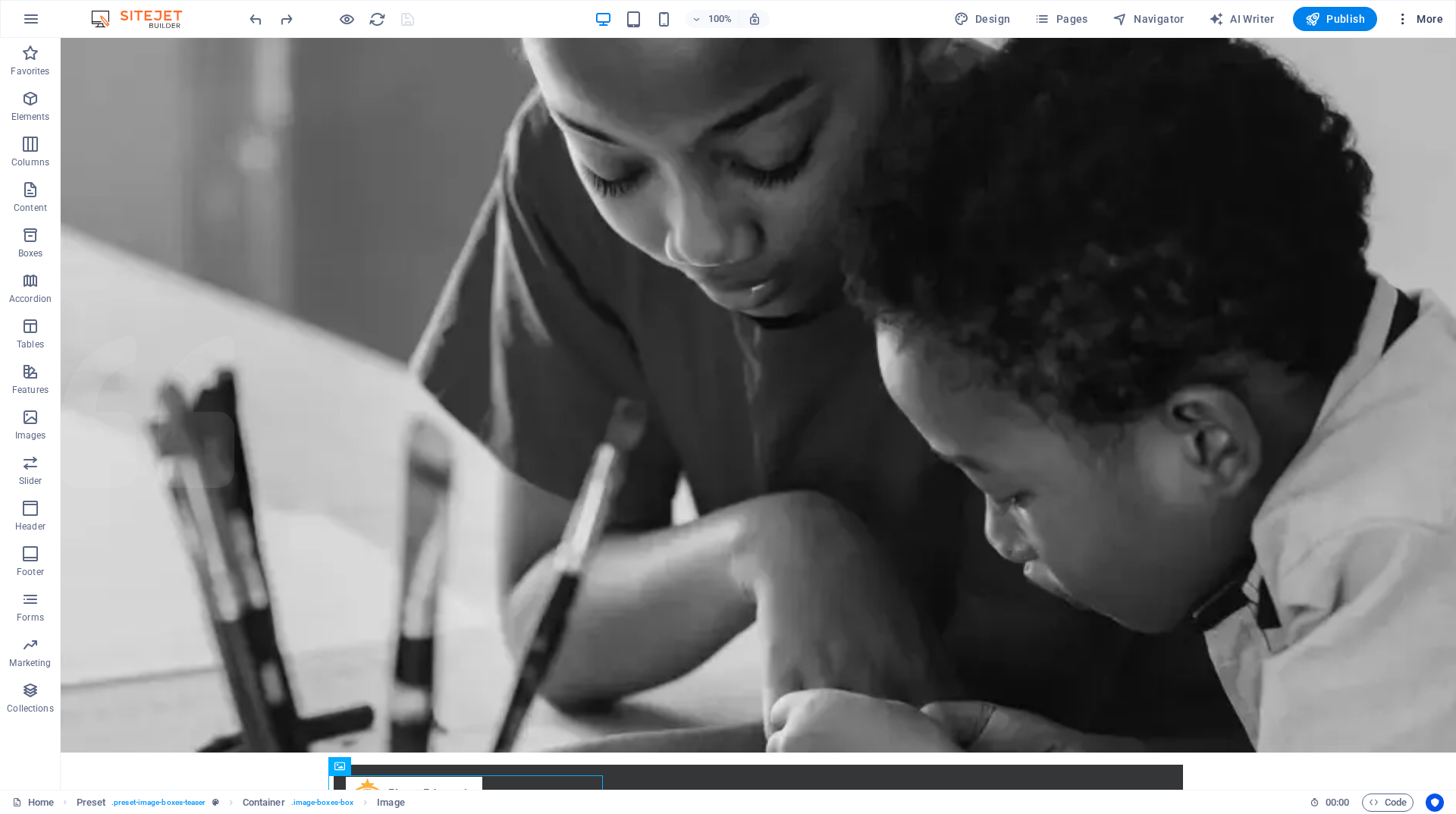
click at [1403, 16] on icon "button" at bounding box center [1403, 18] width 15 height 15
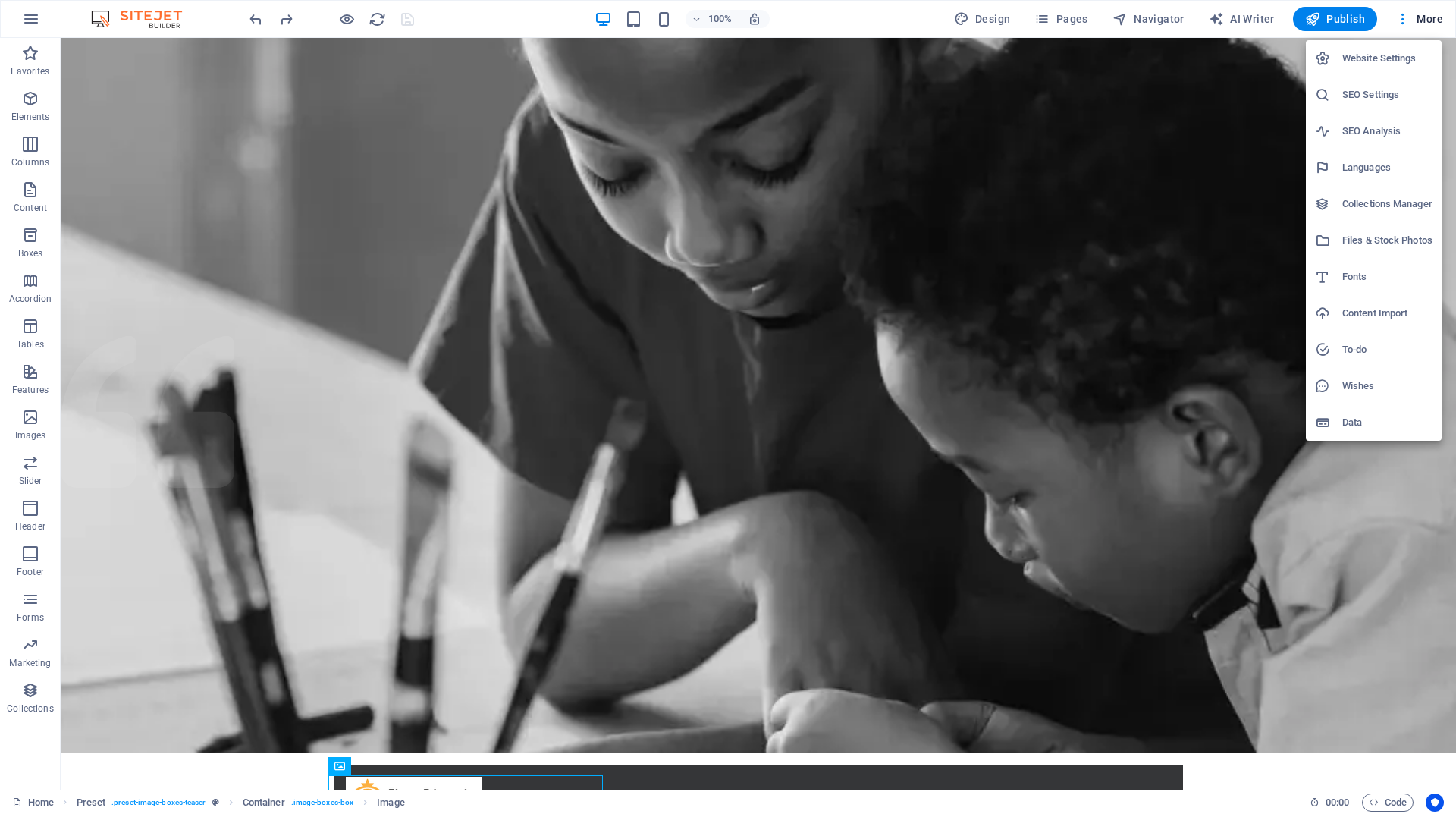
click at [1370, 53] on h6 "Website Settings" at bounding box center [1387, 58] width 90 height 18
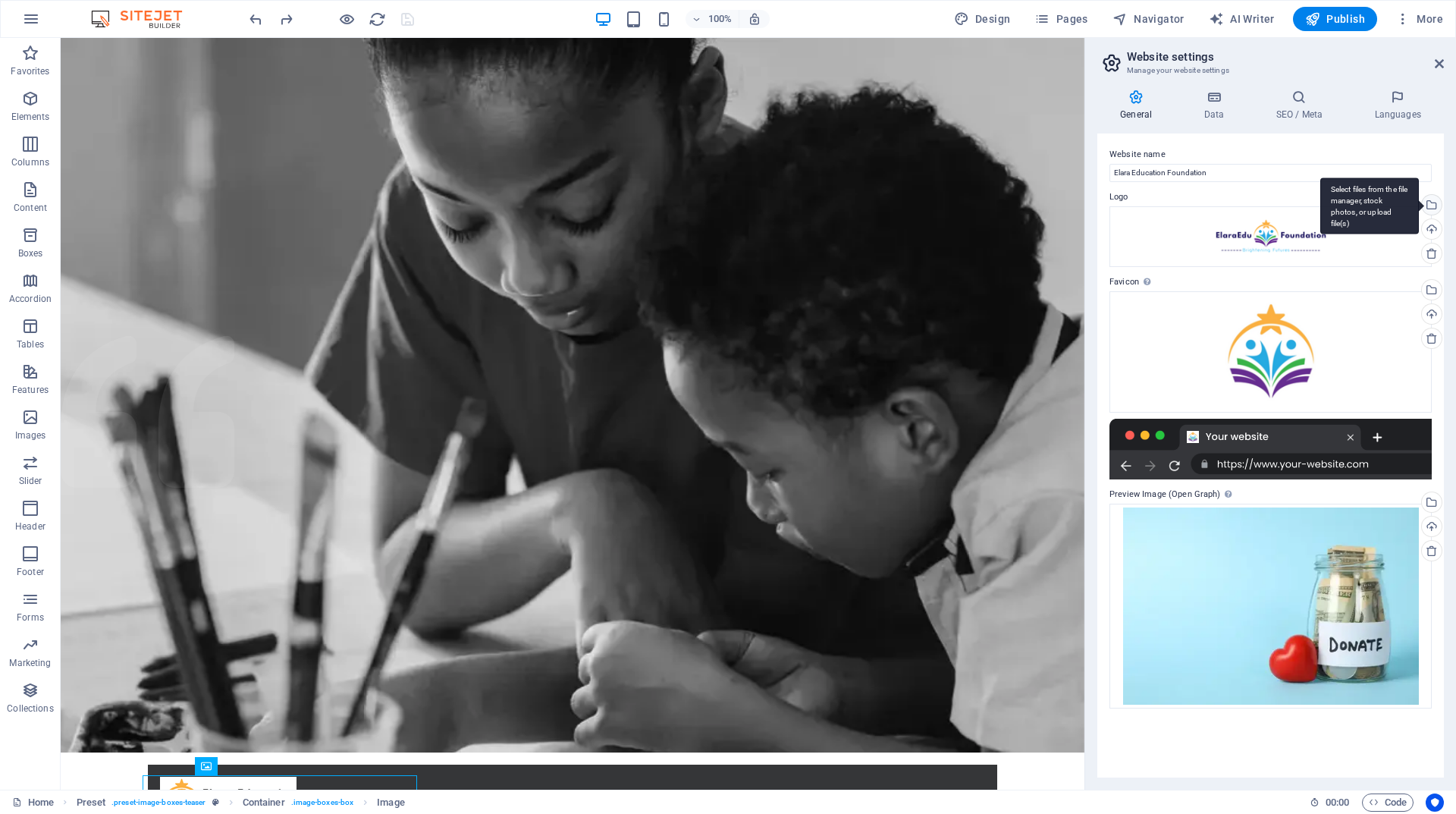
click at [1438, 208] on div "Select files from the file manager, stock photos, or upload file(s)" at bounding box center [1431, 206] width 23 height 23
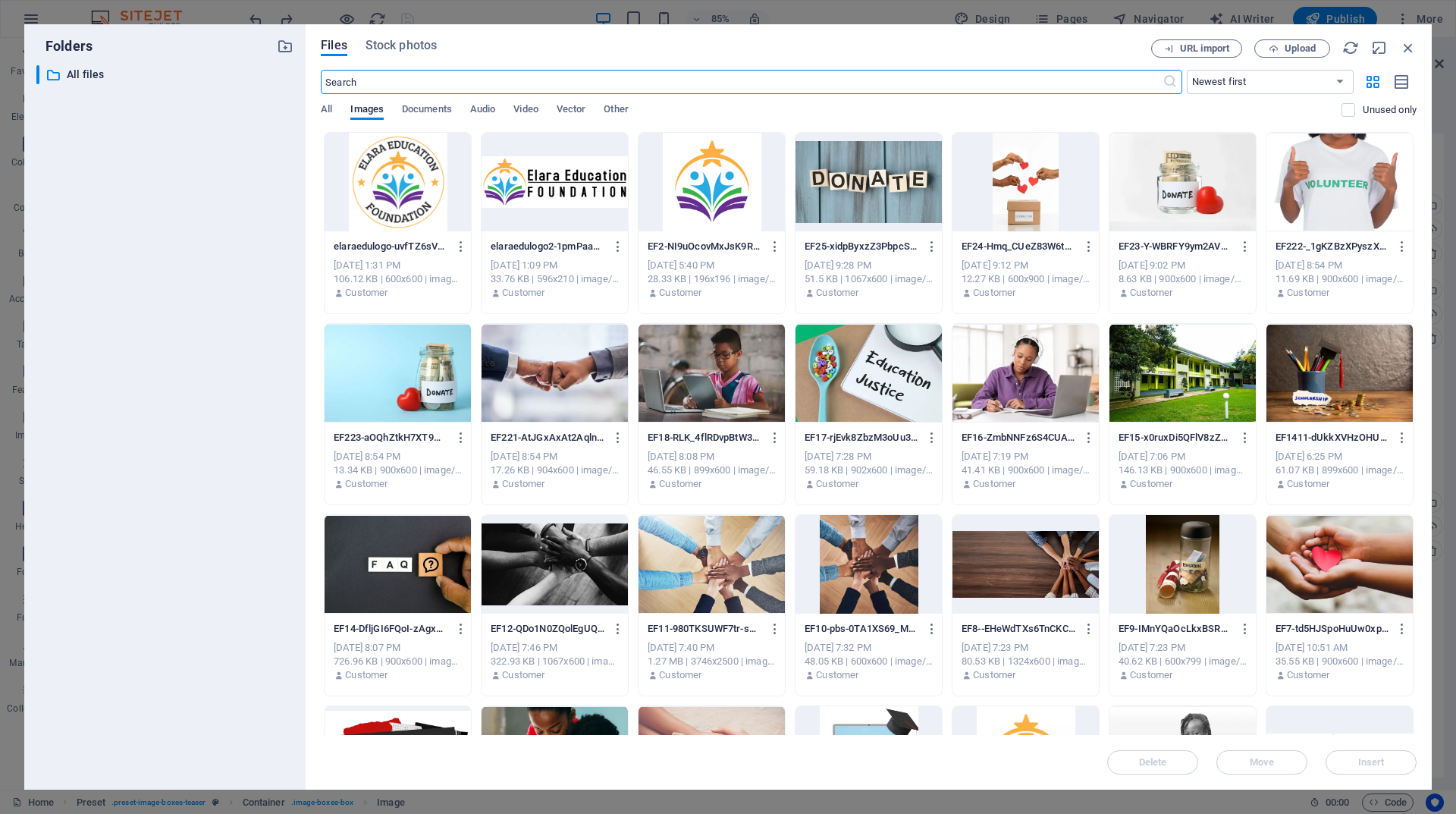
click at [594, 180] on div at bounding box center [555, 182] width 146 height 99
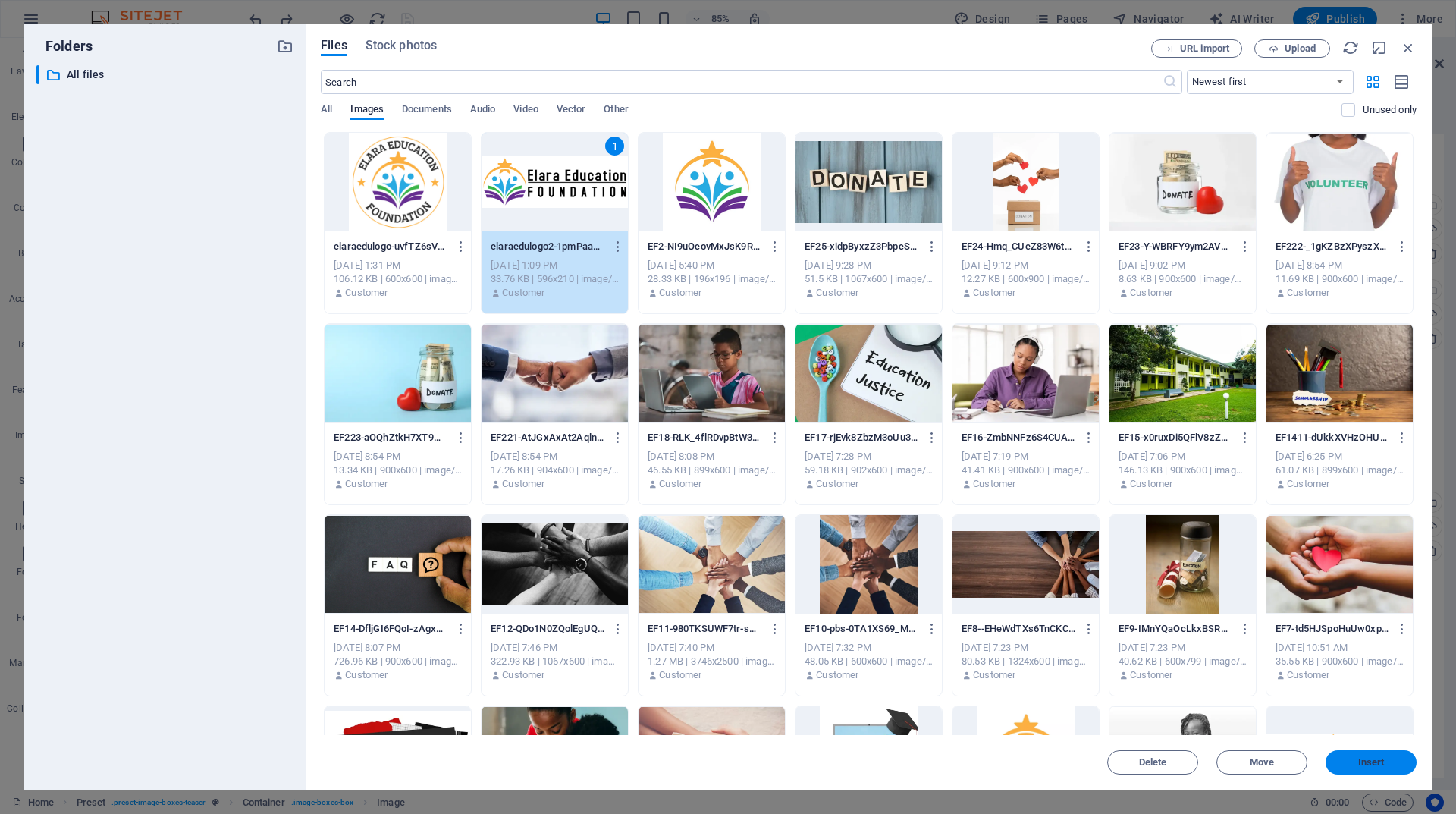
click at [1370, 758] on span "Insert" at bounding box center [1372, 762] width 26 height 9
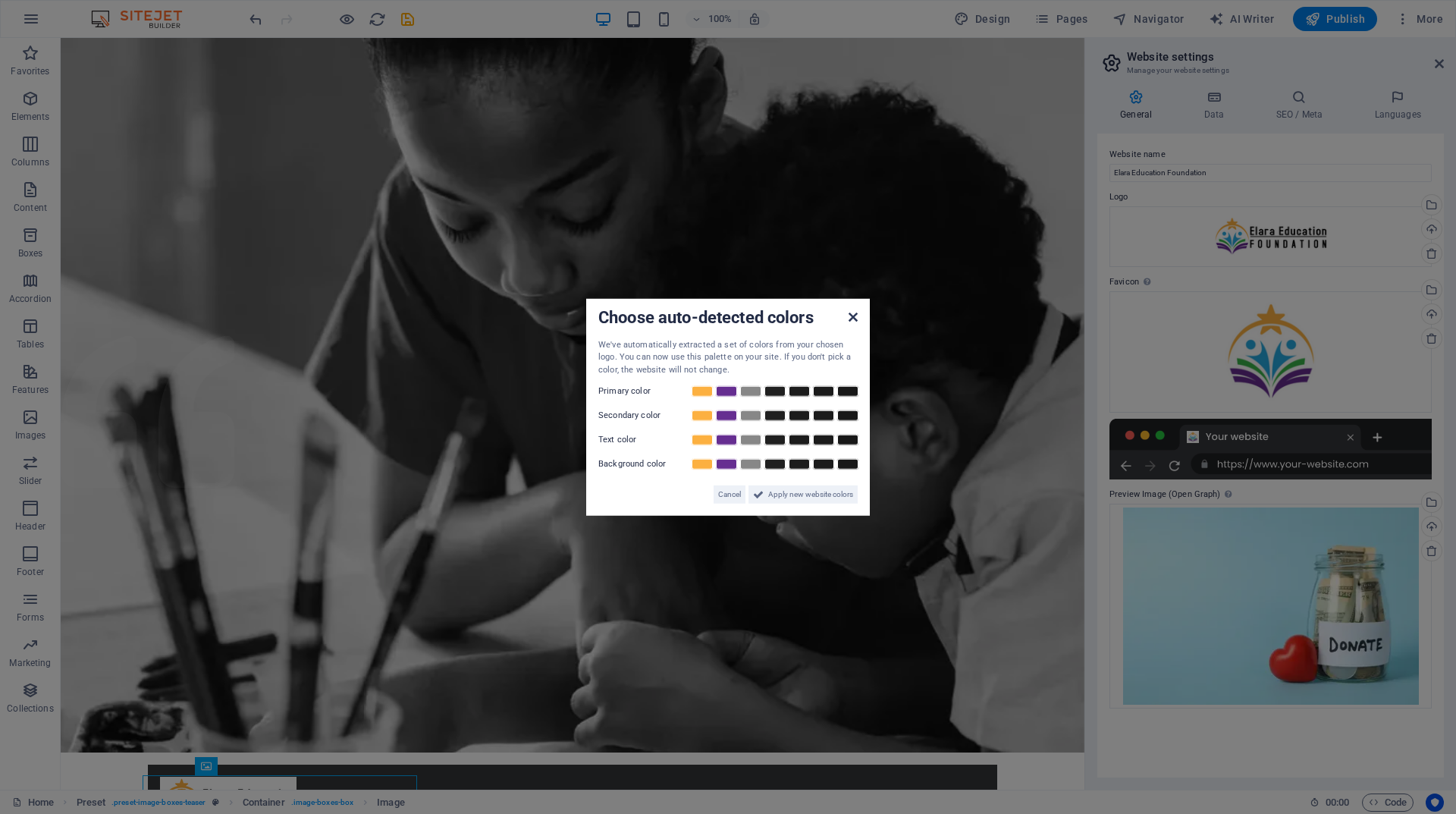
click at [853, 318] on icon at bounding box center [853, 316] width 9 height 12
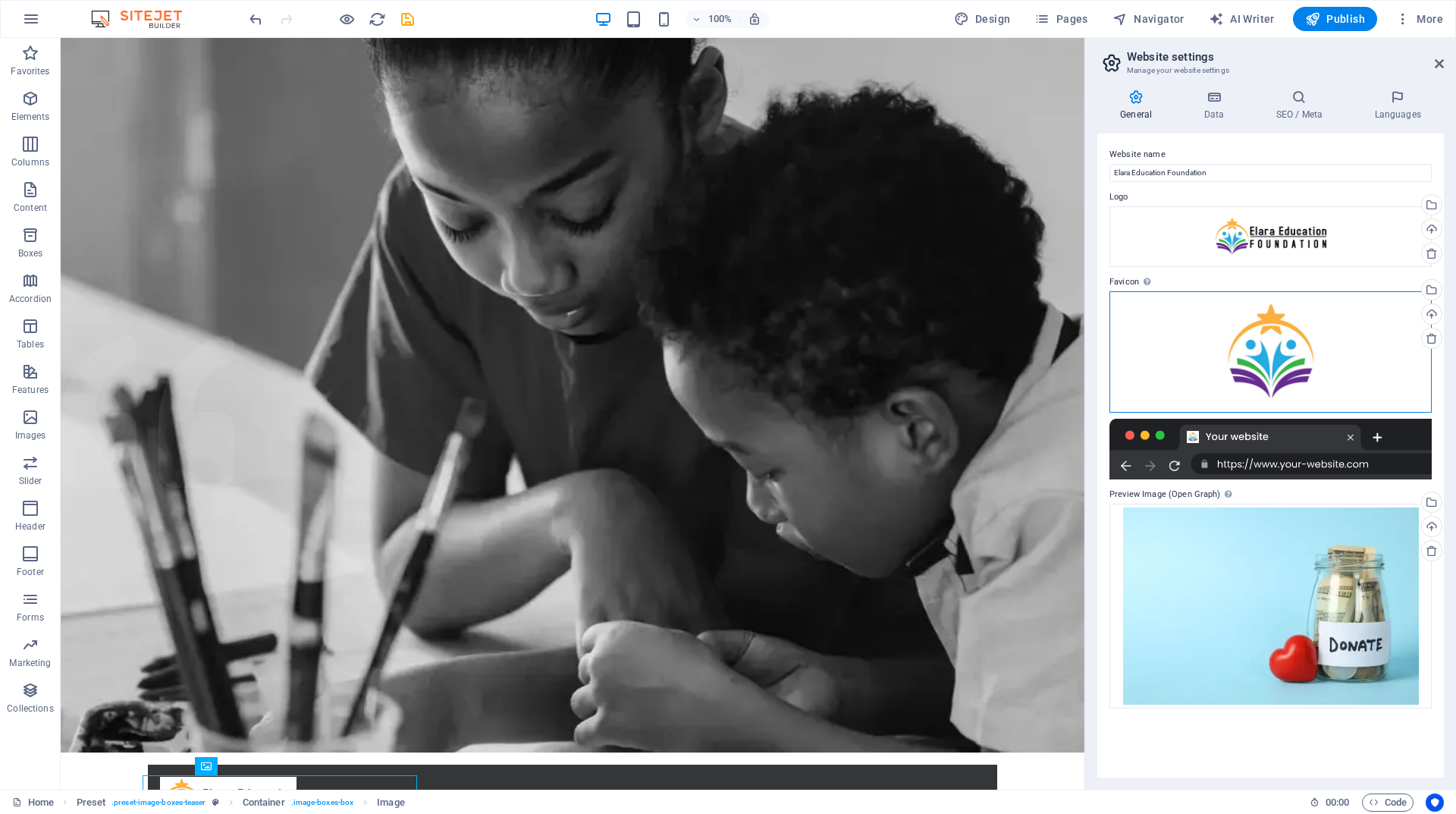
click at [1256, 351] on div "Drag files here, click to choose files or select files from Files or our free s…" at bounding box center [1271, 351] width 322 height 122
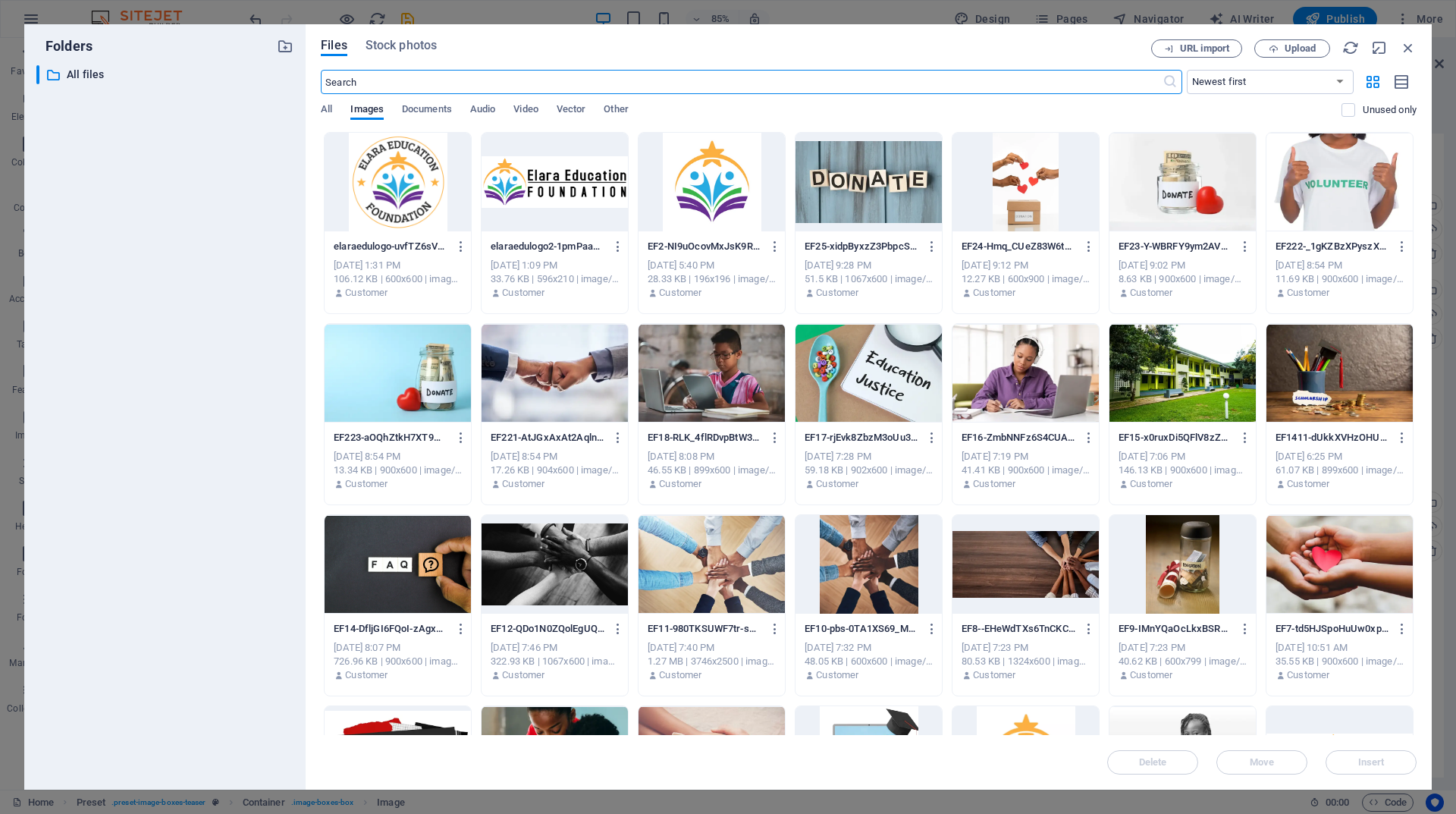
click at [425, 179] on div at bounding box center [398, 182] width 146 height 99
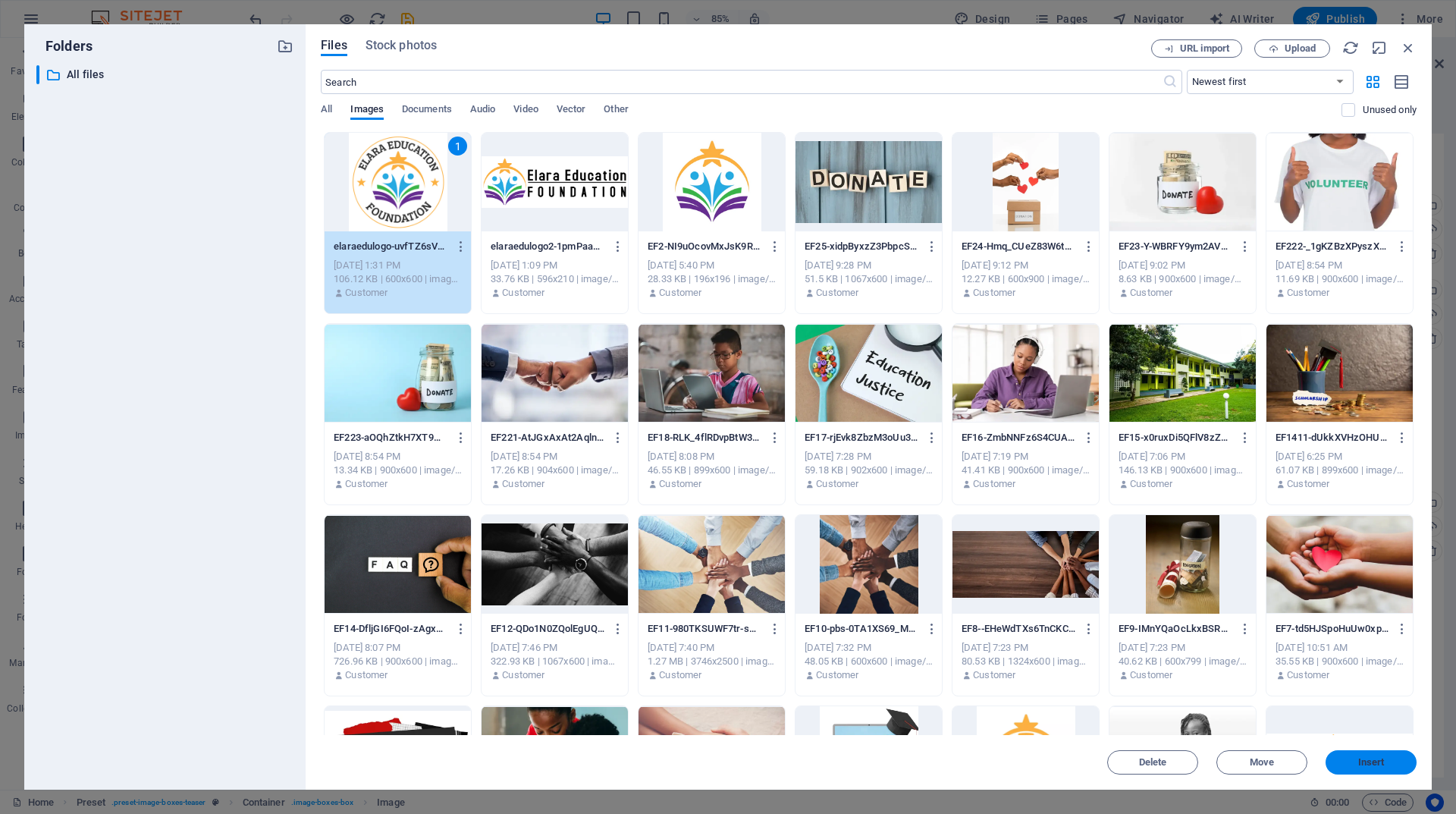
click at [1362, 760] on span "Insert" at bounding box center [1372, 762] width 26 height 9
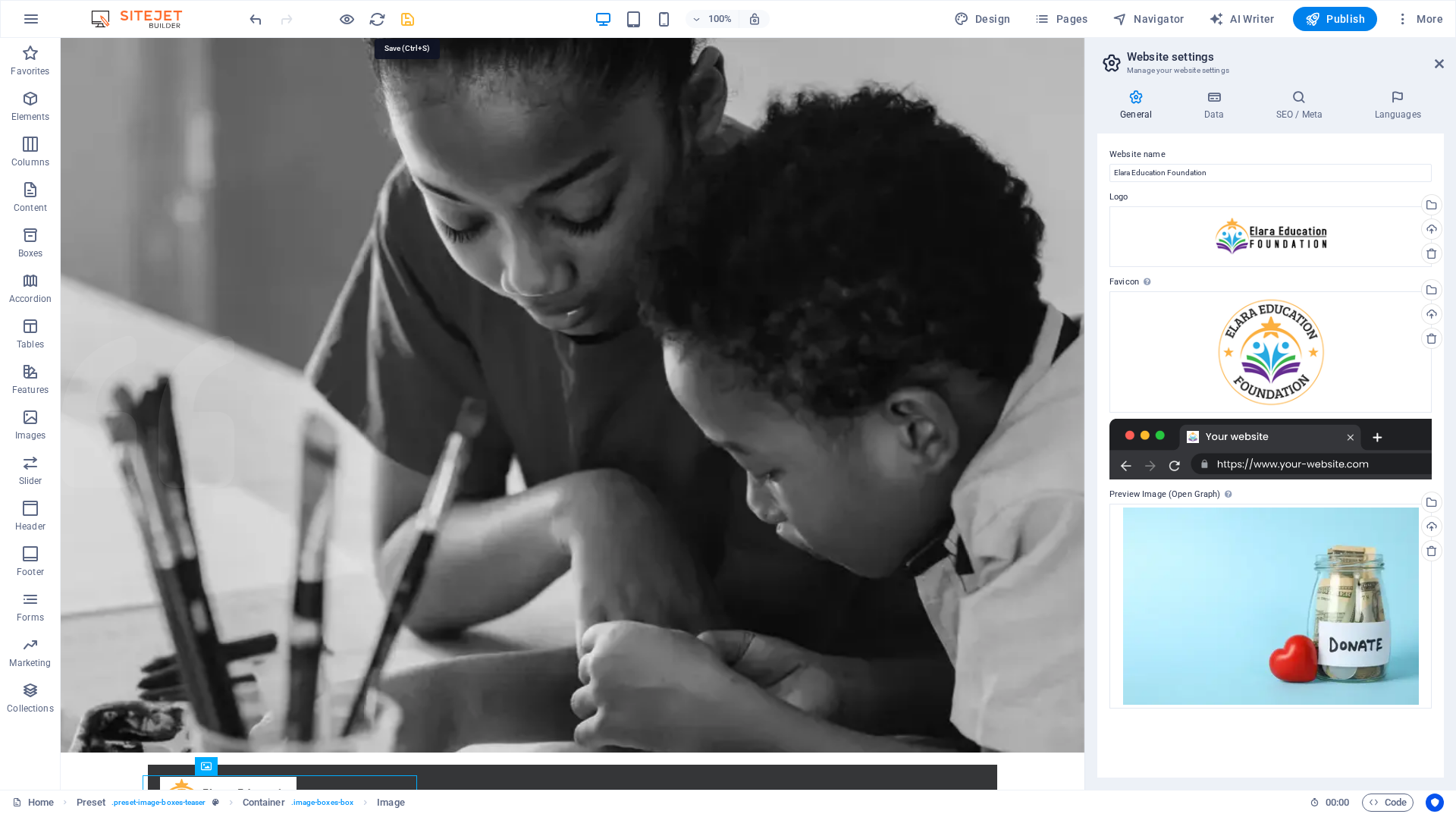
click at [401, 16] on icon "save" at bounding box center [407, 19] width 18 height 18
